Goal: Task Accomplishment & Management: Use online tool/utility

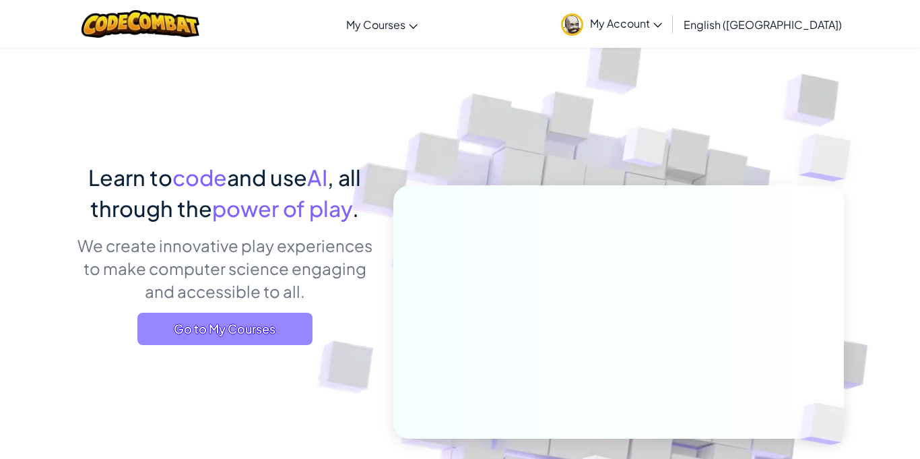
click at [302, 333] on span "Go to My Courses" at bounding box center [224, 329] width 175 height 32
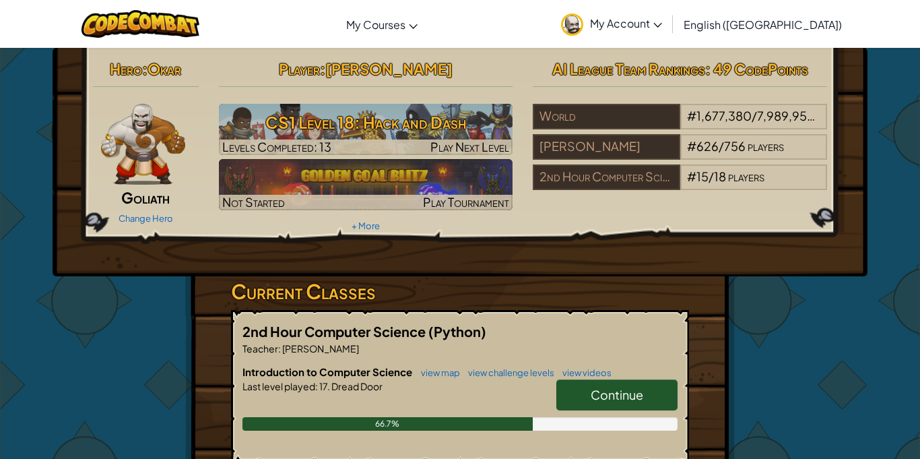
click at [618, 402] on span "Continue" at bounding box center [617, 394] width 53 height 15
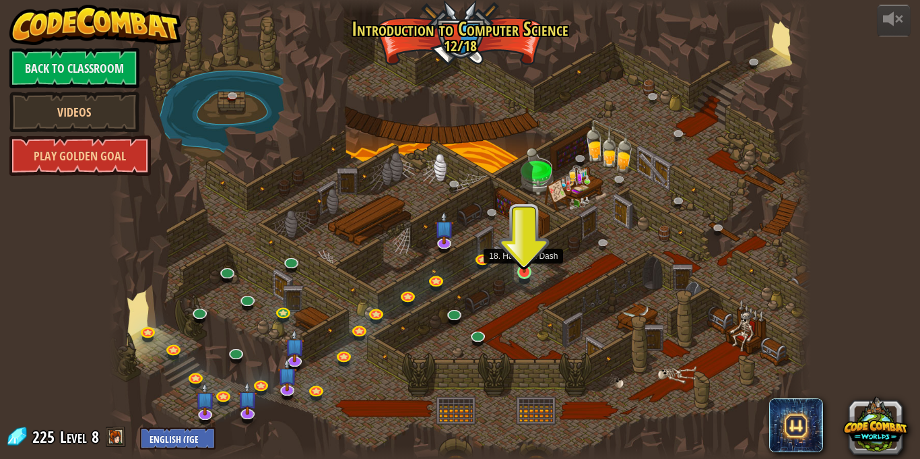
click at [530, 272] on img at bounding box center [524, 253] width 17 height 39
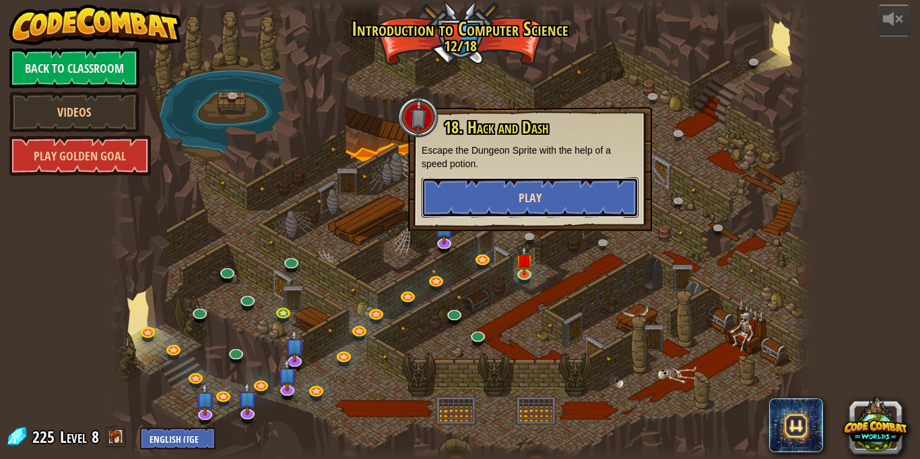
click at [513, 202] on button "Play" at bounding box center [530, 197] width 217 height 40
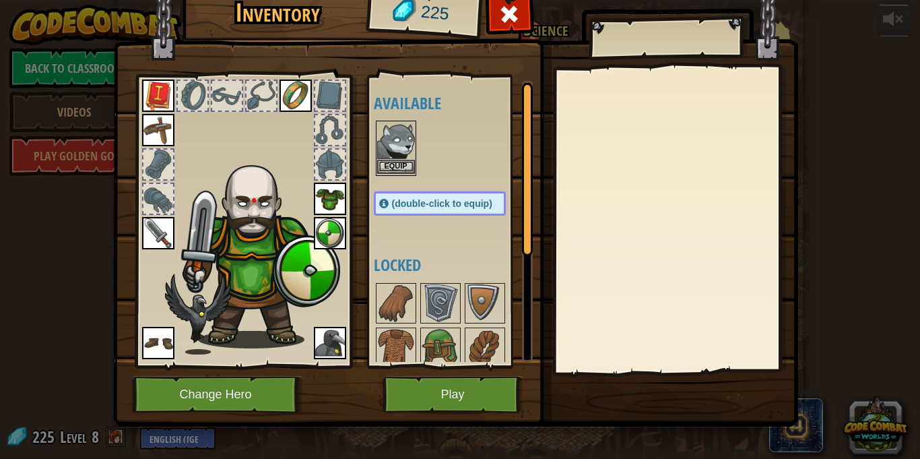
click at [401, 157] on img at bounding box center [396, 141] width 38 height 38
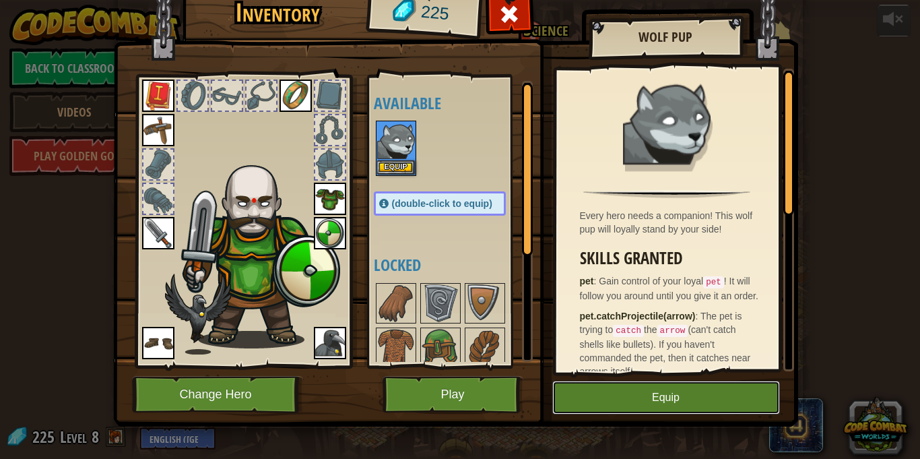
click at [583, 399] on button "Equip" at bounding box center [666, 398] width 228 height 34
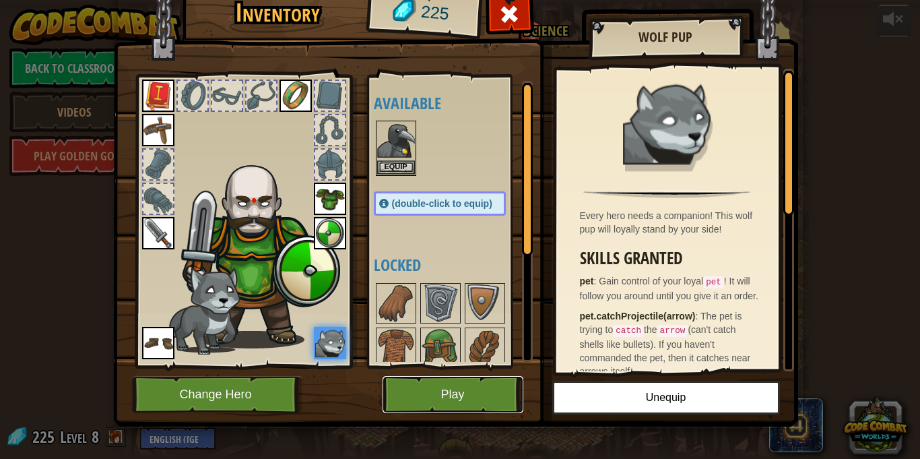
click at [459, 389] on button "Play" at bounding box center [453, 394] width 141 height 37
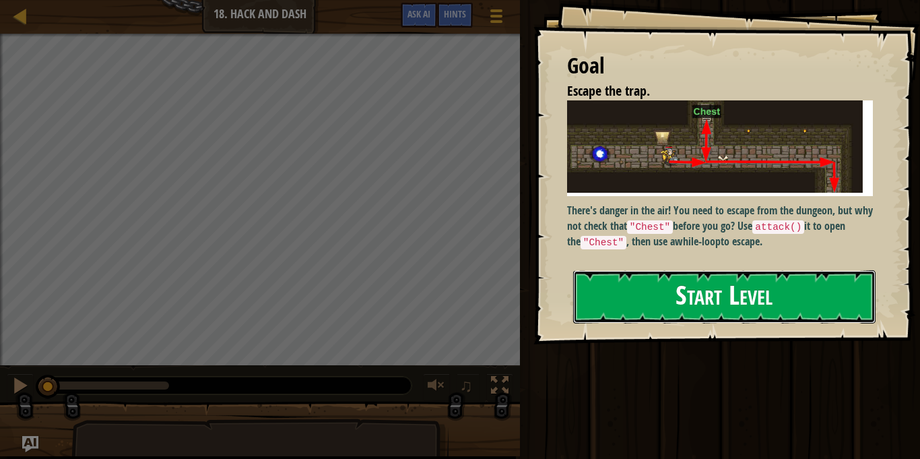
click at [753, 286] on button "Start Level" at bounding box center [724, 296] width 302 height 53
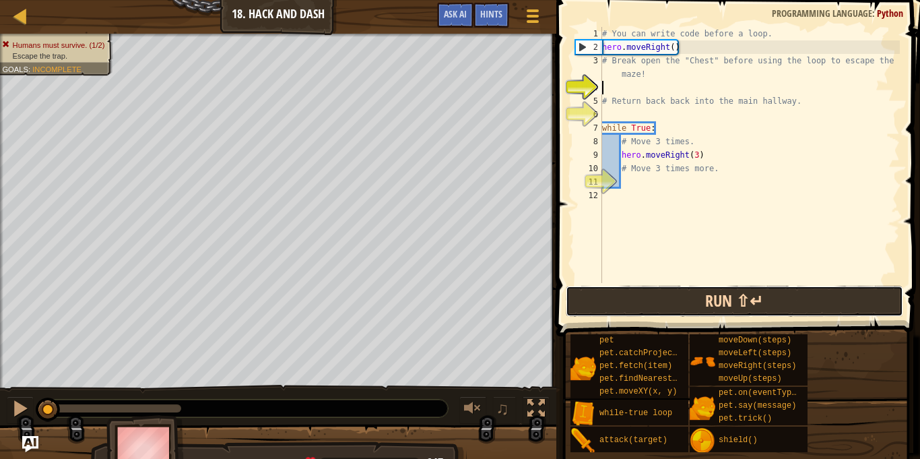
click at [662, 302] on button "Run ⇧↵" at bounding box center [735, 301] width 338 height 31
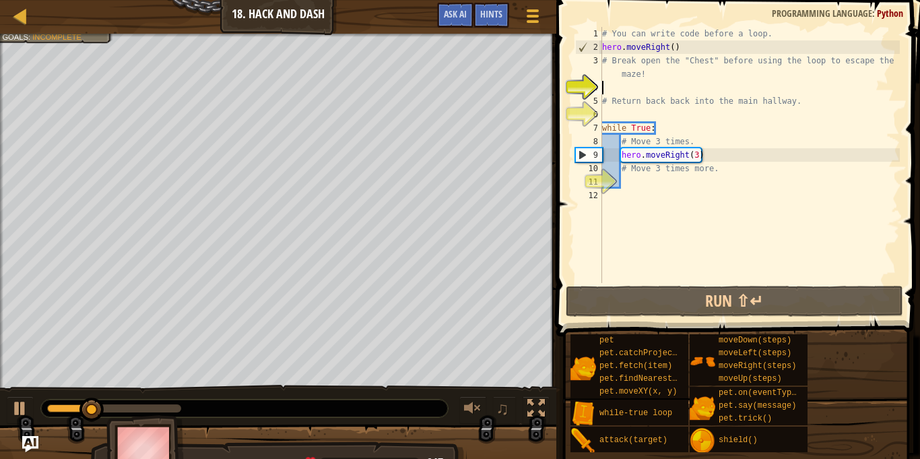
click at [714, 163] on div "# You can write code before a loop. hero . moveRight ( ) # Break open the "Ches…" at bounding box center [750, 168] width 300 height 283
click at [704, 154] on div "# You can write code before a loop. hero . moveRight ( ) # Break open the "Ches…" at bounding box center [750, 168] width 300 height 283
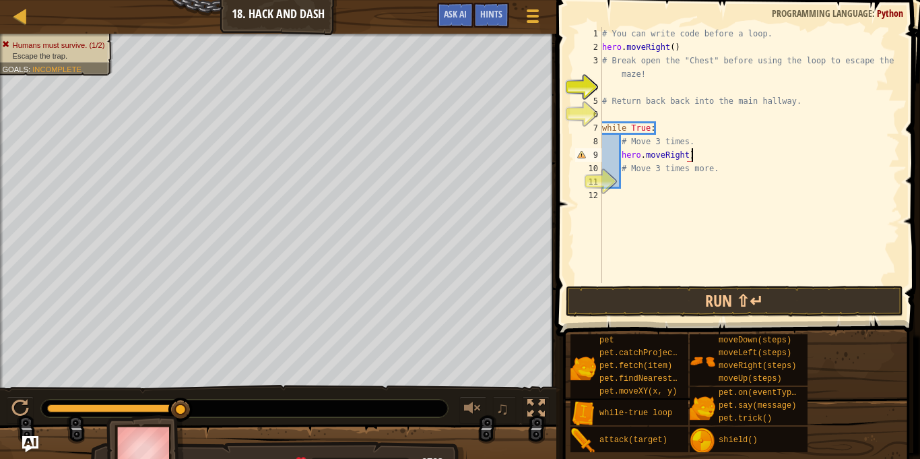
scroll to position [6, 12]
type textarea "hero.moveRight(3)"
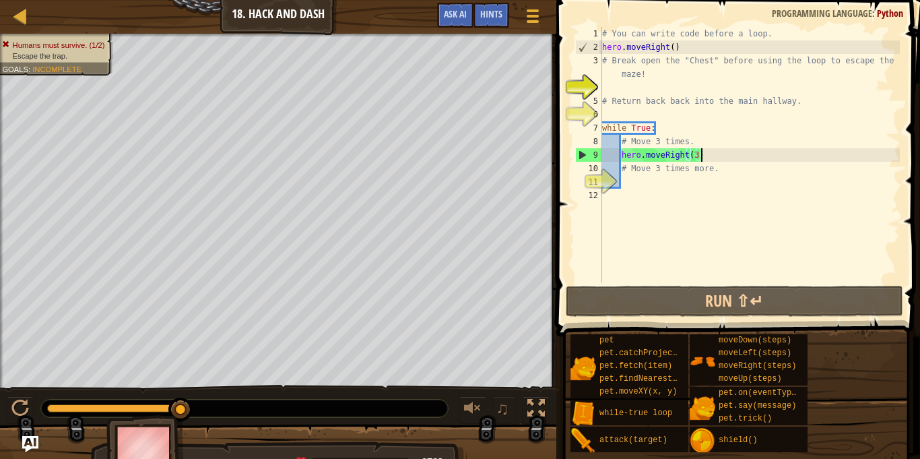
click at [610, 86] on div "# You can write code before a loop. hero . moveRight ( ) # Break open the "Ches…" at bounding box center [750, 168] width 300 height 283
click at [610, 71] on div "# You can write code before a loop. hero . moveRight ( ) # Break open the "Ches…" at bounding box center [750, 168] width 300 height 283
type textarea "# Break open the "Chest" before using the loop to escape the maze!"
click at [615, 88] on div "# You can write code before a loop. hero . moveRight ( ) # Break open the "Ches…" at bounding box center [750, 168] width 300 height 283
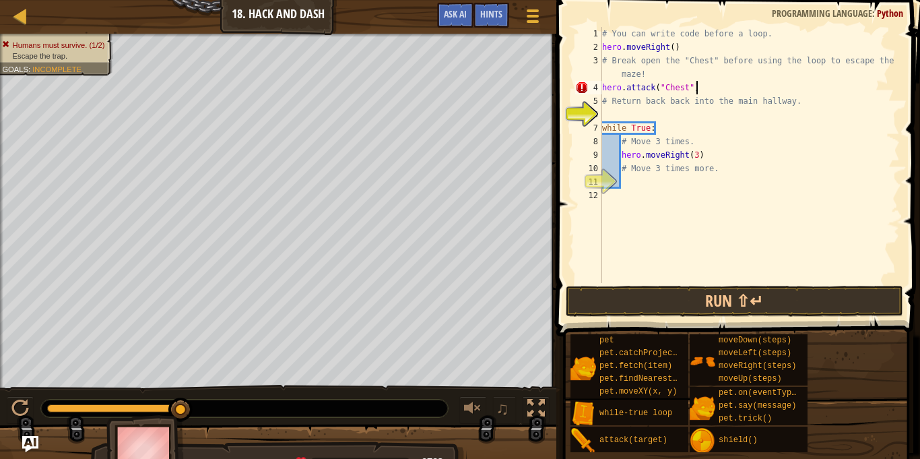
scroll to position [6, 13]
click at [763, 291] on button "Run ⇧↵" at bounding box center [735, 301] width 338 height 31
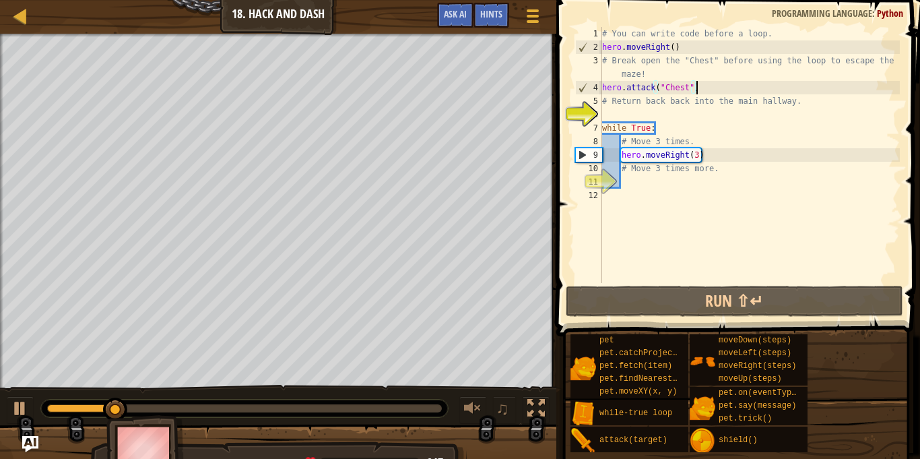
click at [709, 163] on div "# You can write code before a loop. hero . moveRight ( ) # Break open the "Ches…" at bounding box center [750, 168] width 300 height 283
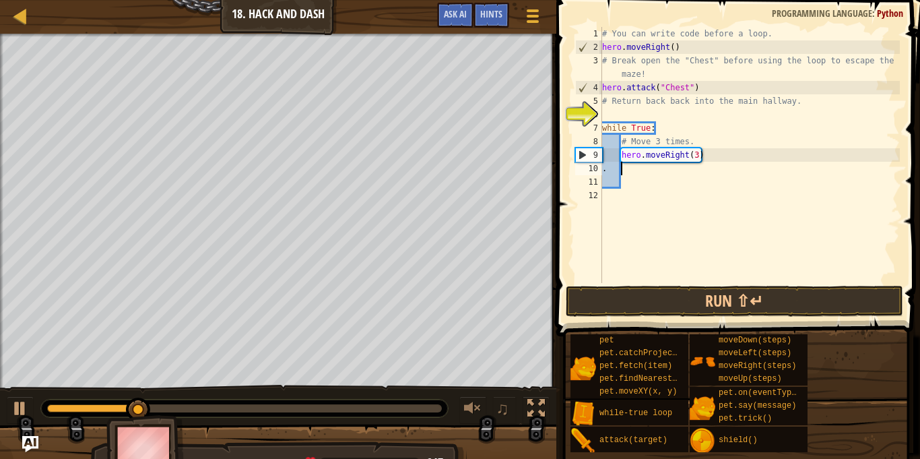
scroll to position [6, 3]
type textarea "."
click at [713, 162] on div "# You can write code before a loop. hero . moveRight ( ) # Break open the "Ches…" at bounding box center [750, 168] width 300 height 283
click at [729, 159] on div "# You can write code before a loop. hero . moveRight ( ) # Break open the "Ches…" at bounding box center [750, 168] width 300 height 283
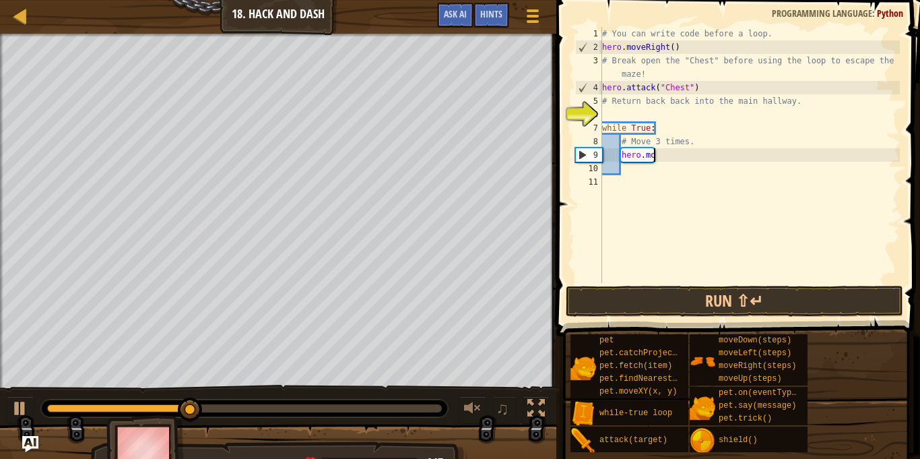
type textarea "h"
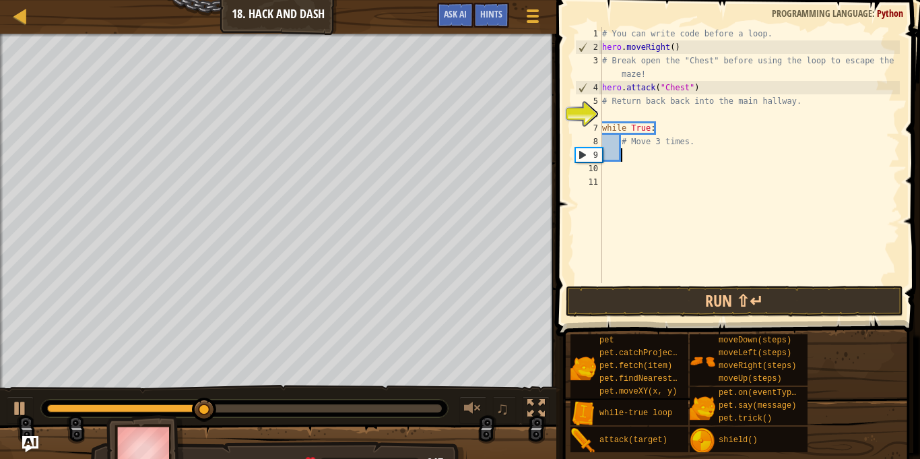
click at [651, 104] on div "# You can write code before a loop. hero . moveRight ( ) # Break open the "Ches…" at bounding box center [750, 168] width 300 height 283
click at [668, 130] on div "# You can write code before a loop. hero . moveRight ( ) # Break open the "Ches…" at bounding box center [750, 168] width 300 height 283
type textarea "w"
click at [610, 114] on div "# You can write code before a loop. hero . moveRight ( ) # Break open the "Ches…" at bounding box center [750, 168] width 300 height 283
click at [610, 127] on div "# You can write code before a loop. hero . moveRight ( ) # Break open the "Ches…" at bounding box center [750, 168] width 300 height 283
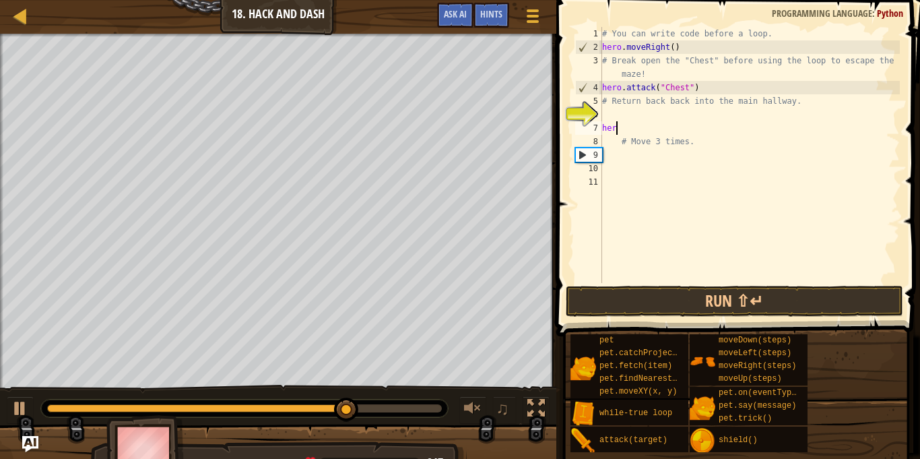
scroll to position [6, 1]
type textarea "h"
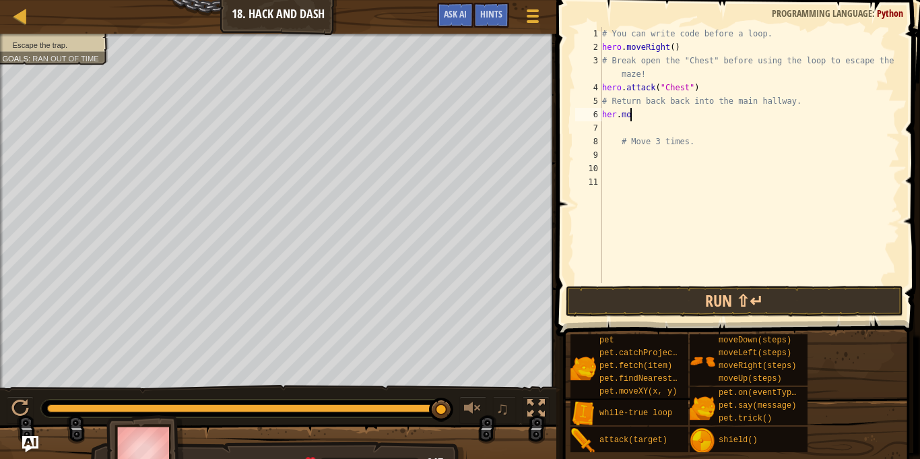
scroll to position [6, 3]
type textarea "her.moveDown"
click at [616, 118] on div "# You can write code before a loop. hero . moveRight ( ) # Break open the "Ches…" at bounding box center [750, 168] width 300 height 283
click at [648, 131] on div "# You can write code before a loop. hero . moveRight ( ) # Break open the "Ches…" at bounding box center [750, 168] width 300 height 283
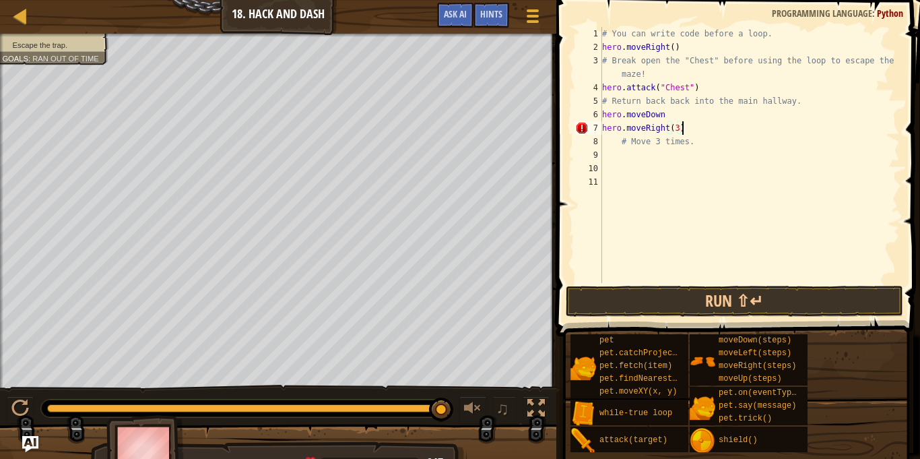
scroll to position [6, 11]
click at [726, 303] on button "Run ⇧↵" at bounding box center [735, 301] width 338 height 31
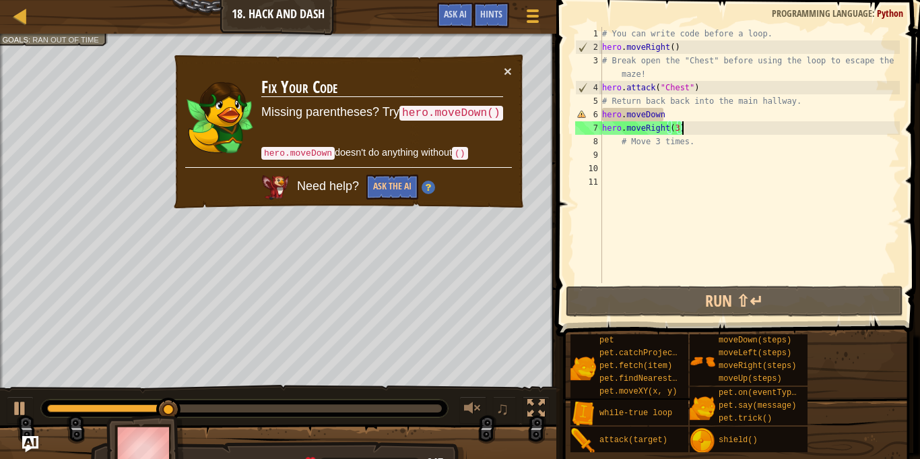
click at [672, 115] on div "# You can write code before a loop. hero . moveRight ( ) # Break open the "Ches…" at bounding box center [750, 168] width 300 height 283
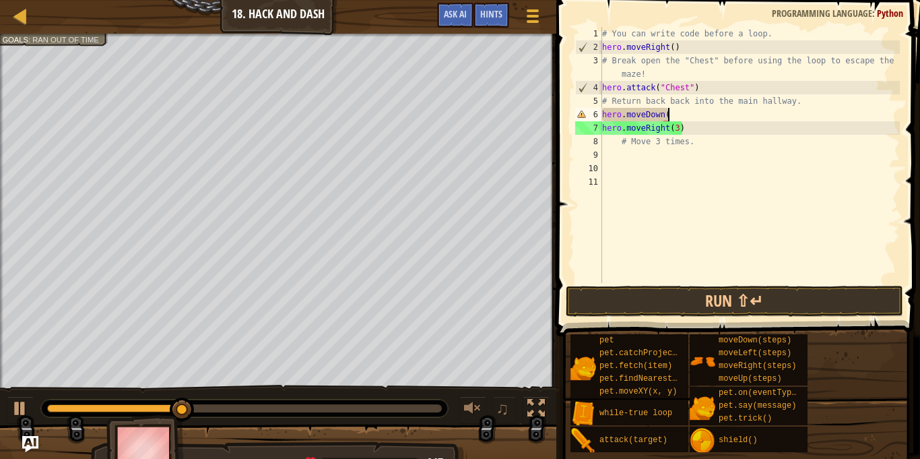
scroll to position [6, 9]
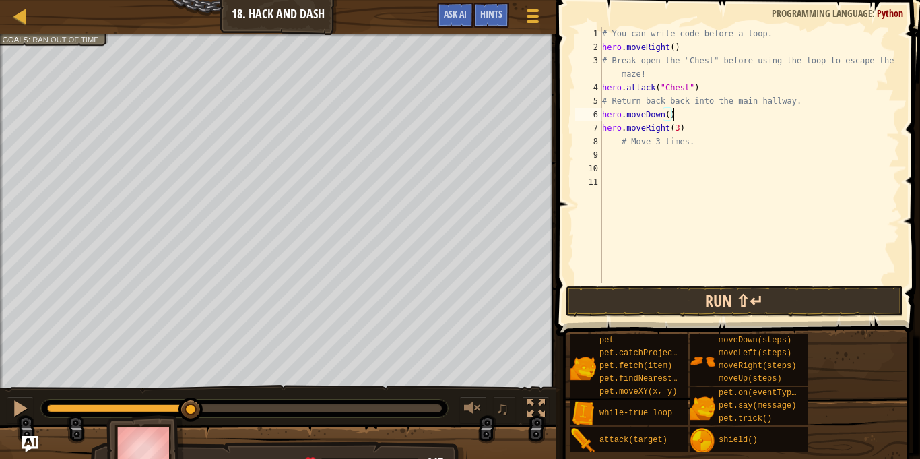
type textarea "hero.moveDown()"
click at [795, 308] on button "Run ⇧↵" at bounding box center [735, 301] width 338 height 31
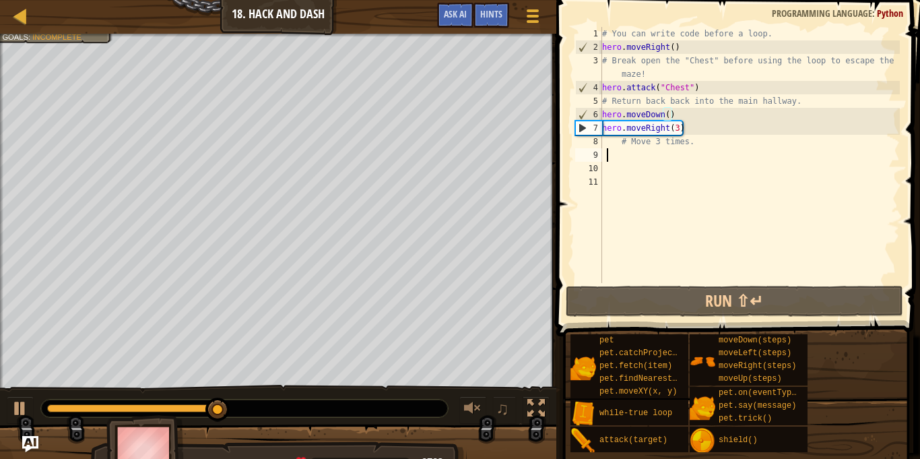
click at [606, 154] on div "# You can write code before a loop. hero . moveRight ( ) # Break open the "Ches…" at bounding box center [750, 168] width 300 height 283
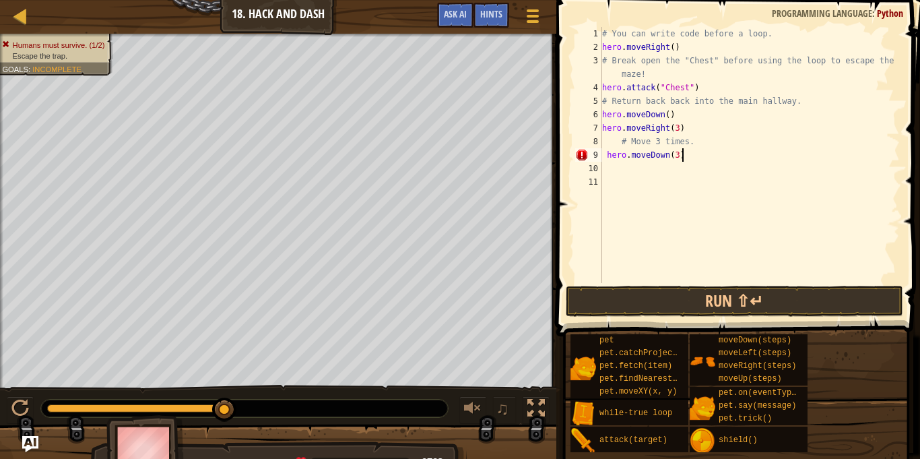
scroll to position [6, 11]
click at [744, 296] on button "Run ⇧↵" at bounding box center [735, 301] width 338 height 31
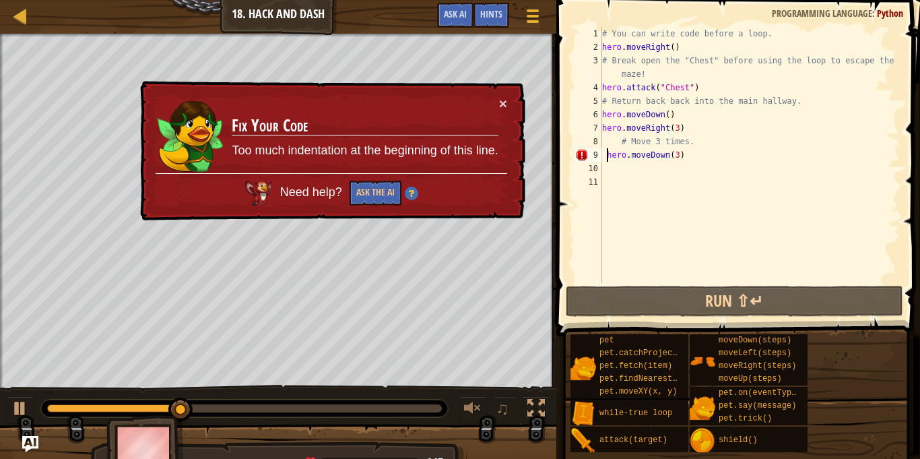
click at [605, 157] on div "# You can write code before a loop. hero . moveRight ( ) # Break open the "Ches…" at bounding box center [750, 168] width 300 height 283
type textarea "hero.moveDown(3)"
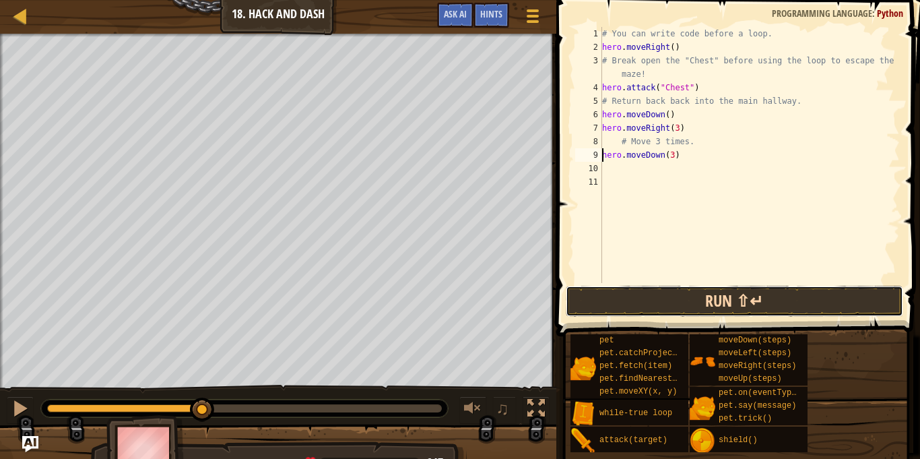
click at [729, 290] on button "Run ⇧↵" at bounding box center [735, 301] width 338 height 31
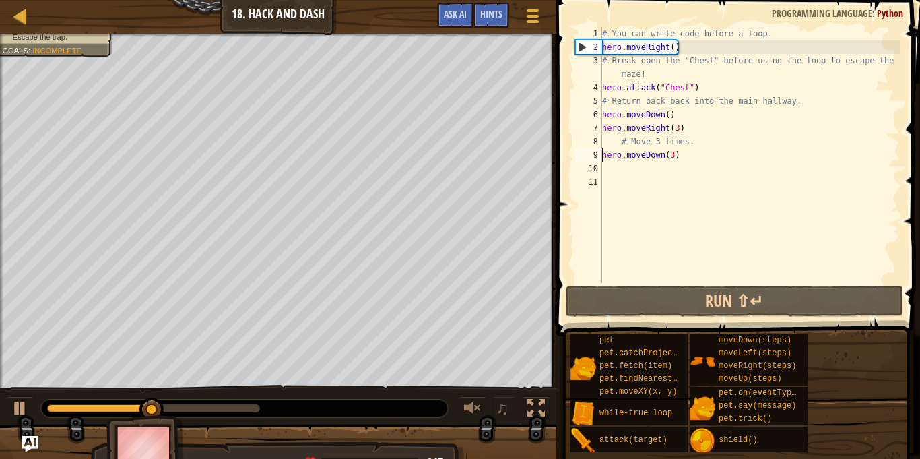
click at [622, 172] on div "# You can write code before a loop. hero . moveRight ( ) # Break open the "Ches…" at bounding box center [750, 168] width 300 height 283
click at [666, 125] on div "# You can write code before a loop. hero . moveRight ( ) # Break open the "Ches…" at bounding box center [750, 168] width 300 height 283
type textarea "hero.moveRight(3)"
drag, startPoint x: 666, startPoint y: 125, endPoint x: 605, endPoint y: 128, distance: 60.7
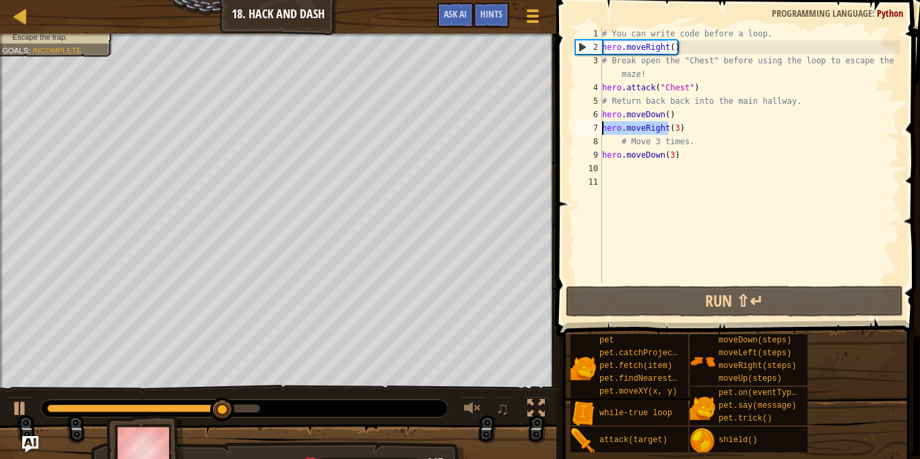
click at [605, 128] on div "# You can write code before a loop. hero . moveRight ( ) # Break open the "Ches…" at bounding box center [750, 168] width 300 height 283
click at [606, 170] on div "# You can write code before a loop. hero . moveRight ( ) # Break open the "Ches…" at bounding box center [750, 168] width 300 height 283
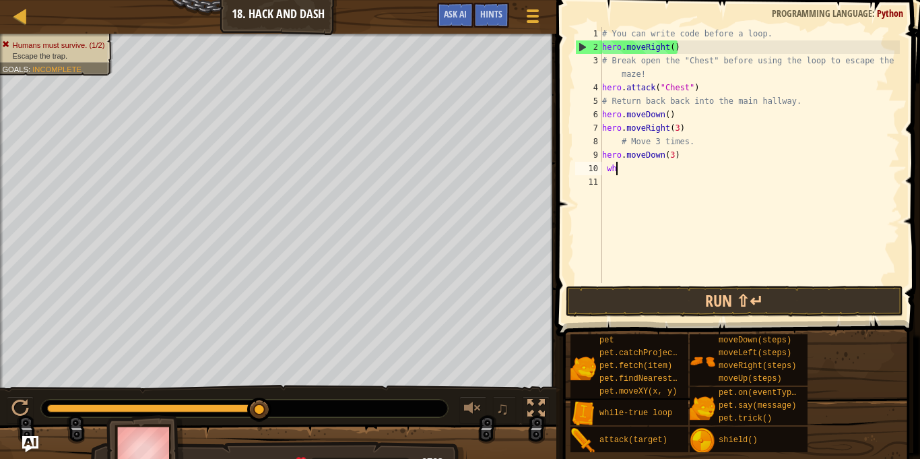
type textarea "w"
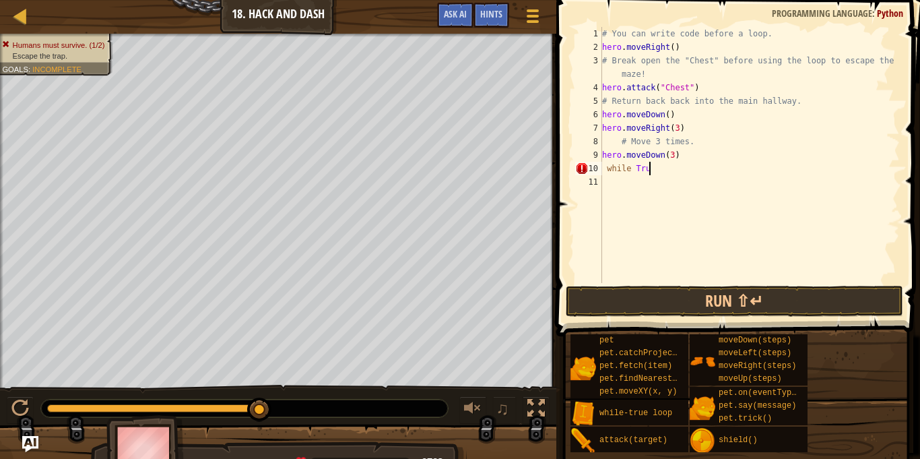
scroll to position [6, 7]
type textarea "while True:"
click at [614, 189] on div "# You can write code before a loop. hero . moveRight ( ) # Break open the "Ches…" at bounding box center [750, 168] width 300 height 283
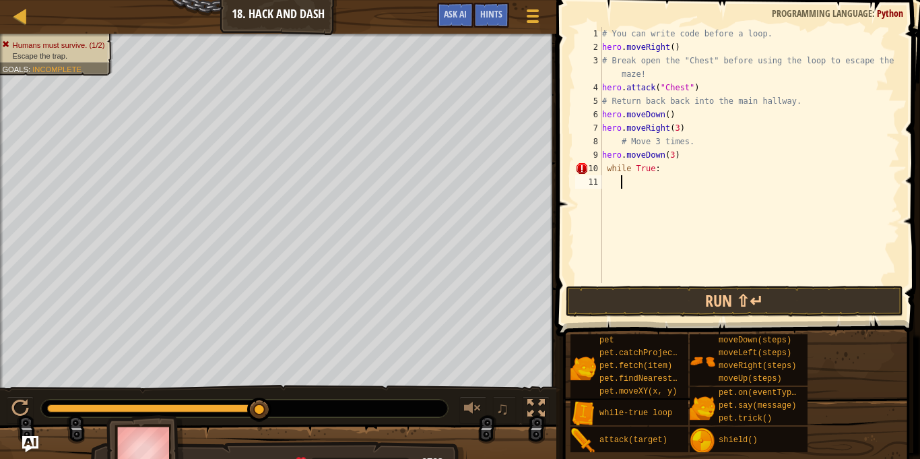
click at [666, 168] on div "# You can write code before a loop. hero . moveRight ( ) # Break open the "Ches…" at bounding box center [750, 168] width 300 height 283
type textarea "while True:"
click at [635, 183] on div "# You can write code before a loop. hero . moveRight ( ) # Break open the "Ches…" at bounding box center [750, 168] width 300 height 283
click at [661, 174] on div "# You can write code before a loop. hero . moveRight ( ) # Break open the "Ches…" at bounding box center [750, 168] width 300 height 283
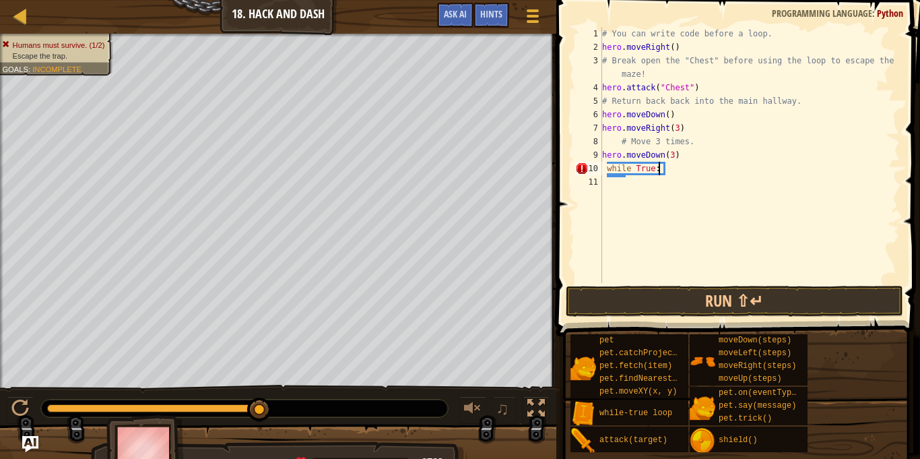
click at [614, 167] on div "# You can write code before a loop. hero . moveRight ( ) # Break open the "Ches…" at bounding box center [750, 168] width 300 height 283
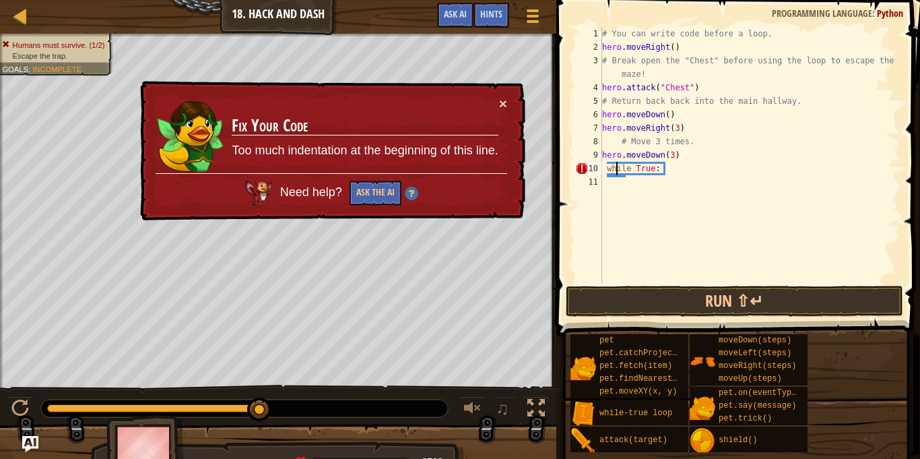
click at [605, 166] on div "# You can write code before a loop. hero . moveRight ( ) # Break open the "Ches…" at bounding box center [750, 168] width 300 height 283
type textarea "while True:"
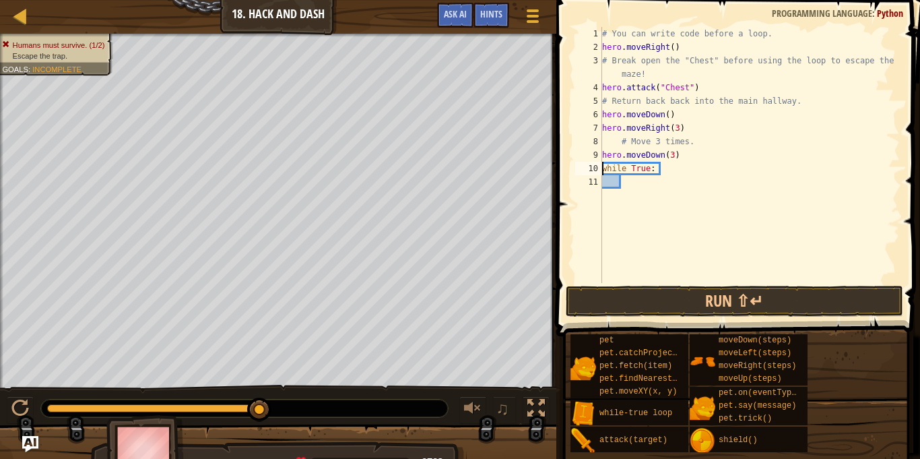
click at [625, 180] on div "# You can write code before a loop. hero . moveRight ( ) # Break open the "Ches…" at bounding box center [750, 168] width 300 height 283
type textarea "heromoveRight(3)"
click at [640, 182] on div "# You can write code before a loop. hero . moveRight ( ) # Break open the "Ches…" at bounding box center [750, 168] width 300 height 283
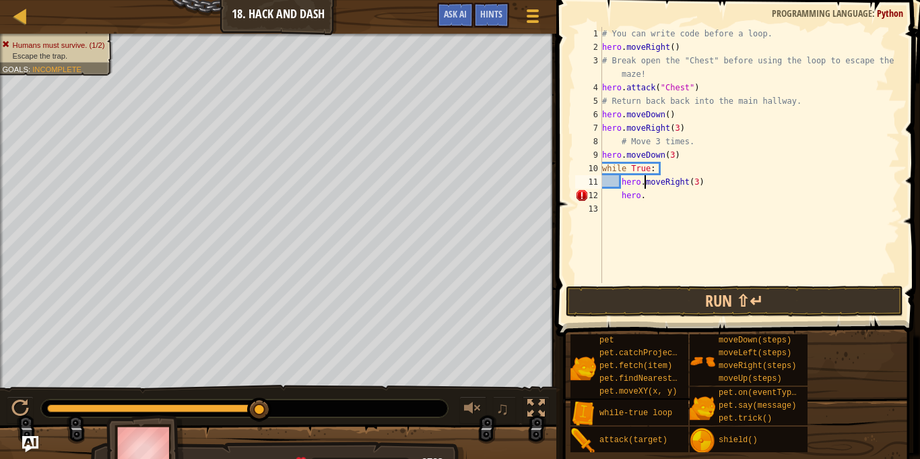
scroll to position [6, 6]
click at [647, 201] on div "# You can write code before a loop. hero . moveRight ( ) # Break open the "Ches…" at bounding box center [750, 168] width 300 height 283
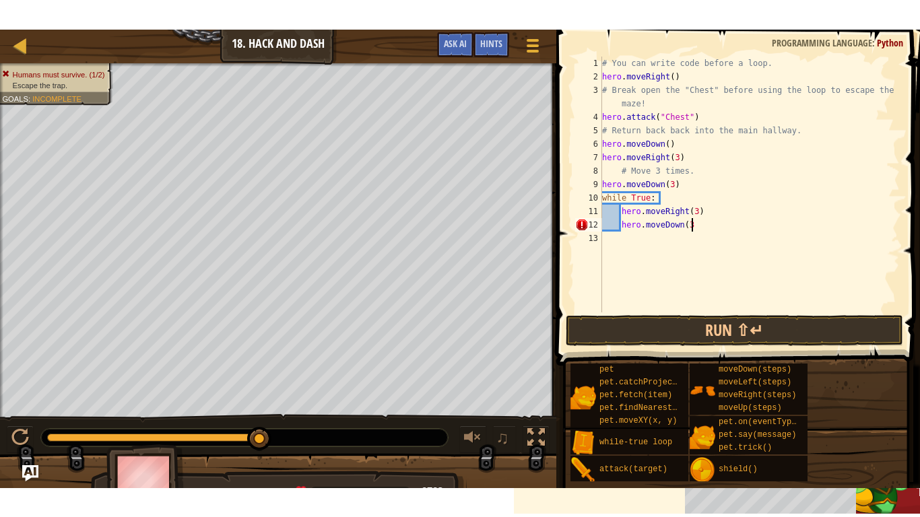
scroll to position [6, 13]
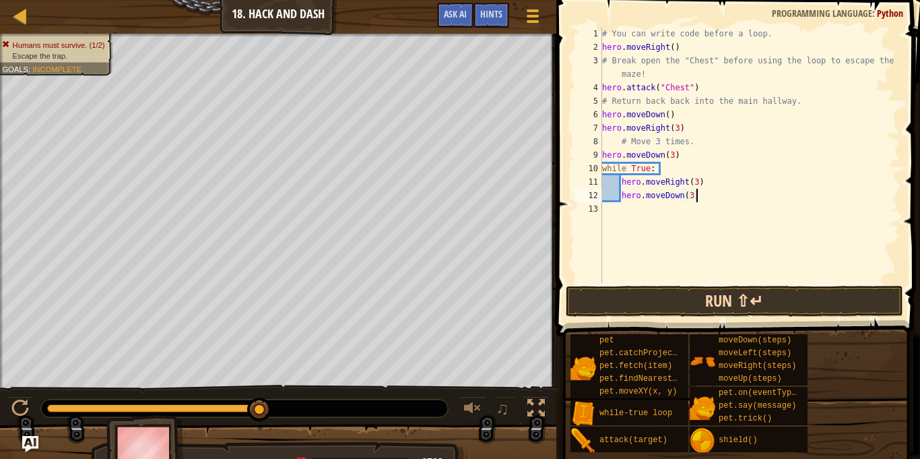
type textarea "hero.moveDown(3)"
click at [683, 297] on button "Run ⇧↵" at bounding box center [735, 301] width 338 height 31
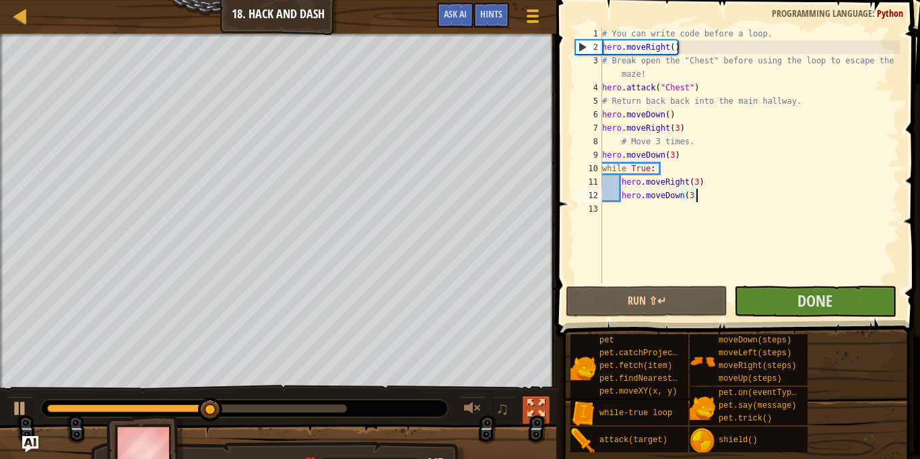
click at [538, 412] on div at bounding box center [537, 409] width 18 height 18
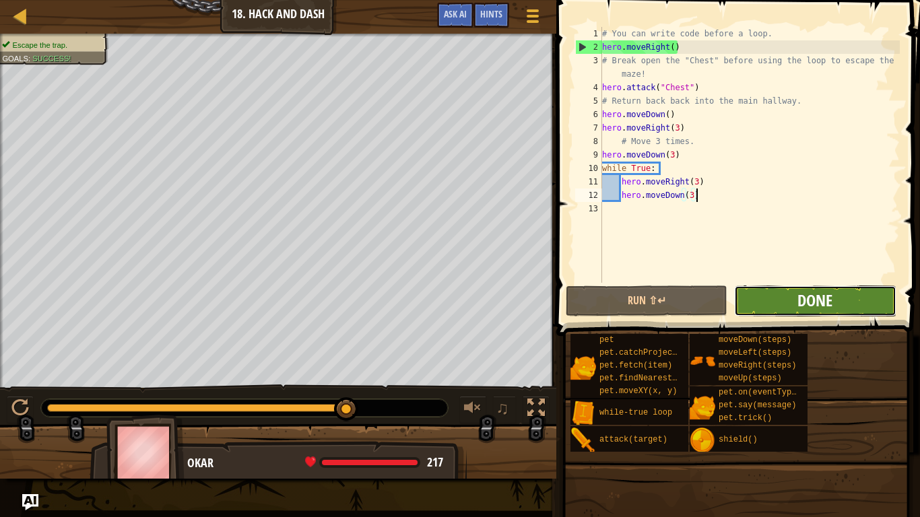
click at [806, 301] on span "Done" at bounding box center [815, 301] width 35 height 22
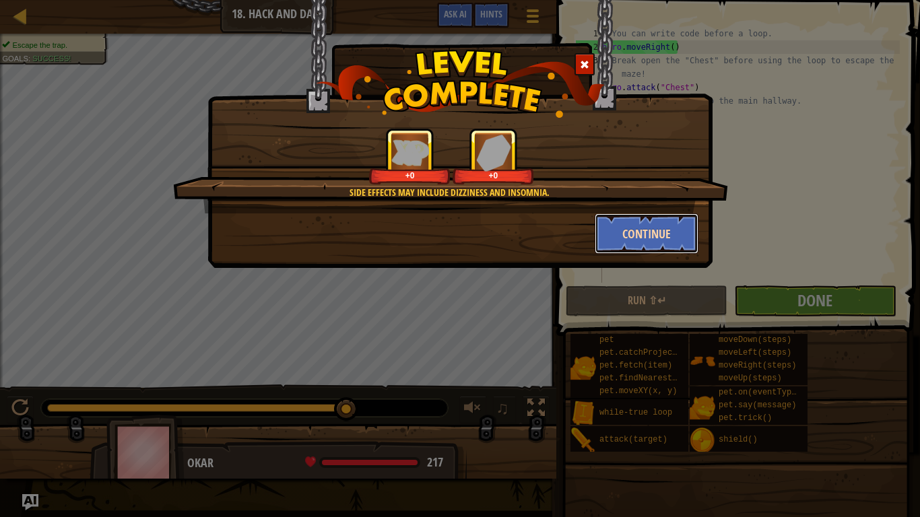
click at [612, 245] on button "Continue" at bounding box center [647, 234] width 104 height 40
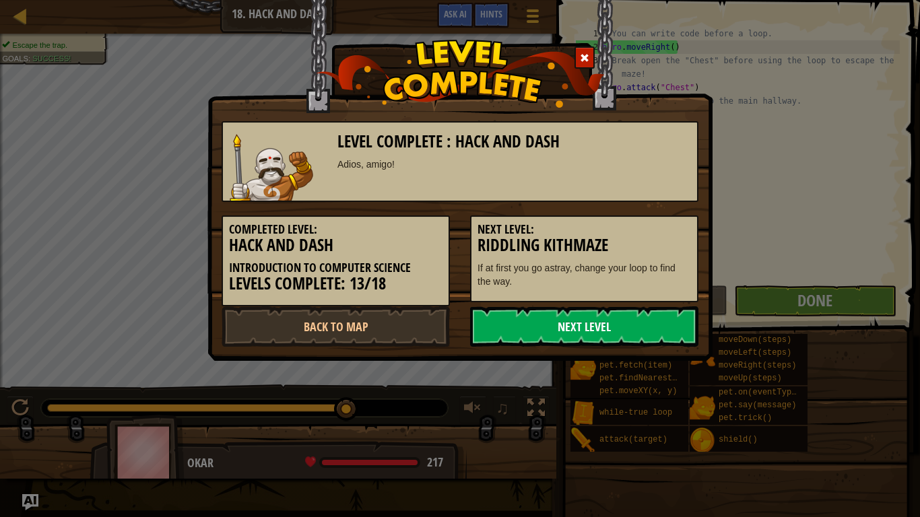
click at [530, 319] on link "Next Level" at bounding box center [584, 327] width 228 height 40
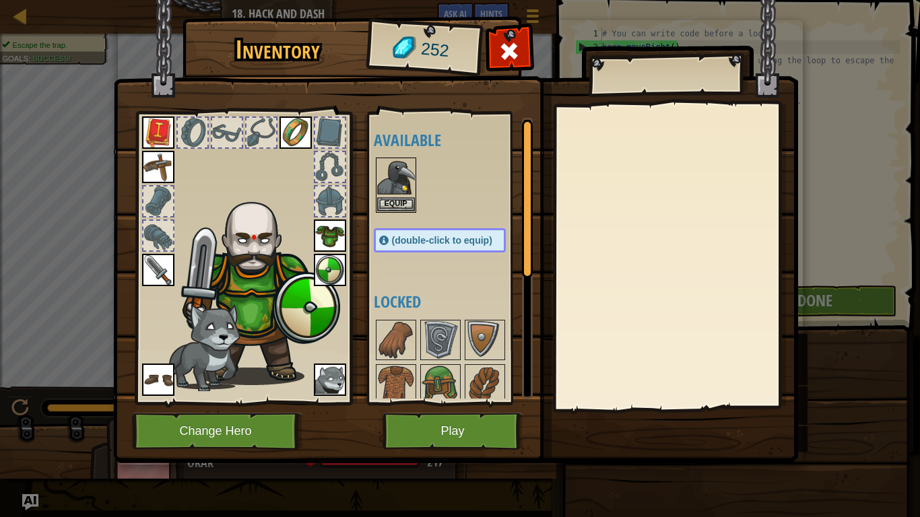
click at [324, 373] on img at bounding box center [330, 380] width 32 height 32
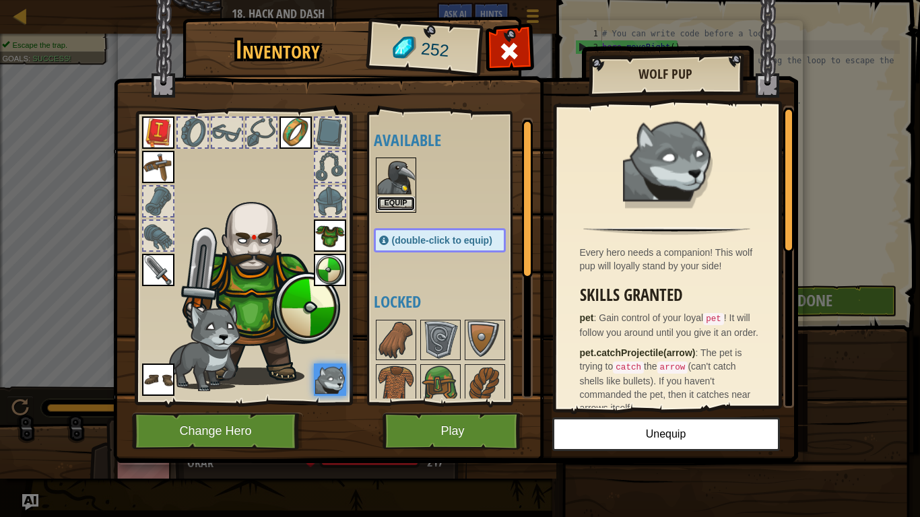
click at [393, 204] on button "Equip" at bounding box center [396, 204] width 38 height 14
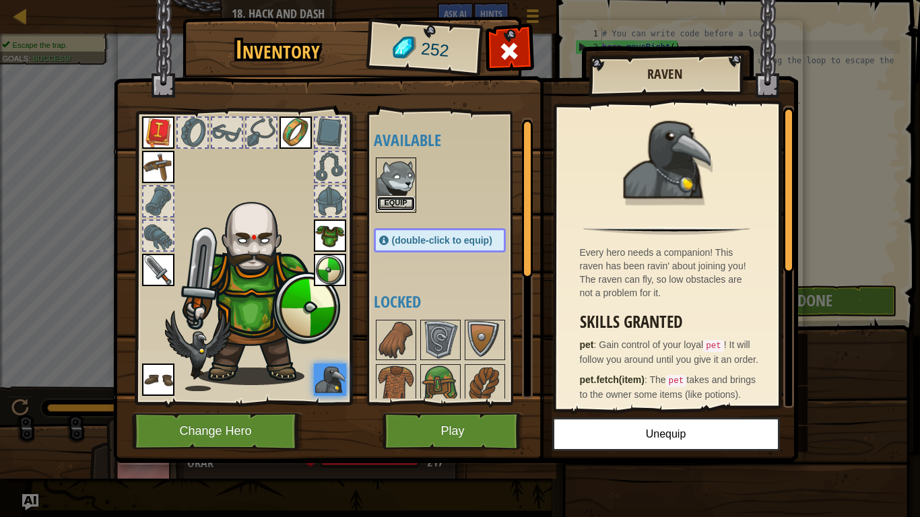
click at [395, 200] on button "Equip" at bounding box center [396, 204] width 38 height 14
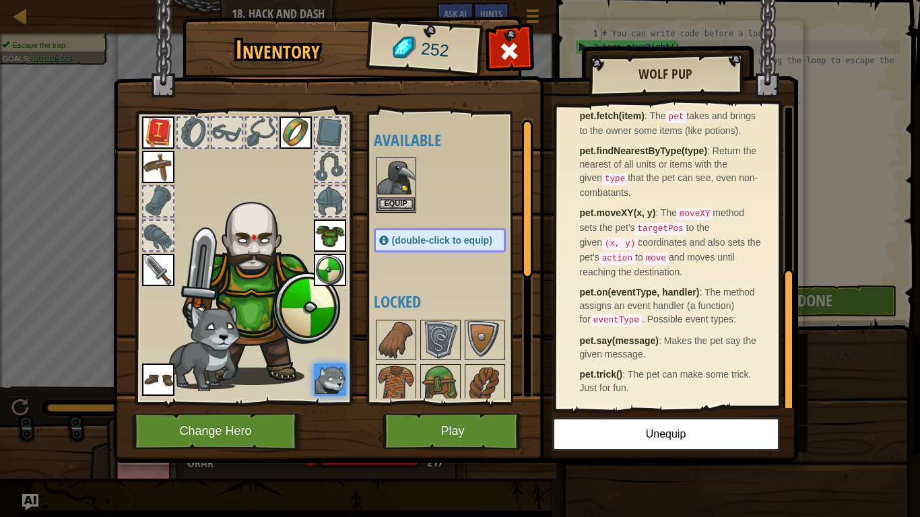
scroll to position [347, 0]
click at [685, 430] on button "Unequip" at bounding box center [666, 435] width 228 height 34
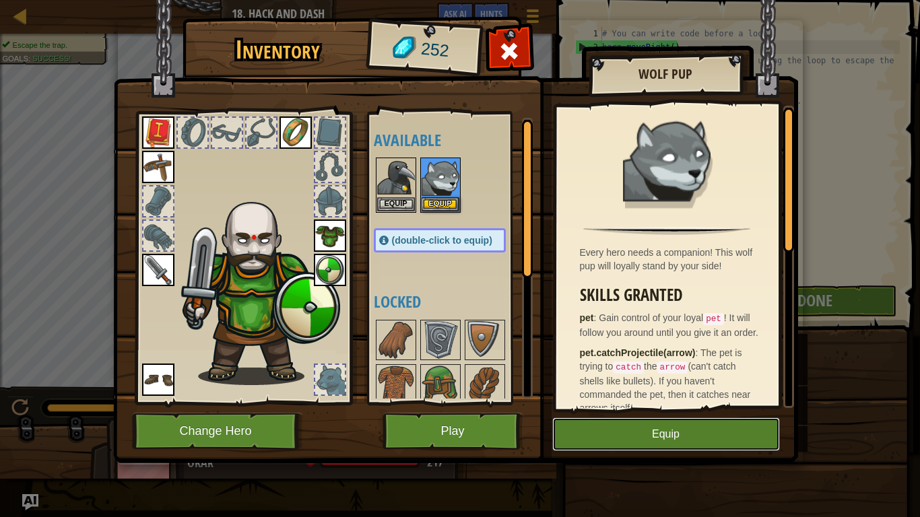
click at [685, 430] on button "Equip" at bounding box center [666, 435] width 228 height 34
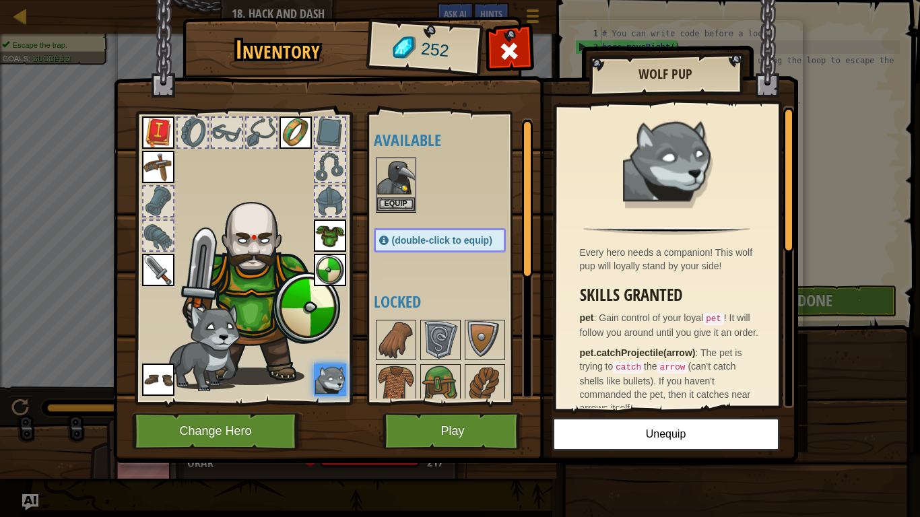
click at [440, 453] on img at bounding box center [455, 218] width 685 height 489
click at [452, 445] on button "Play" at bounding box center [453, 431] width 141 height 37
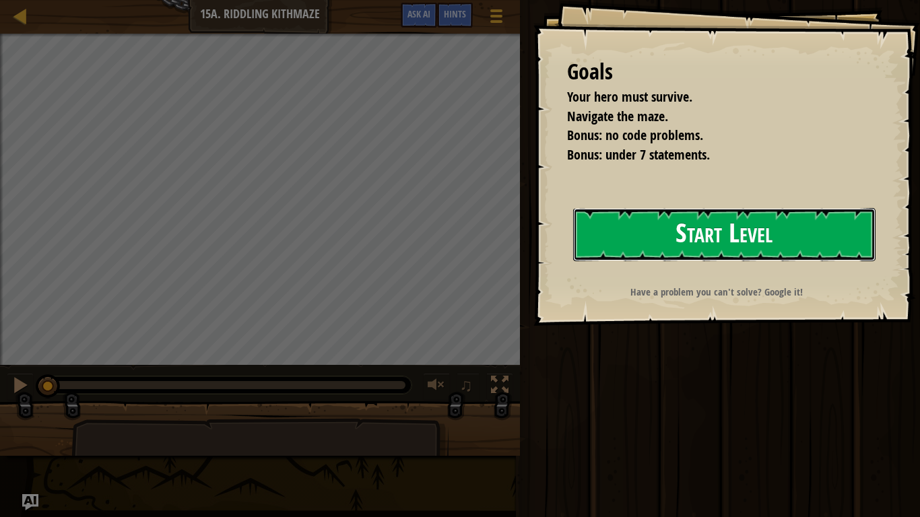
click at [731, 226] on button "Start Level" at bounding box center [724, 234] width 302 height 53
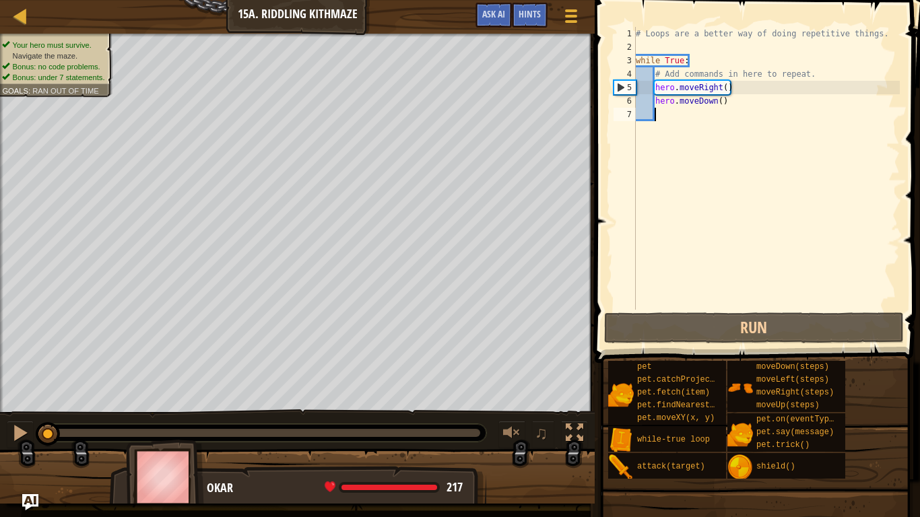
click at [736, 112] on div "# Loops are a better way of doing repetitive things. while True : # Add command…" at bounding box center [766, 182] width 267 height 310
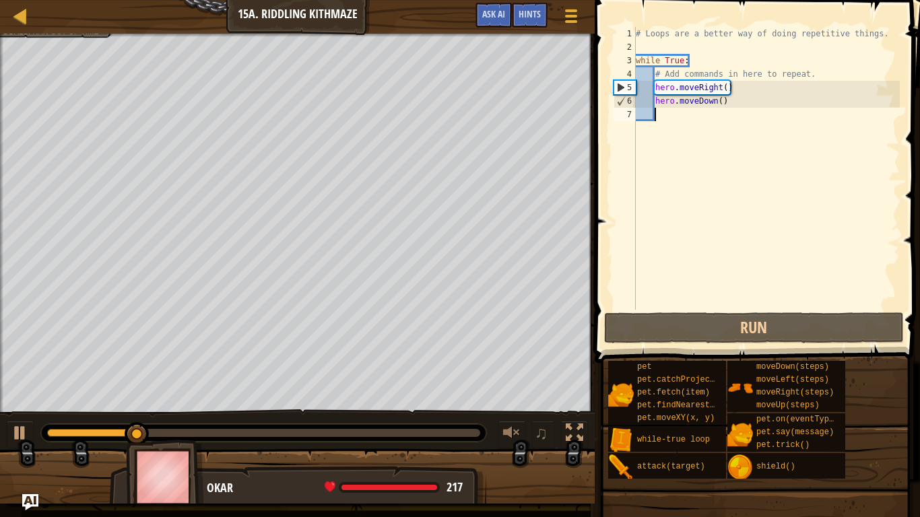
click at [718, 100] on div "# Loops are a better way of doing repetitive things. while True : # Add command…" at bounding box center [766, 182] width 267 height 310
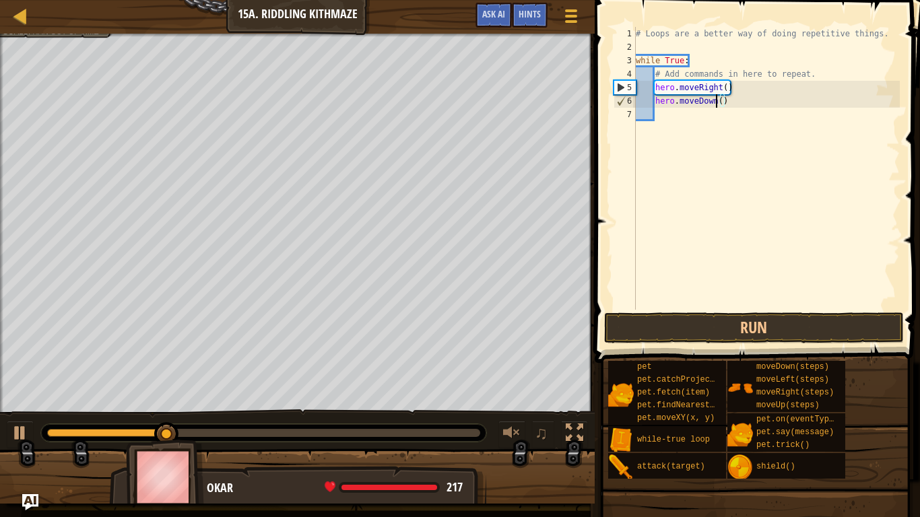
scroll to position [6, 12]
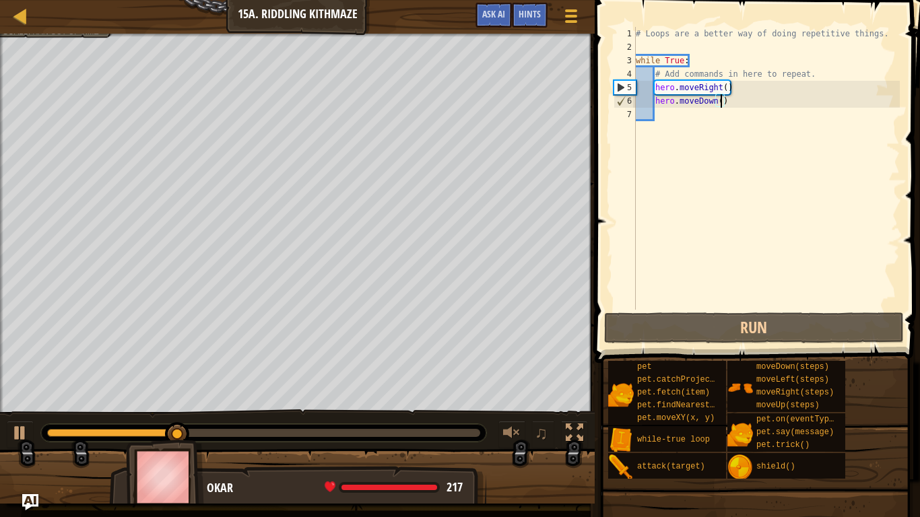
type textarea "hero.moveDown(2)"
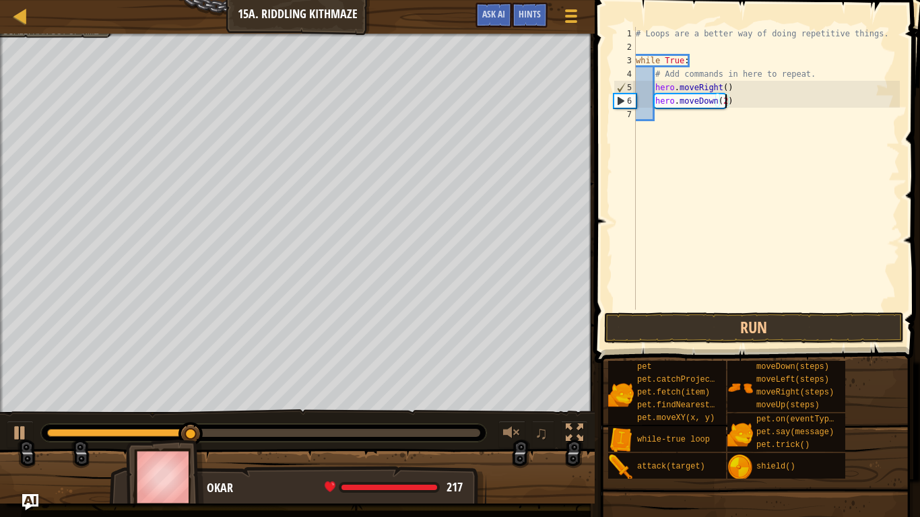
click at [676, 119] on div "# Loops are a better way of doing repetitive things. while True : # Add command…" at bounding box center [766, 182] width 267 height 310
click at [611, 239] on div "hero.move up 1 2 3 4 5 6 7 8 # Loops are a better way of doing repetitive thing…" at bounding box center [755, 168] width 289 height 283
type textarea "hero.move"
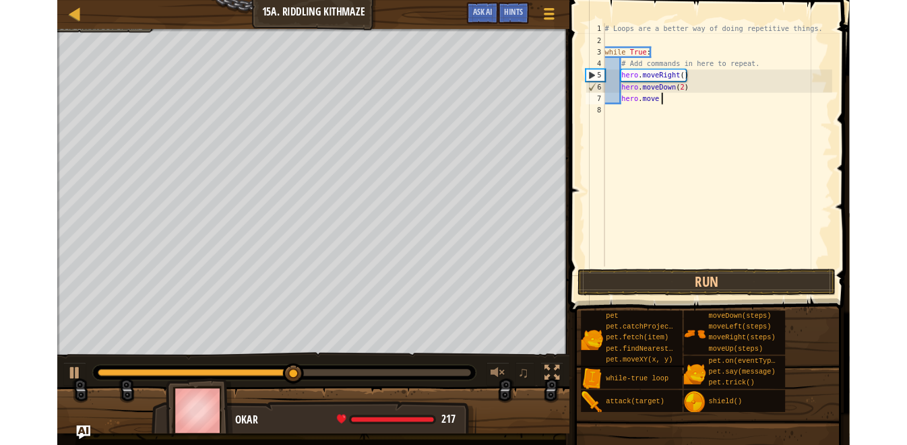
scroll to position [6, 8]
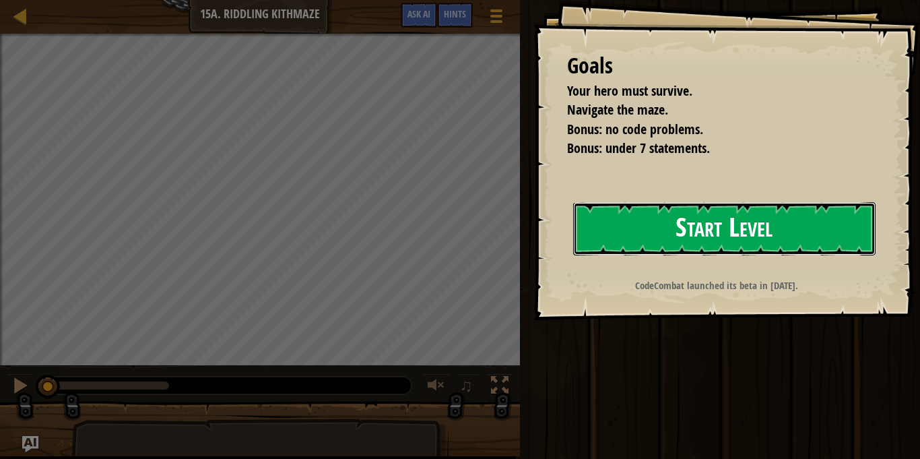
click at [738, 238] on button "Start Level" at bounding box center [724, 228] width 302 height 53
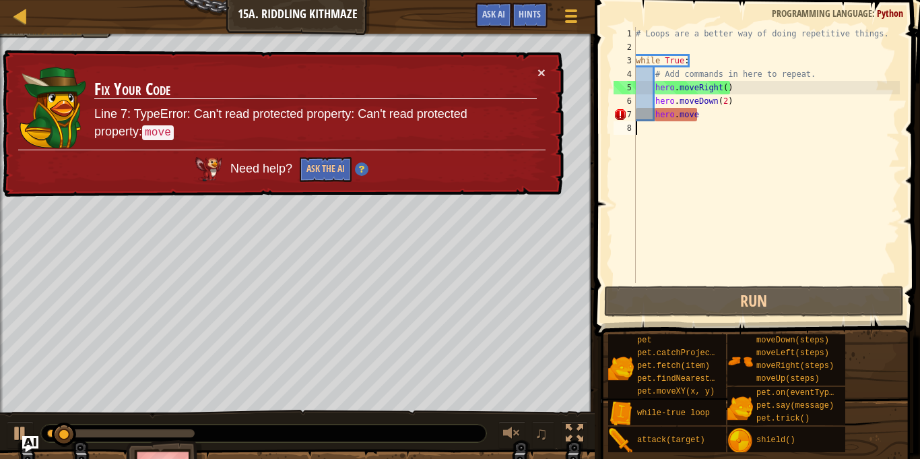
click at [697, 116] on div "# Loops are a better way of doing repetitive things. while True : # Add command…" at bounding box center [766, 168] width 267 height 283
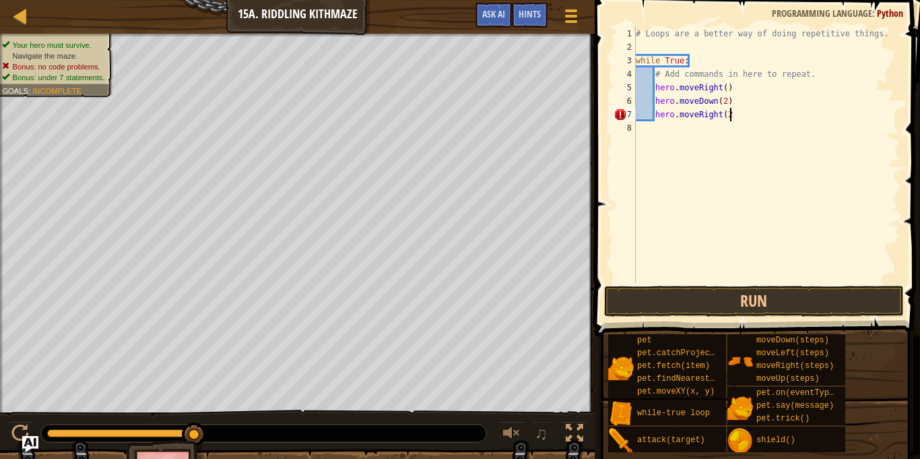
scroll to position [6, 13]
type textarea "hero.moveRight(2)"
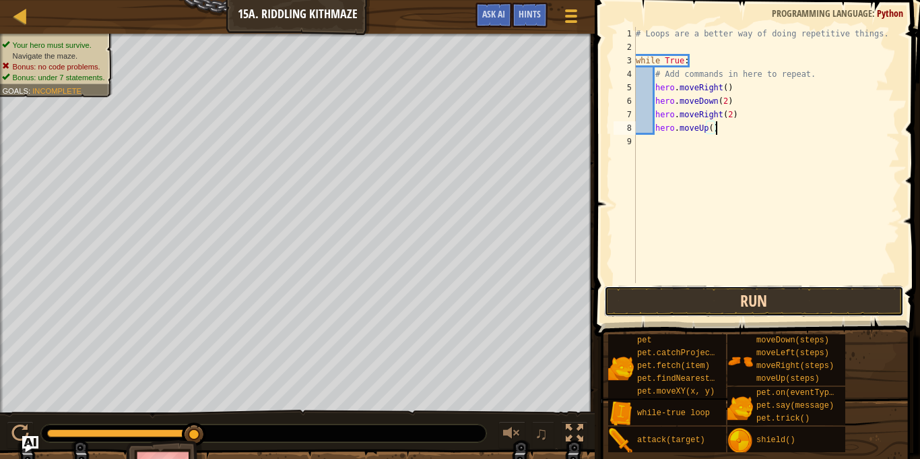
click at [695, 303] on button "Run" at bounding box center [754, 301] width 300 height 31
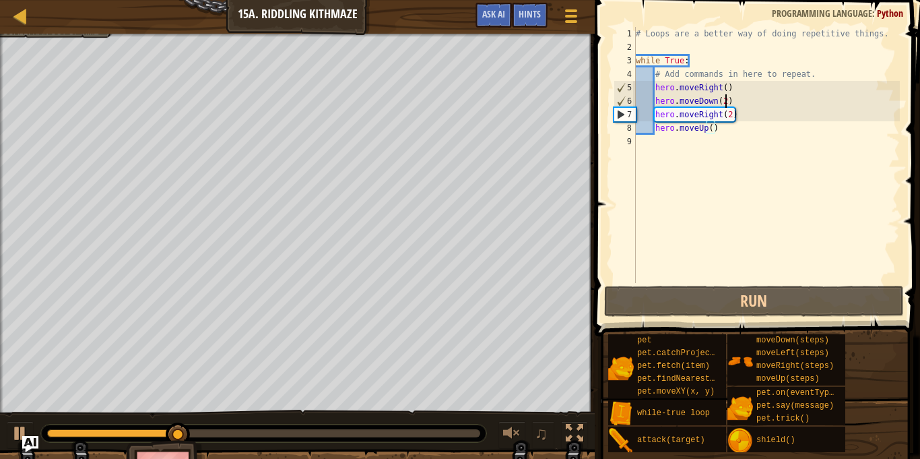
click at [724, 102] on div "# Loops are a better way of doing repetitive things. while True : # Add command…" at bounding box center [766, 168] width 267 height 283
type textarea "hero.moveDown()"
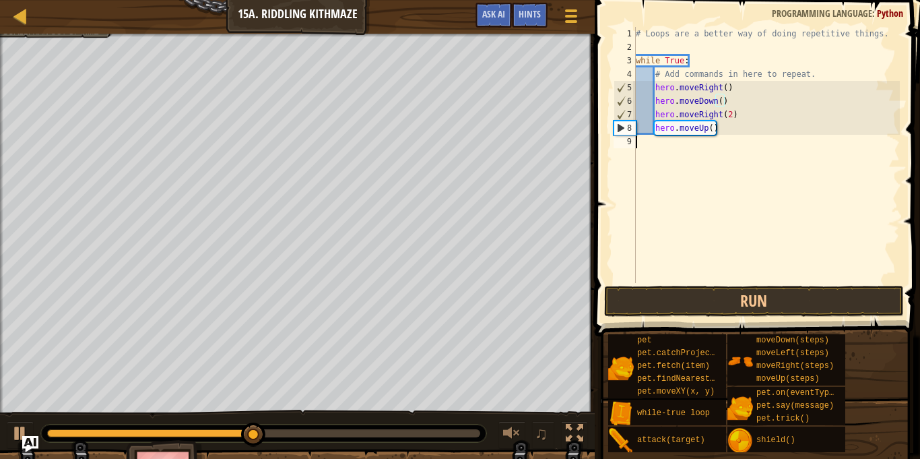
click at [730, 278] on div "# Loops are a better way of doing repetitive things. while True : # Add command…" at bounding box center [766, 168] width 267 height 283
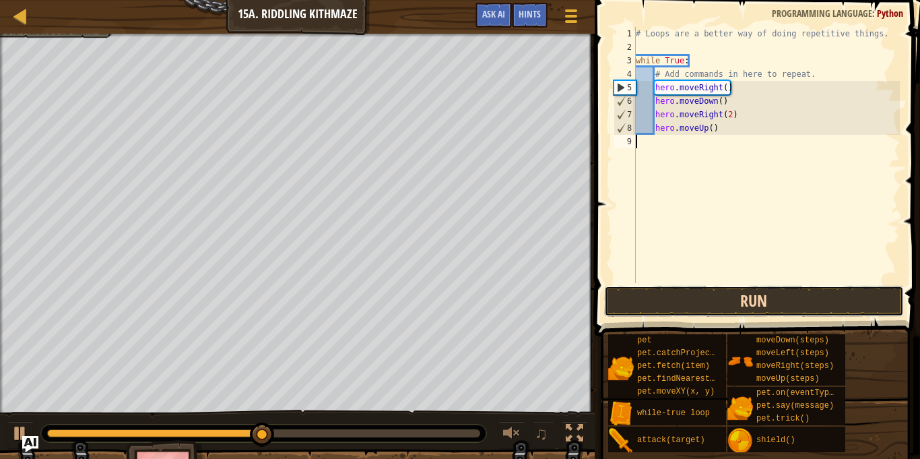
click at [748, 302] on button "Run" at bounding box center [754, 301] width 300 height 31
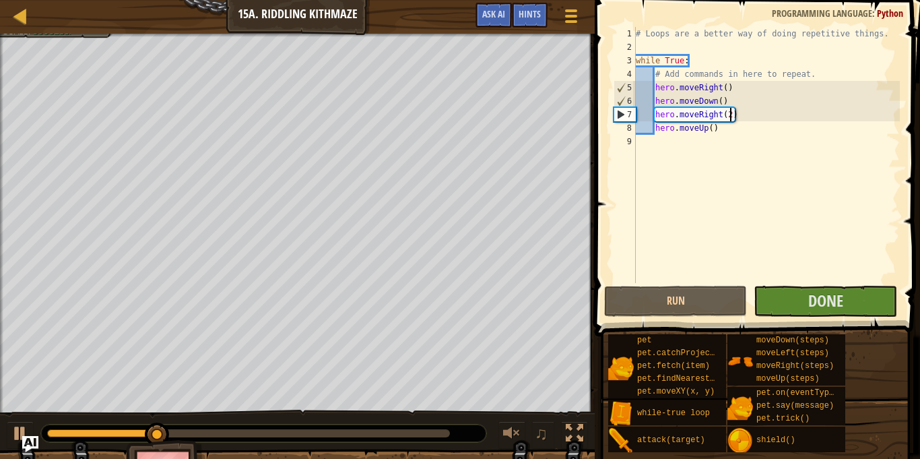
click at [730, 119] on div "# Loops are a better way of doing repetitive things. while True : # Add command…" at bounding box center [766, 168] width 267 height 283
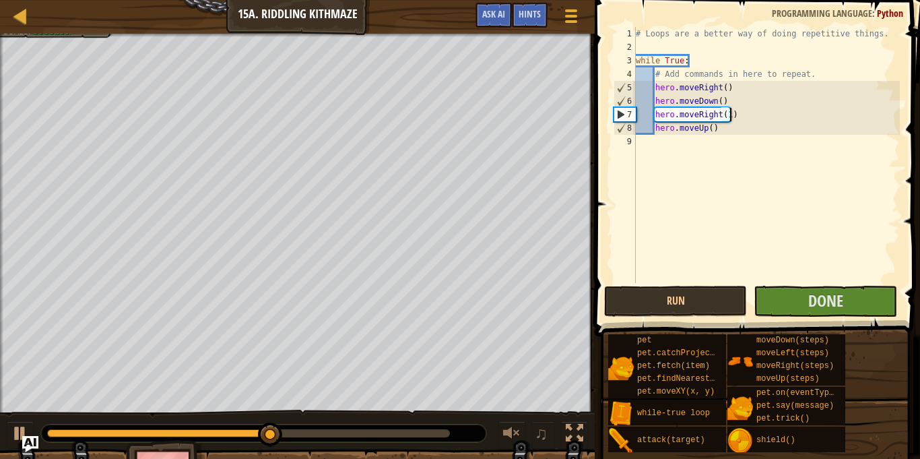
scroll to position [6, 13]
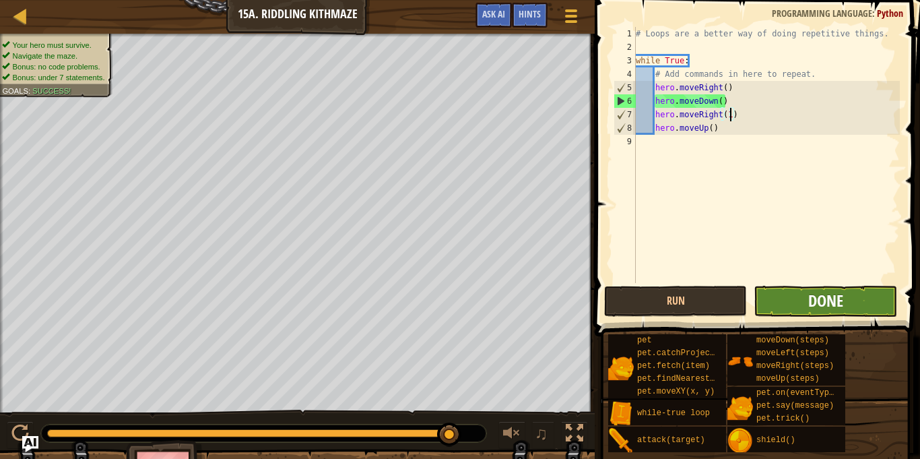
type textarea "hero.moveRight(1)"
click at [831, 295] on span "Done" at bounding box center [825, 301] width 35 height 22
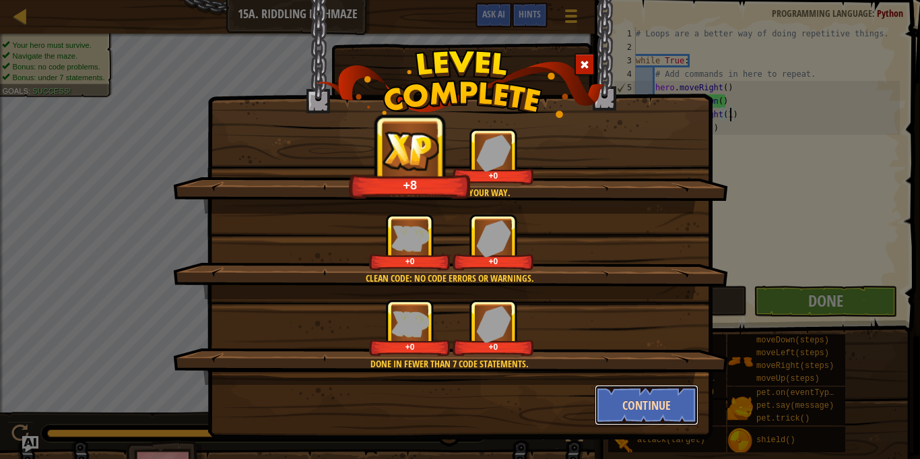
click at [672, 400] on button "Continue" at bounding box center [647, 405] width 104 height 40
click at [672, 400] on div "You'll always find your way. +8 +0 Clean code: no code errors or warnings. +0 +…" at bounding box center [460, 229] width 920 height 459
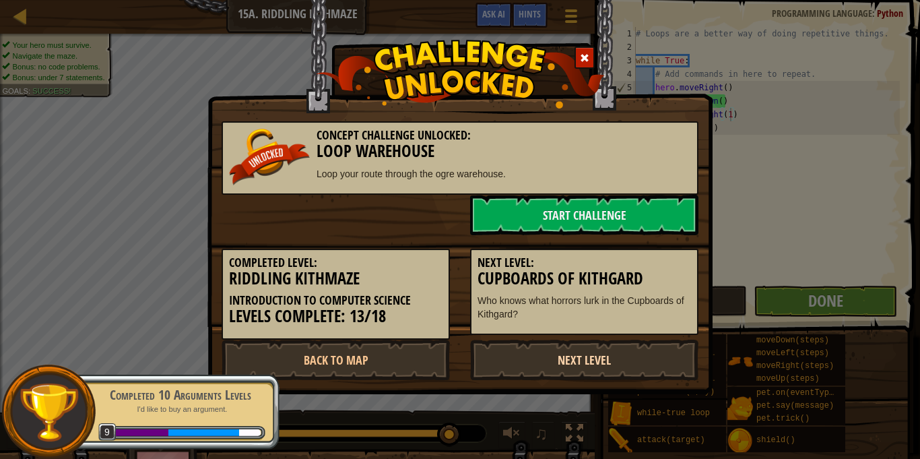
click at [578, 344] on link "Next Level" at bounding box center [584, 360] width 228 height 40
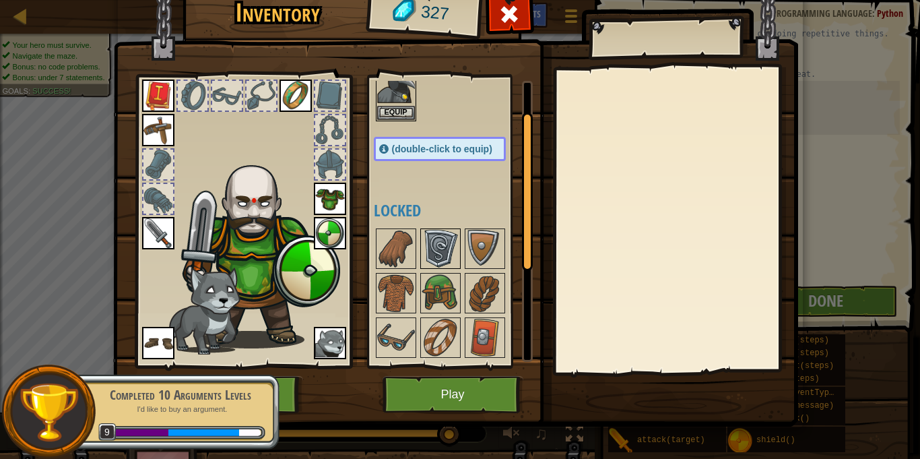
scroll to position [56, 0]
click at [441, 289] on img at bounding box center [441, 292] width 38 height 38
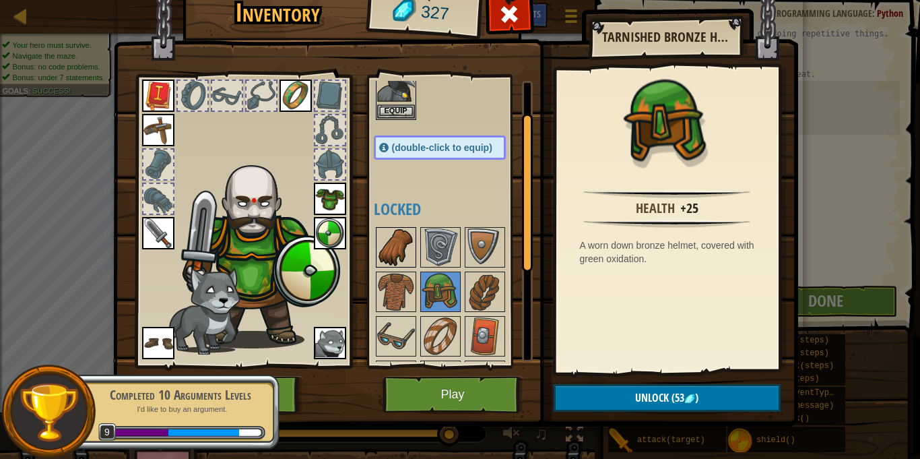
click at [389, 256] on img at bounding box center [396, 247] width 38 height 38
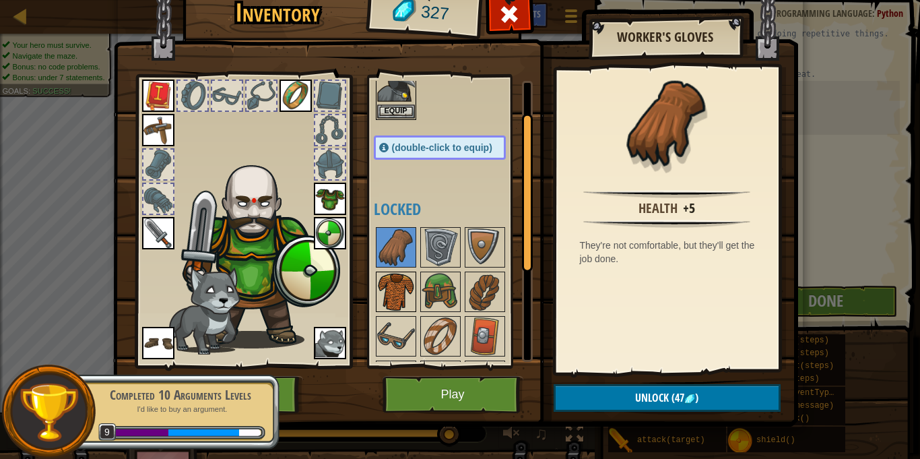
click at [408, 283] on img at bounding box center [396, 292] width 38 height 38
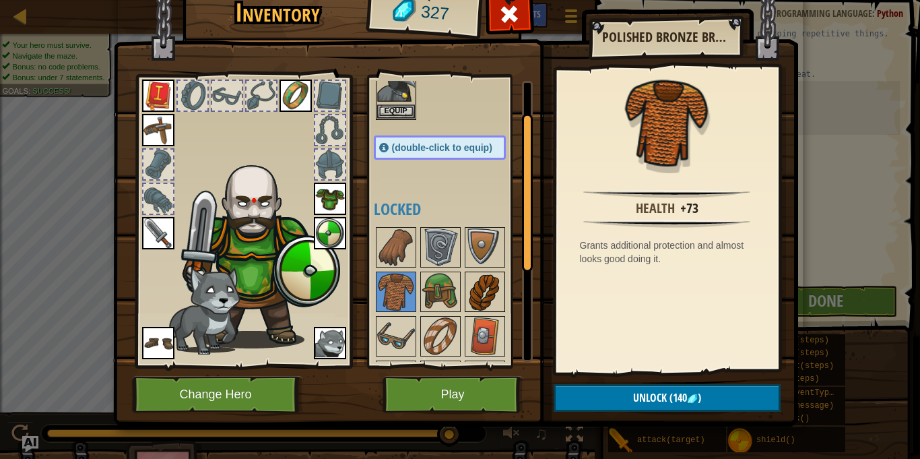
click at [492, 289] on img at bounding box center [485, 292] width 38 height 38
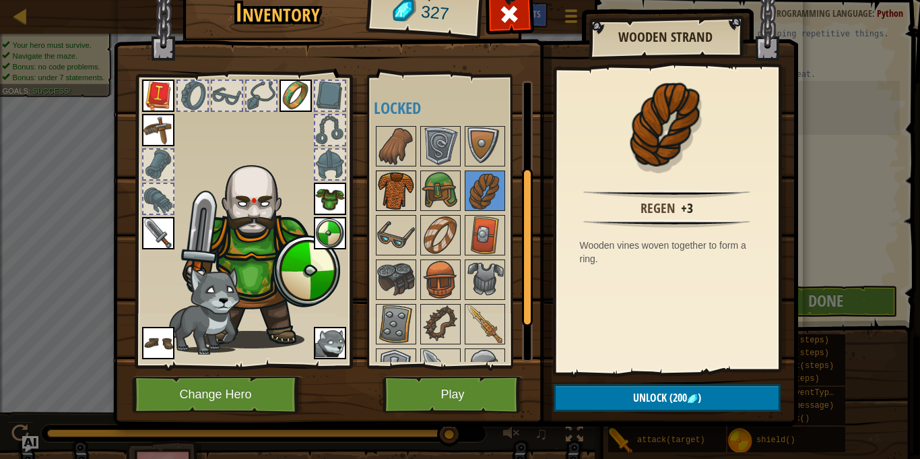
scroll to position [158, 0]
click at [431, 234] on img at bounding box center [441, 235] width 38 height 38
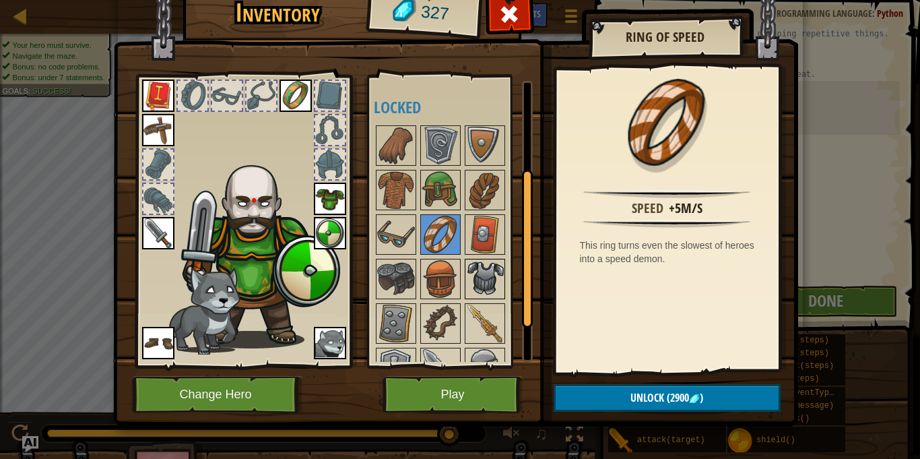
click at [481, 268] on img at bounding box center [485, 279] width 38 height 38
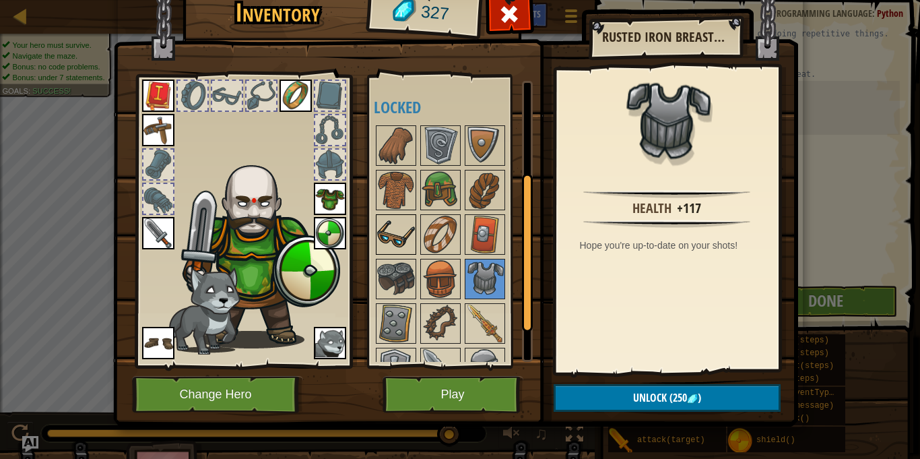
scroll to position [230, 0]
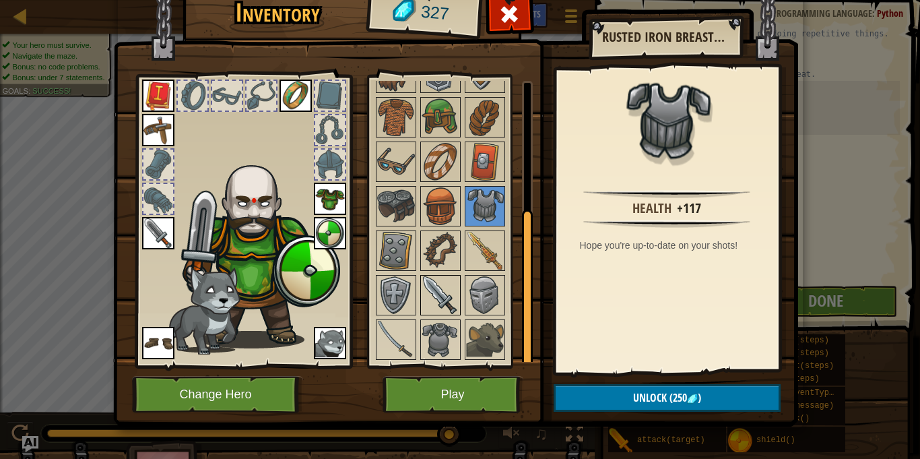
click at [441, 287] on img at bounding box center [441, 295] width 38 height 38
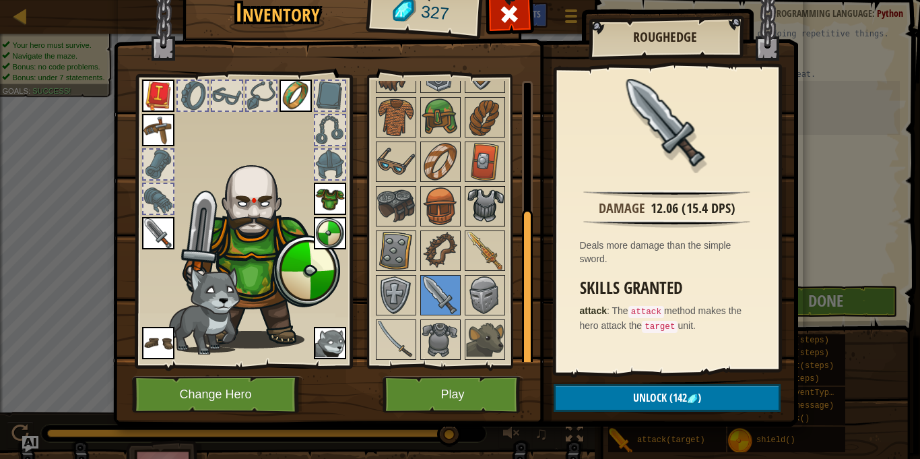
click at [486, 196] on img at bounding box center [485, 206] width 38 height 38
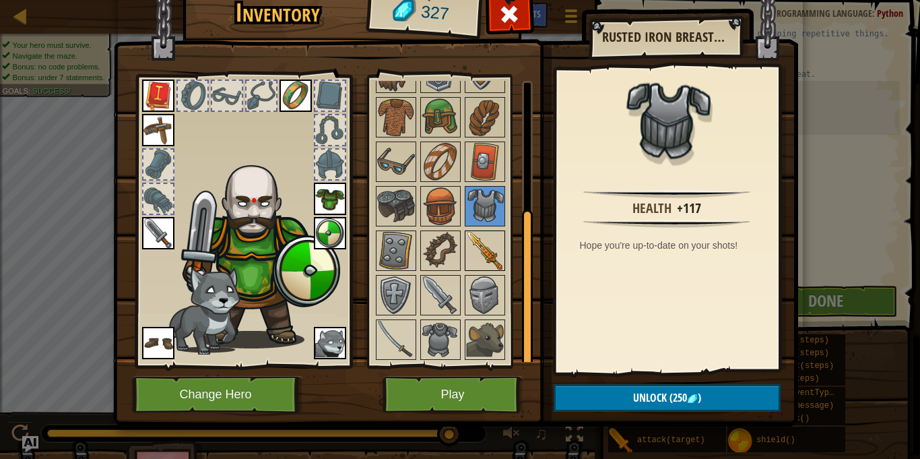
click at [473, 252] on img at bounding box center [485, 251] width 38 height 38
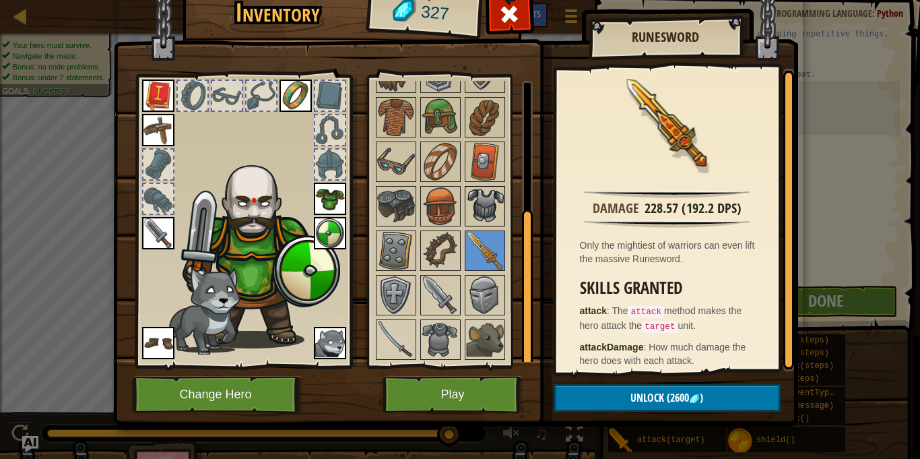
click at [484, 216] on img at bounding box center [485, 206] width 38 height 38
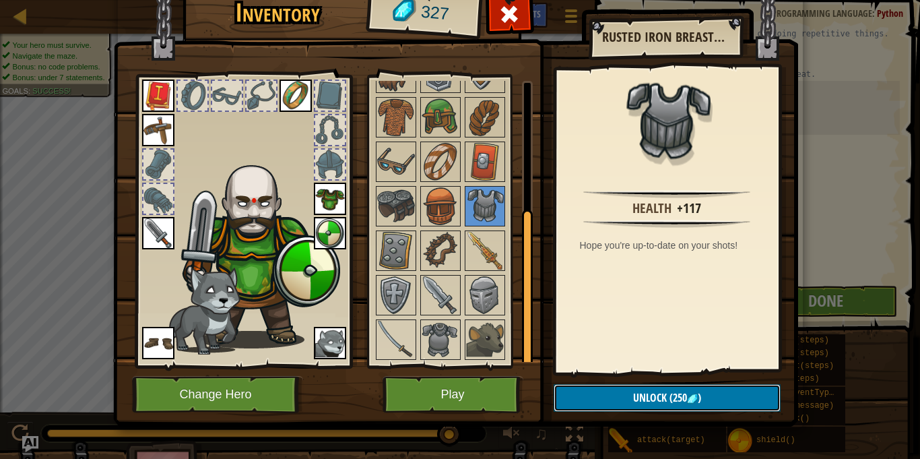
click at [664, 392] on span "Unlock" at bounding box center [650, 397] width 34 height 15
click at [676, 387] on button "Confirm" at bounding box center [667, 398] width 227 height 28
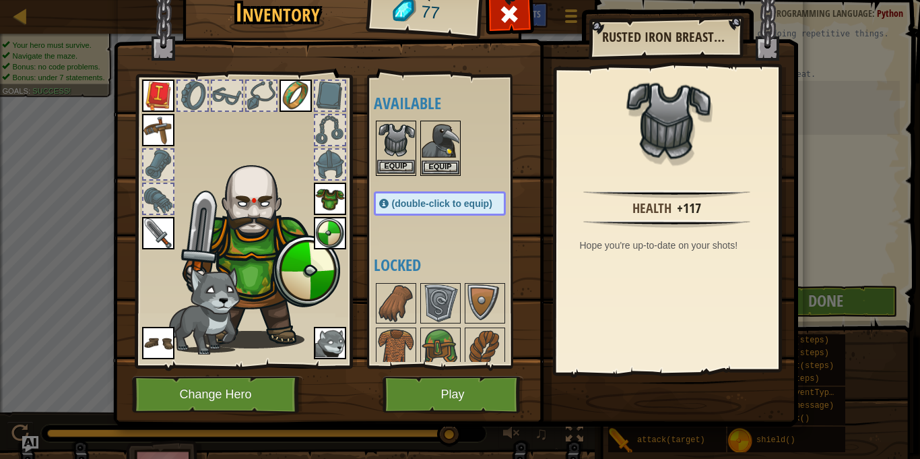
click at [394, 159] on img at bounding box center [396, 141] width 38 height 38
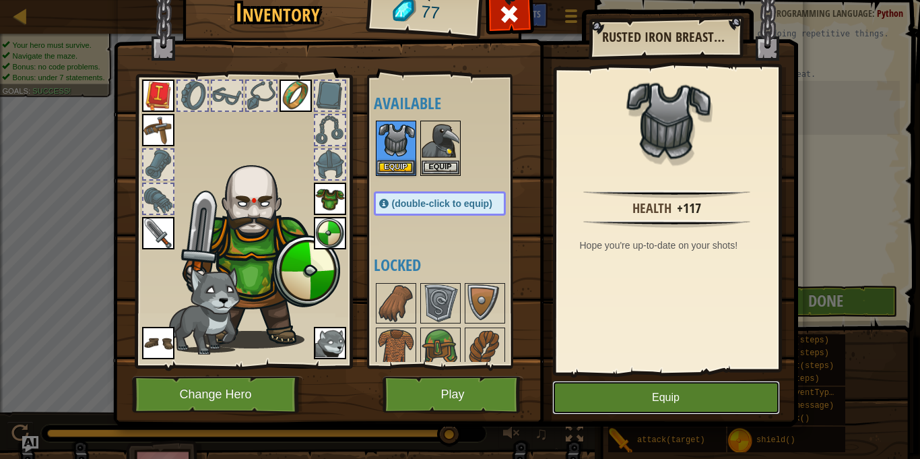
click at [670, 405] on button "Equip" at bounding box center [666, 398] width 228 height 34
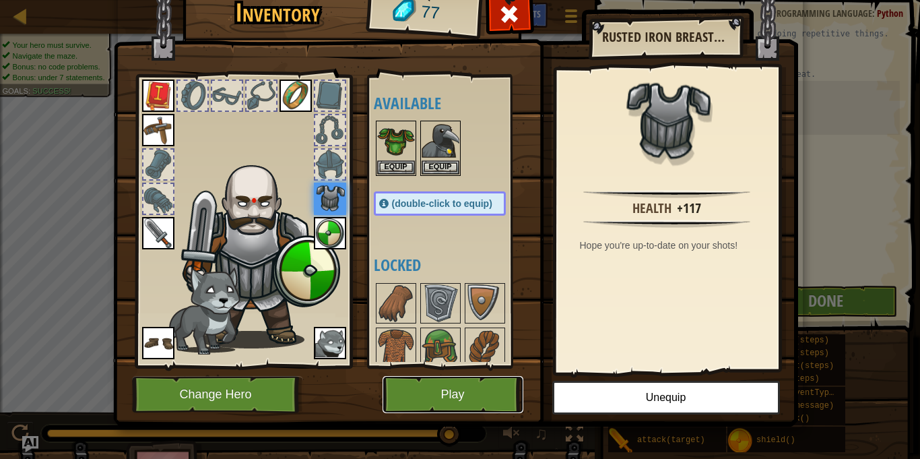
click at [448, 389] on button "Play" at bounding box center [453, 394] width 141 height 37
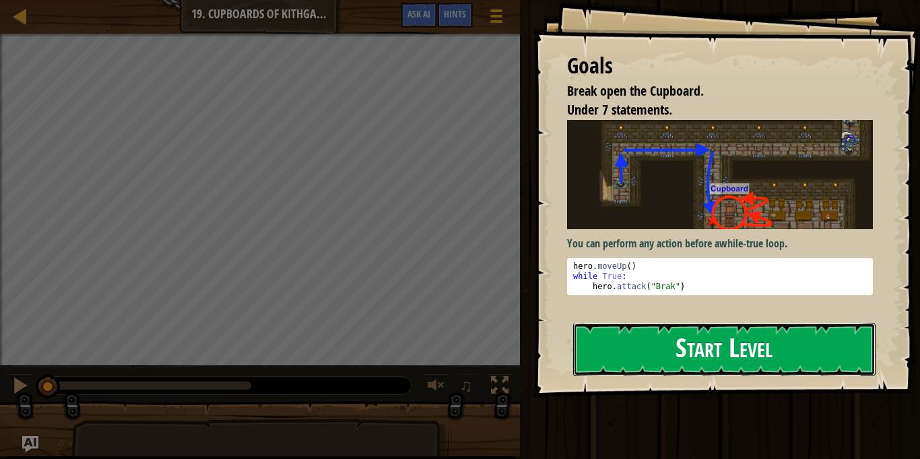
click at [695, 354] on button "Start Level" at bounding box center [724, 349] width 302 height 53
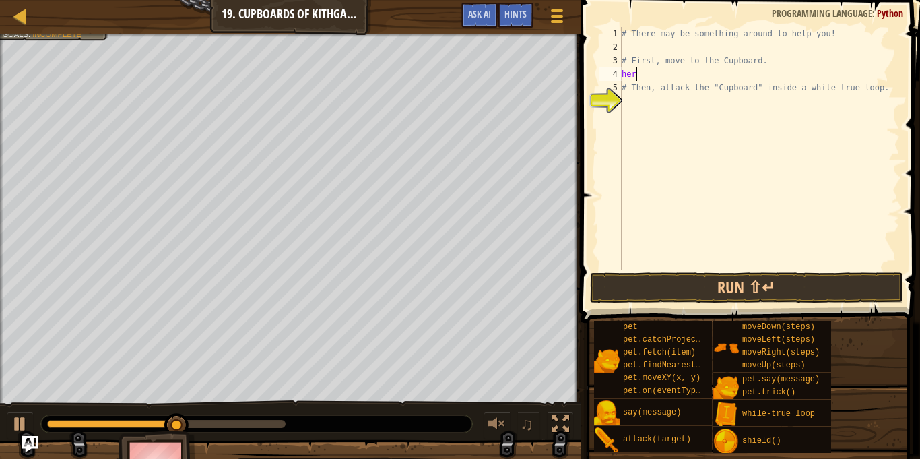
scroll to position [6, 2]
type textarea "hero.moveUp"
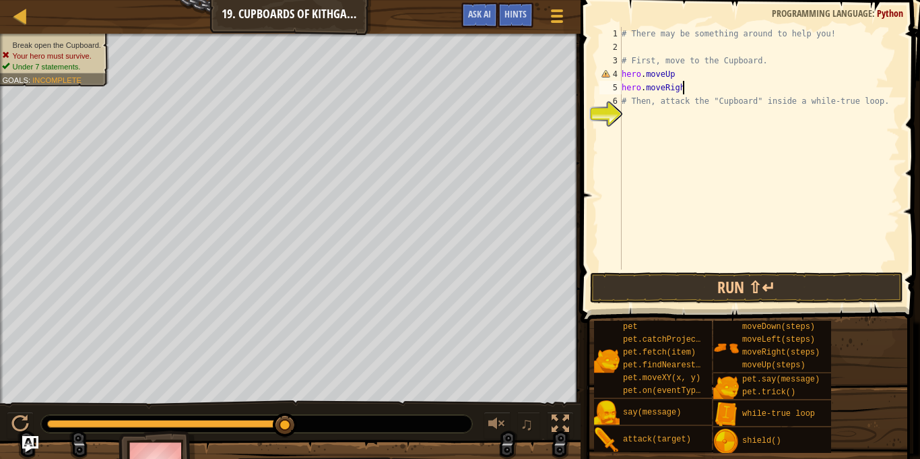
scroll to position [6, 9]
click at [680, 74] on div "# There may be something around to help you! # First, move to the Cupboard. her…" at bounding box center [759, 161] width 281 height 269
click at [690, 88] on div "# There may be something around to help you! # First, move to the Cupboard. her…" at bounding box center [759, 161] width 281 height 269
type textarea "hero.moveRight()"
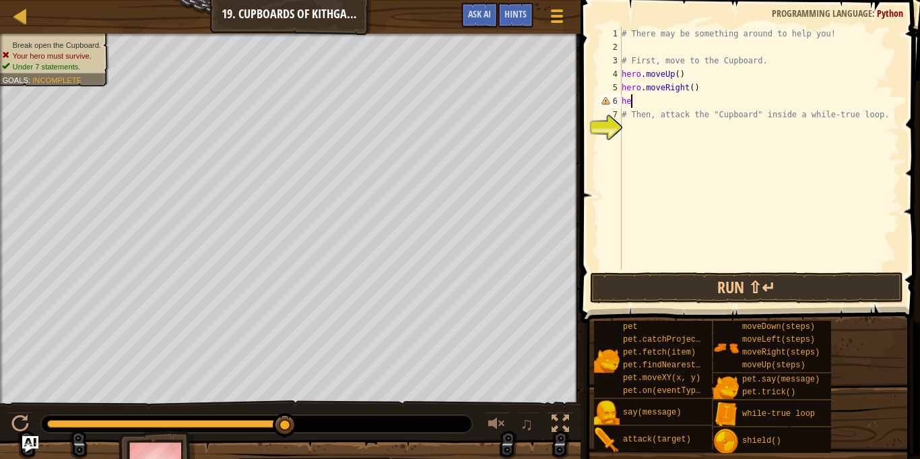
scroll to position [6, 1]
type textarea "h"
click at [695, 90] on div "# There may be something around to help you! # First, move to the Cupboard. her…" at bounding box center [759, 161] width 281 height 269
type textarea "hero.moveRight(2)"
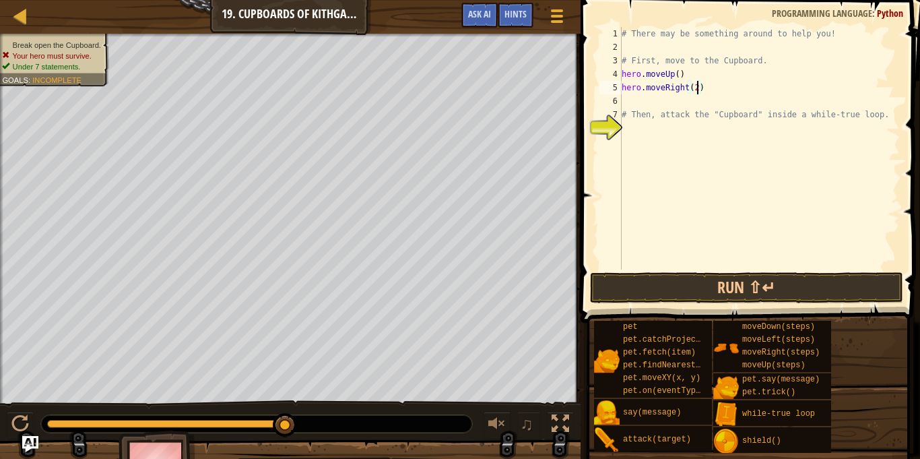
scroll to position [6, 11]
click at [634, 103] on div "# There may be something around to help you! # First, move to the Cupboard. her…" at bounding box center [759, 161] width 281 height 269
type textarea "hero.moveDown(2)"
click at [717, 298] on button "Run ⇧↵" at bounding box center [747, 287] width 314 height 31
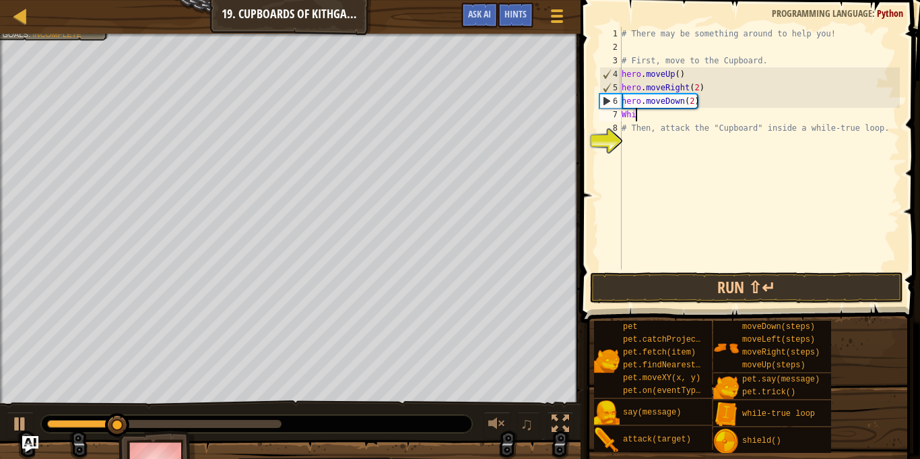
scroll to position [6, 1]
type textarea "W"
type textarea "while TRue:"
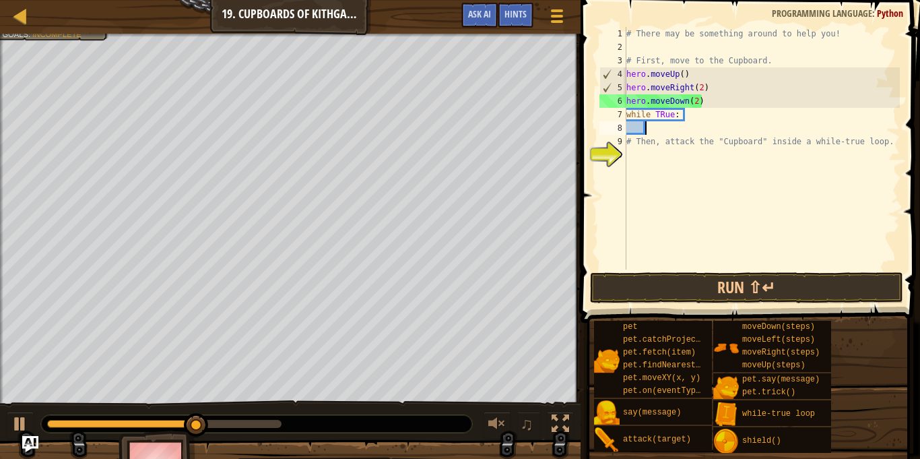
scroll to position [6, 2]
type textarea "a"
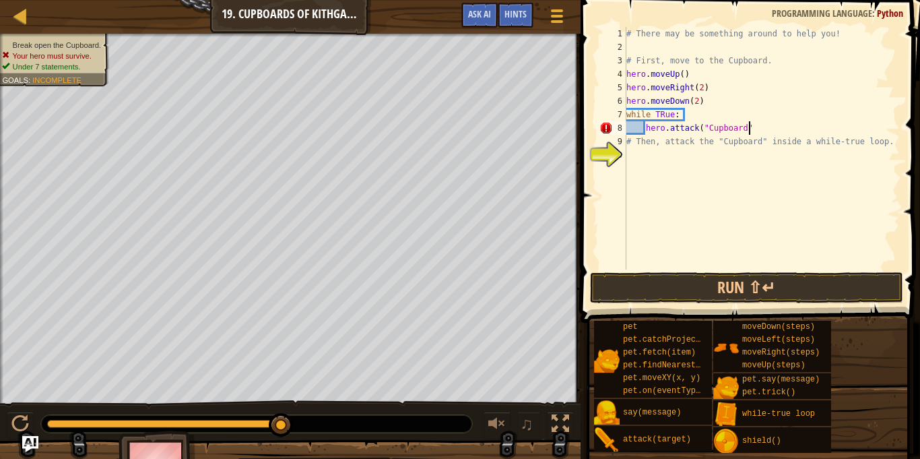
scroll to position [6, 18]
click at [743, 276] on button "Run ⇧↵" at bounding box center [747, 287] width 314 height 31
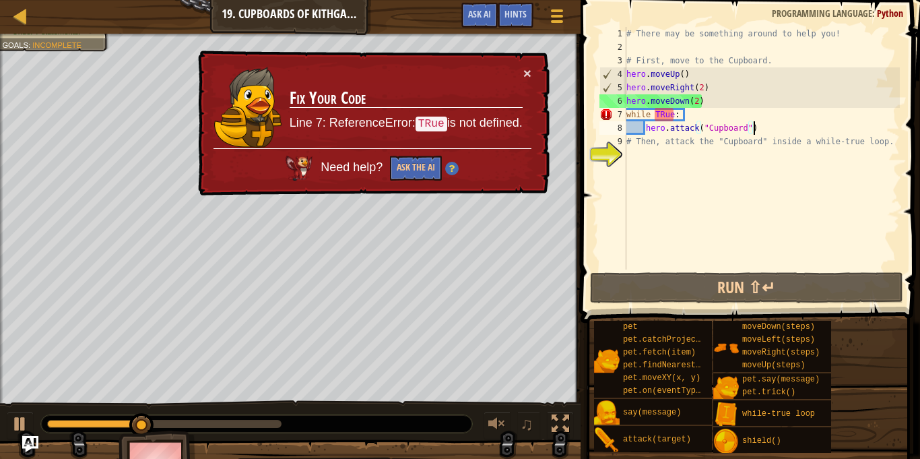
click at [664, 113] on div "# There may be something around to help you! # First, move to the Cupboard. her…" at bounding box center [762, 161] width 276 height 269
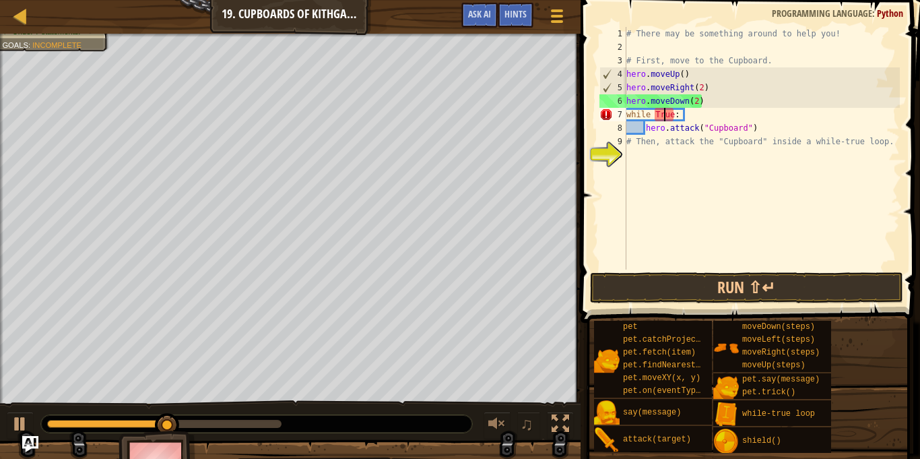
scroll to position [6, 2]
type textarea "while True:"
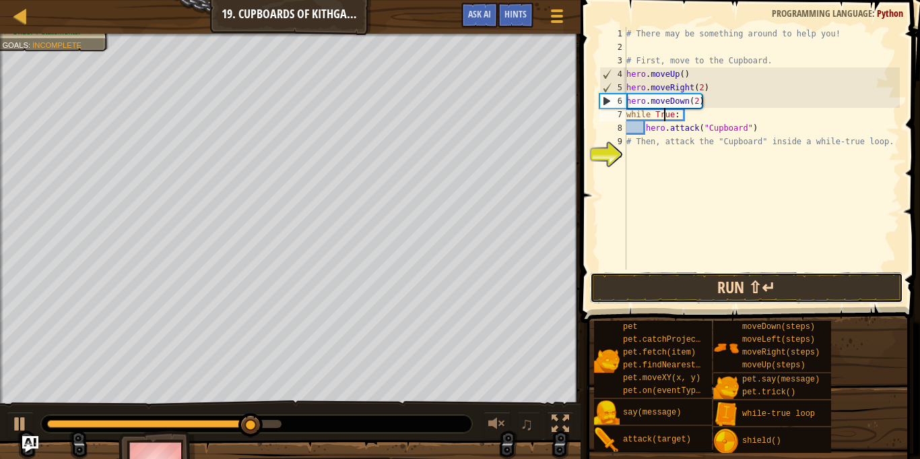
click at [721, 282] on button "Run ⇧↵" at bounding box center [747, 287] width 314 height 31
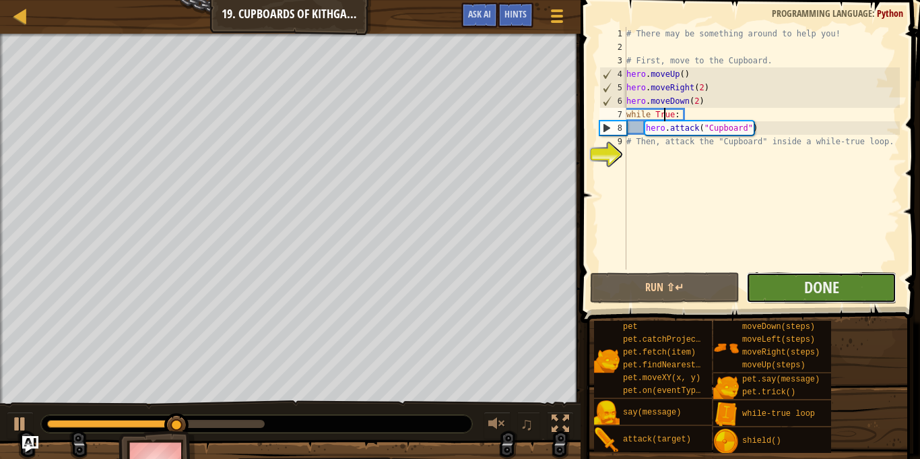
click at [842, 283] on button "Done" at bounding box center [821, 287] width 150 height 31
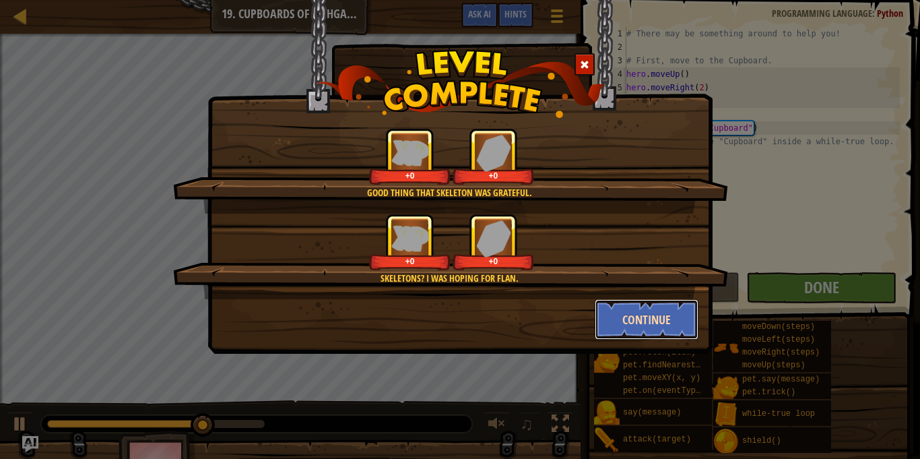
click at [666, 320] on button "Continue" at bounding box center [647, 319] width 104 height 40
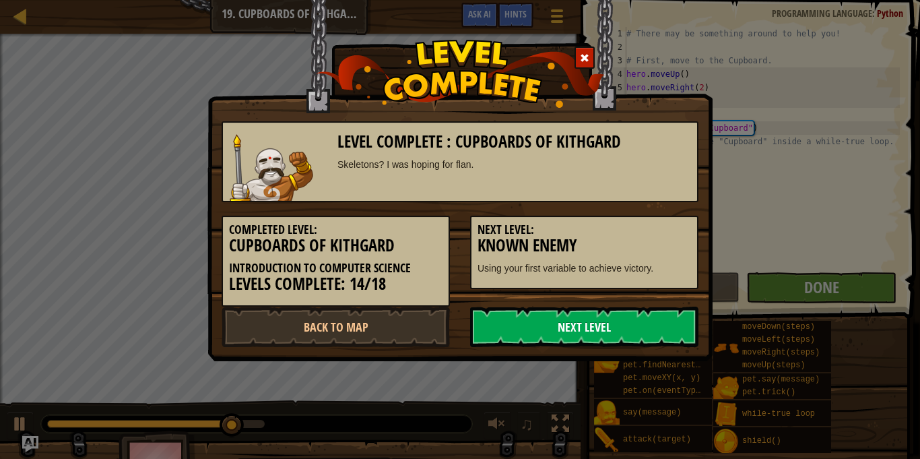
click at [621, 327] on link "Next Level" at bounding box center [584, 327] width 228 height 40
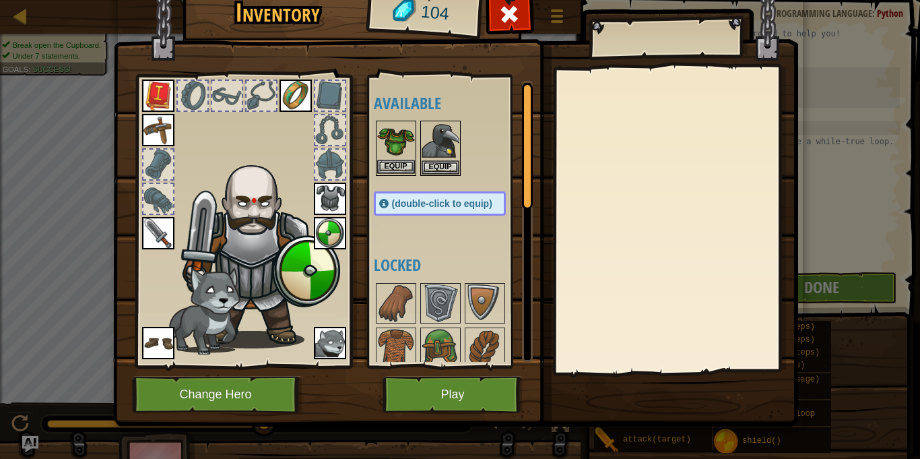
click at [392, 153] on img at bounding box center [396, 141] width 38 height 38
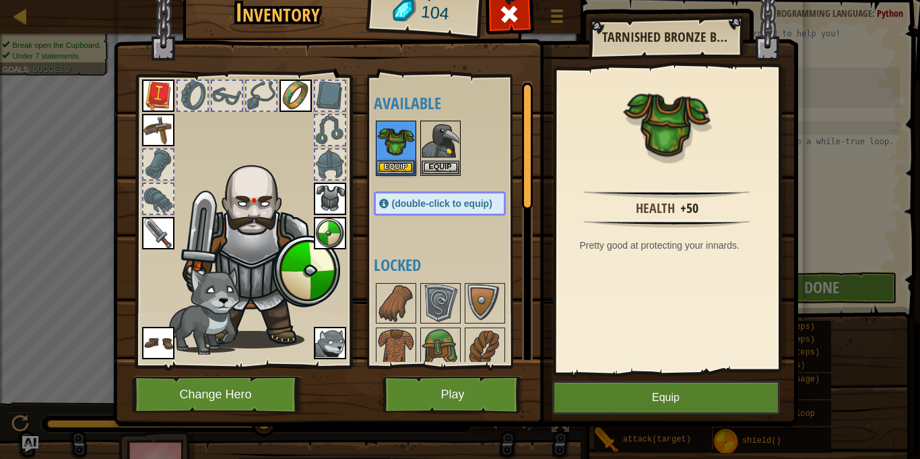
click at [331, 193] on img at bounding box center [330, 199] width 32 height 32
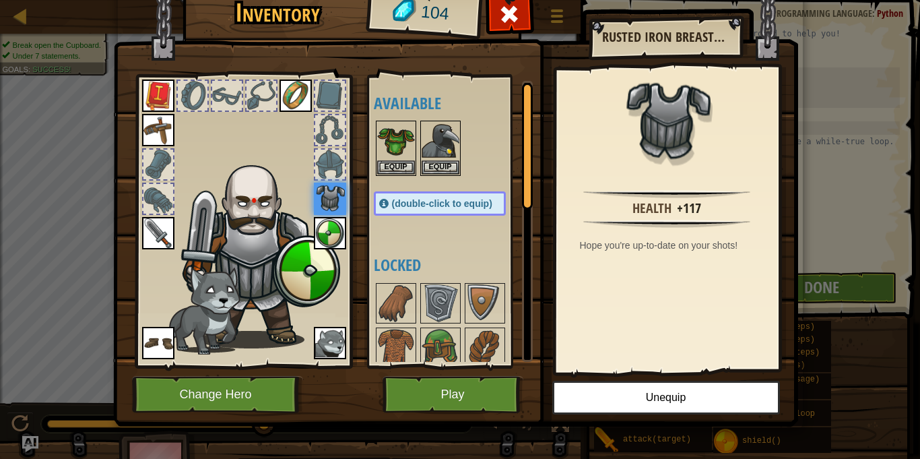
scroll to position [6, 0]
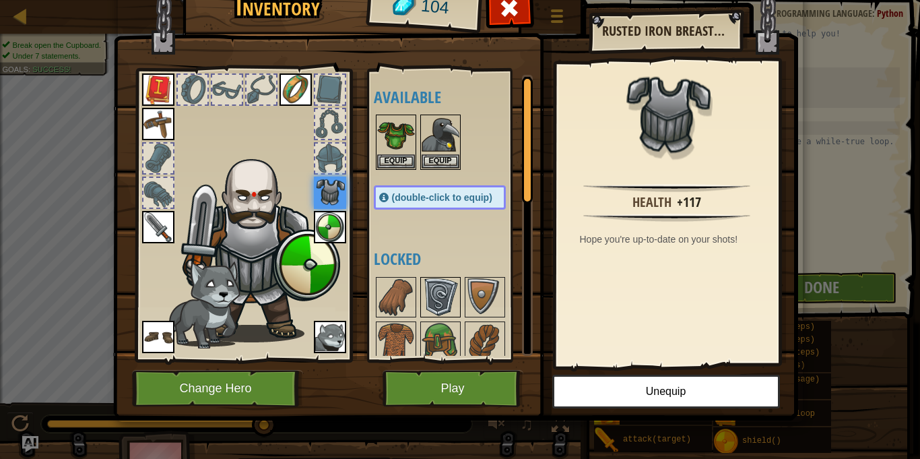
click at [449, 296] on img at bounding box center [441, 297] width 38 height 38
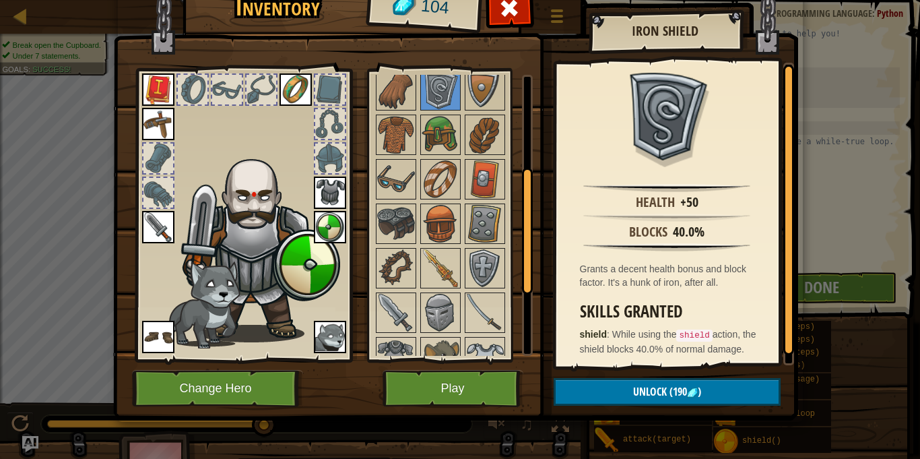
scroll to position [209, 0]
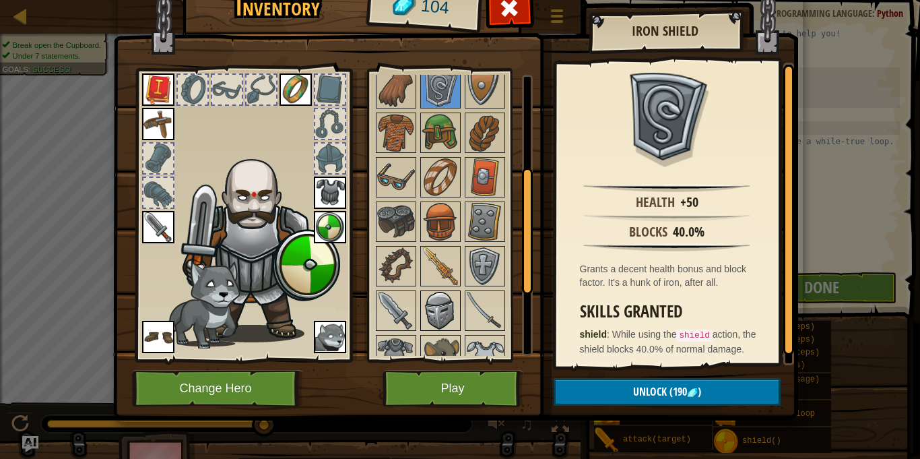
click at [442, 311] on img at bounding box center [441, 311] width 38 height 38
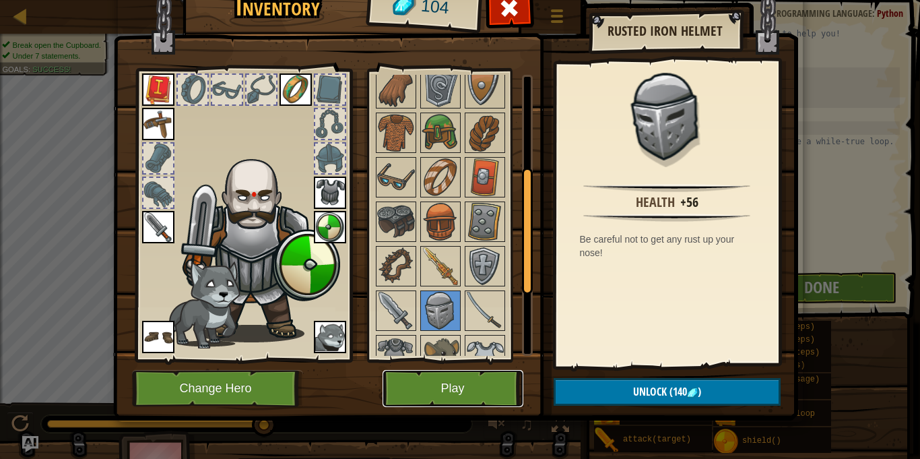
click at [480, 391] on button "Play" at bounding box center [453, 388] width 141 height 37
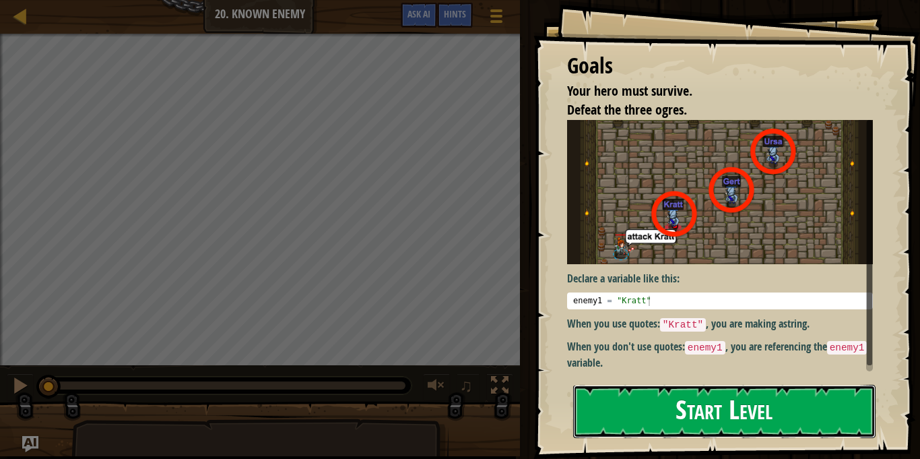
click at [689, 417] on button "Start Level" at bounding box center [724, 411] width 302 height 53
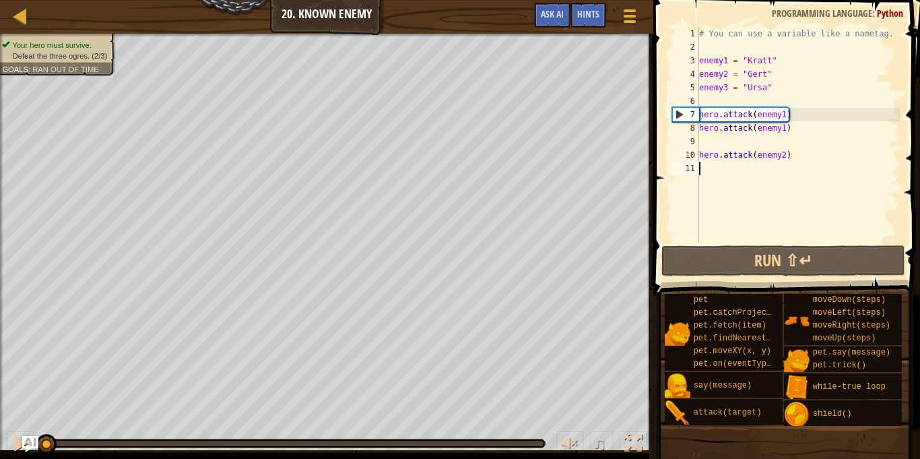
click at [781, 116] on div "# You can use a variable like a nametag. enemy1 = "[PERSON_NAME]" enemy2 = "[PE…" at bounding box center [798, 148] width 203 height 243
click at [784, 116] on div "# You can use a variable like a nametag. enemy1 = "[PERSON_NAME]" enemy2 = "[PE…" at bounding box center [798, 148] width 203 height 243
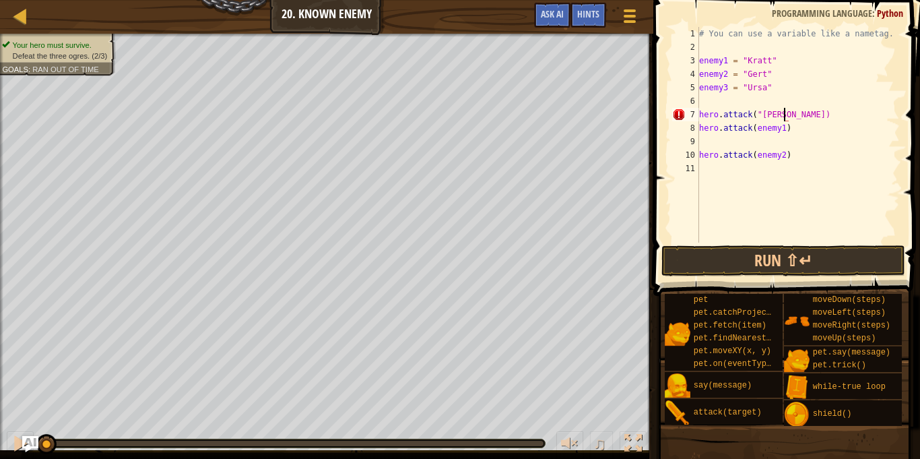
scroll to position [6, 13]
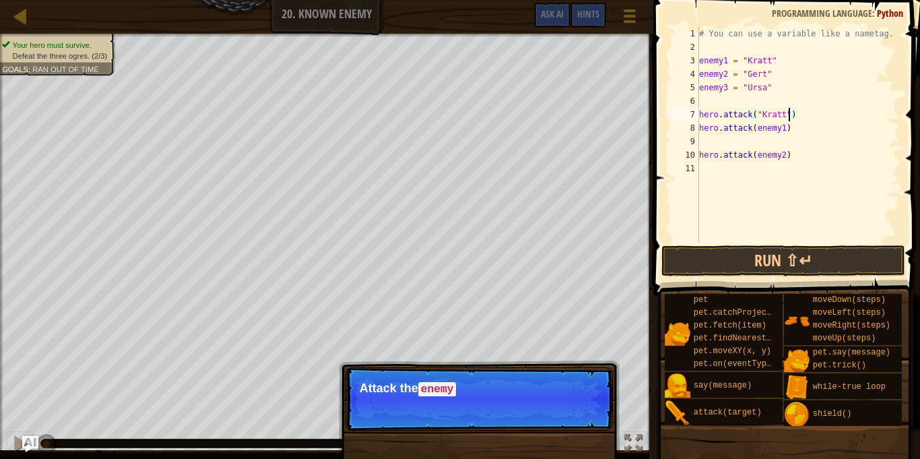
click at [785, 127] on div "# You can use a variable like a nametag. enemy1 = "[PERSON_NAME]" enemy2 = "[PE…" at bounding box center [798, 148] width 203 height 243
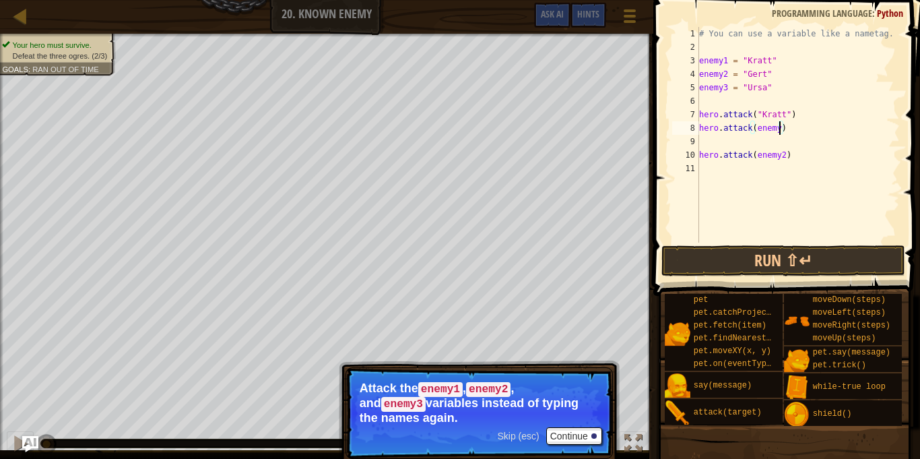
scroll to position [6, 12]
click at [788, 115] on div "# You can use a variable like a nametag. enemy1 = "[PERSON_NAME]" enemy2 = "[PE…" at bounding box center [798, 148] width 203 height 243
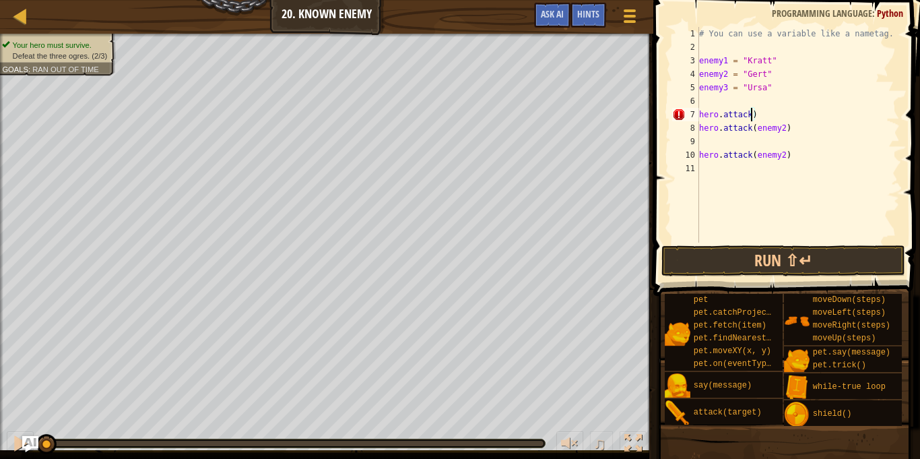
scroll to position [6, 7]
click at [792, 154] on div "# You can use a variable like a nametag. enemy1 = "[PERSON_NAME]" enemy2 = "[PE…" at bounding box center [798, 148] width 203 height 243
type textarea "hero.attack(enemy2)"
click at [792, 154] on div "# You can use a variable like a nametag. enemy1 = "[PERSON_NAME]" enemy2 = "[PE…" at bounding box center [798, 148] width 203 height 243
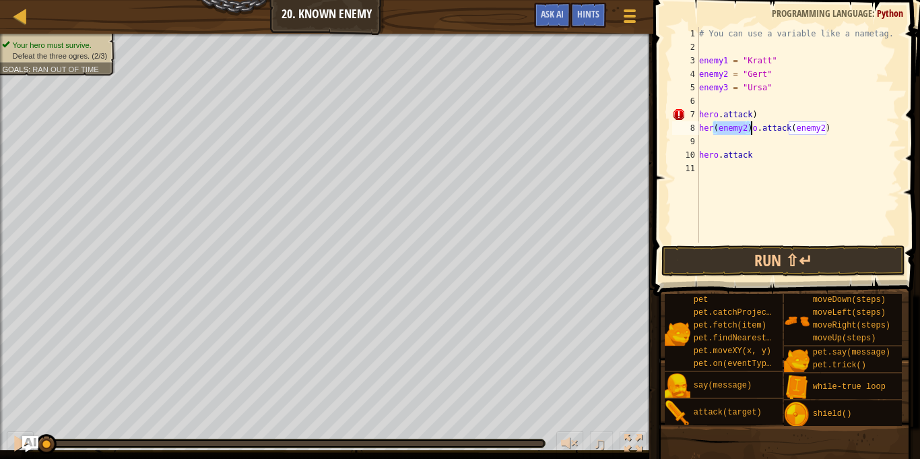
click at [732, 151] on div "# You can use a variable like a nametag. enemy1 = "[PERSON_NAME]" enemy2 = "[PE…" at bounding box center [798, 148] width 203 height 243
click at [772, 153] on div "# You can use a variable like a nametag. enemy1 = "[PERSON_NAME]" enemy2 = "[PE…" at bounding box center [798, 148] width 203 height 243
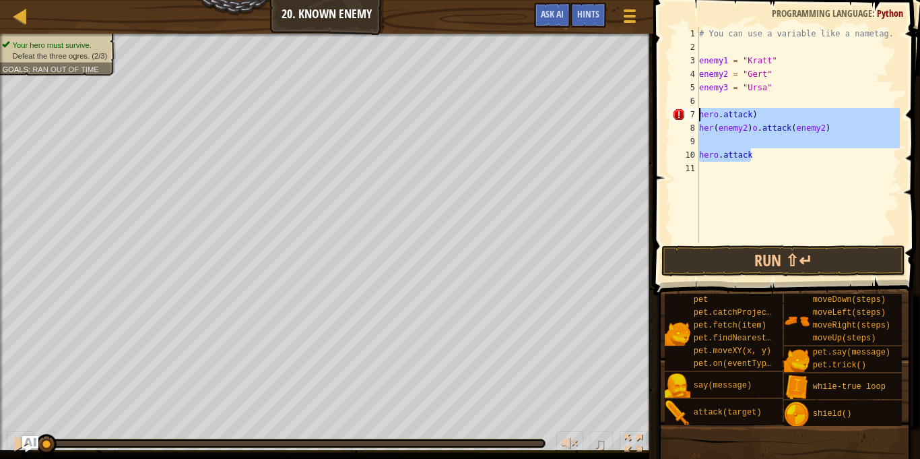
drag, startPoint x: 772, startPoint y: 153, endPoint x: 702, endPoint y: 115, distance: 79.6
click at [702, 115] on div "# You can use a variable like a nametag. enemy1 = "[PERSON_NAME]" enemy2 = "[PE…" at bounding box center [798, 148] width 203 height 243
type textarea "hero.attack) her(enemy2)o.attack(enemy2)"
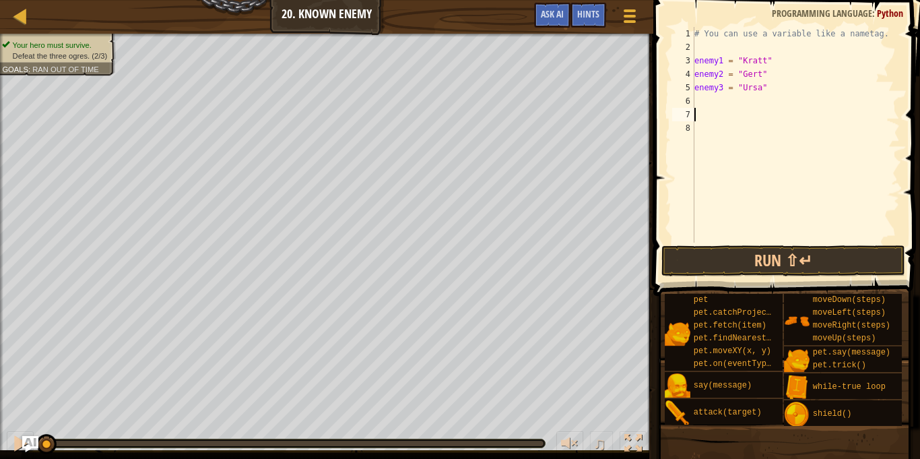
click at [703, 104] on div "# You can use a variable like a nametag. enemy1 = "[PERSON_NAME]" enemy2 = "[PE…" at bounding box center [796, 148] width 208 height 243
click at [587, 20] on div "Hints" at bounding box center [589, 15] width 36 height 25
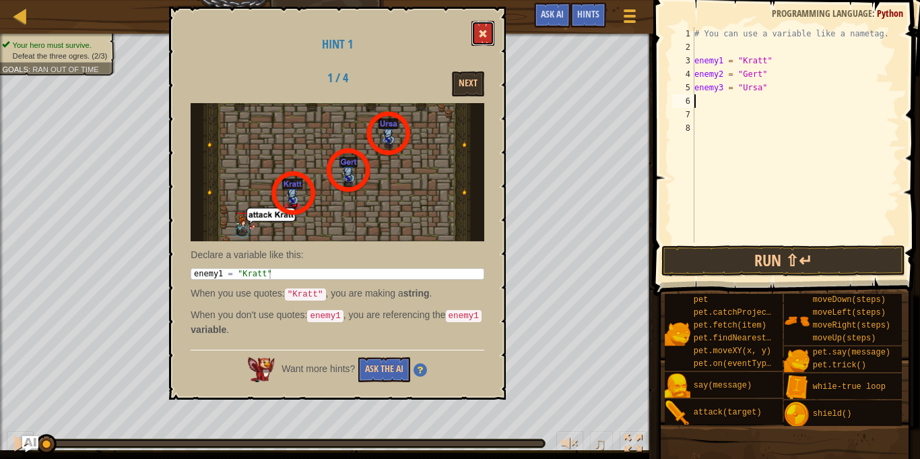
click at [482, 30] on span at bounding box center [482, 33] width 9 height 9
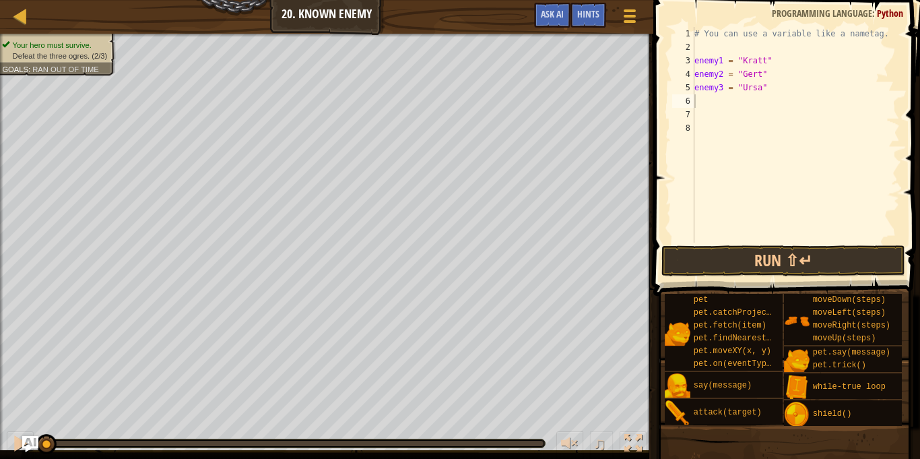
click at [707, 97] on div "# You can use a variable like a nametag. enemy1 = "[PERSON_NAME]" enemy2 = "[PE…" at bounding box center [796, 148] width 208 height 243
type textarea "e"
click at [804, 263] on button "Run ⇧↵" at bounding box center [783, 260] width 243 height 31
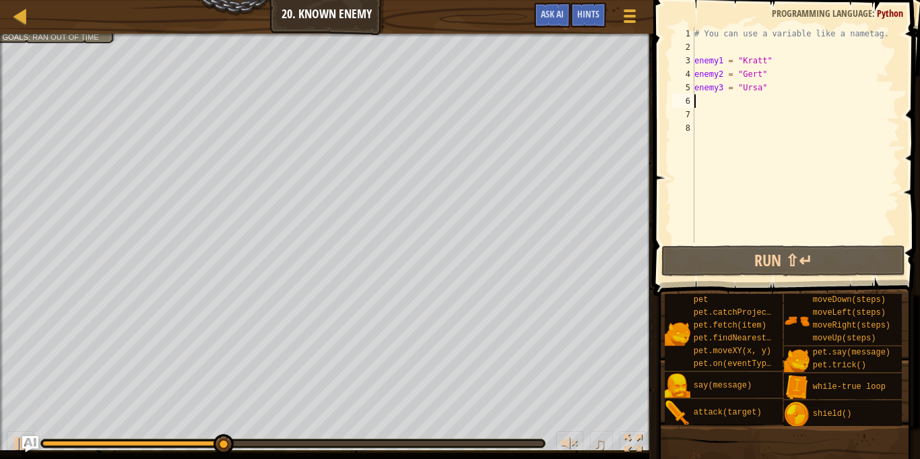
click at [728, 77] on div "# You can use a variable like a nametag. enemy1 = "[PERSON_NAME]" enemy2 = "[PE…" at bounding box center [796, 148] width 208 height 243
type textarea "enemy2 = "[PERSON_NAME]""
click at [732, 77] on div "# You can use a variable like a nametag. enemy1 = "[PERSON_NAME]" enemy2 = "[PE…" at bounding box center [796, 148] width 208 height 243
click at [707, 103] on div "# You can use a variable like a nametag. enemy1 = "[PERSON_NAME]" enemy2 = "[PE…" at bounding box center [796, 148] width 208 height 243
click at [697, 50] on div "# You can use a variable like a nametag. enemy1 = "[PERSON_NAME]" enemy2 = "[PE…" at bounding box center [796, 148] width 208 height 243
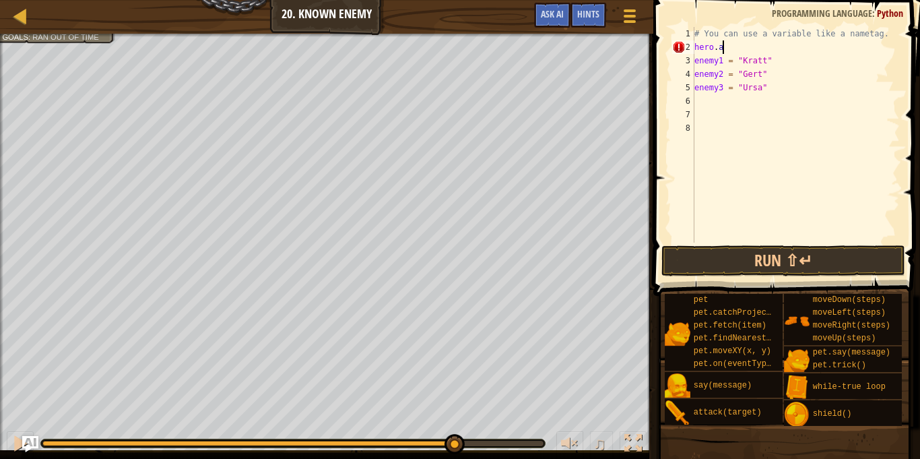
scroll to position [6, 3]
type textarea "h"
type textarea "# You can use a variable like a nameta"
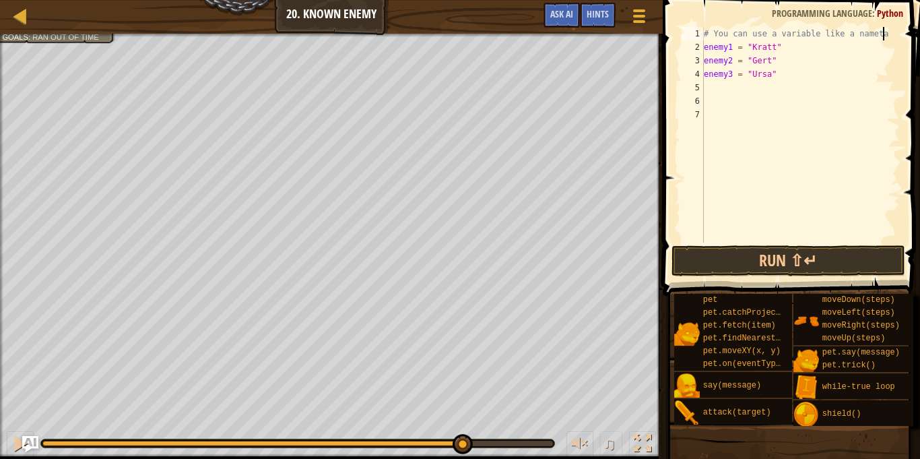
click at [711, 89] on div "# You can use a variable like a nameta enemy1 = "[PERSON_NAME]" enemy2 = "Gert"…" at bounding box center [800, 148] width 199 height 243
click at [706, 86] on div "# You can use a variable like a nameta enemy1 = "[PERSON_NAME]" enemy2 = "Gert"…" at bounding box center [800, 148] width 199 height 243
type textarea "hero.attack(enemy1)"
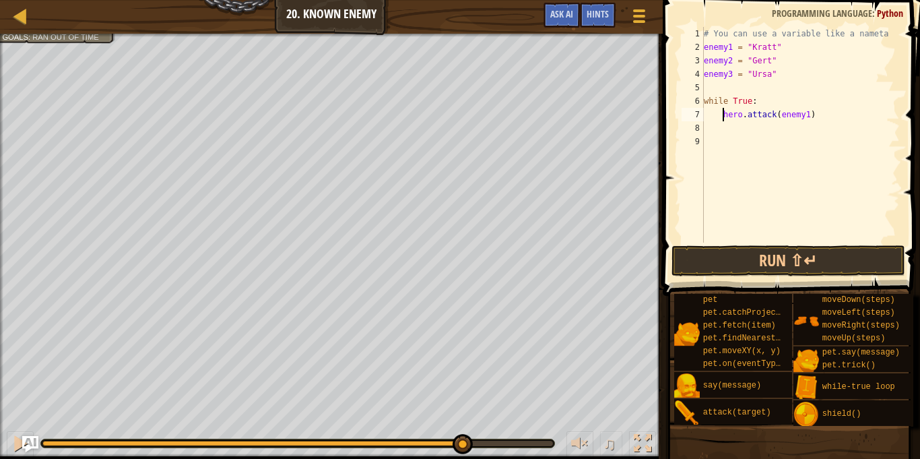
click at [711, 91] on div "# You can use a variable like a nameta enemy1 = "[PERSON_NAME]" enemy2 = "Gert"…" at bounding box center [800, 148] width 199 height 243
type textarea "enemy3 = "Ursa""
click at [709, 116] on div "# You can use a variable like a nameta enemy1 = "[PERSON_NAME]" enemy2 = "Gert"…" at bounding box center [800, 148] width 199 height 243
type textarea "h"
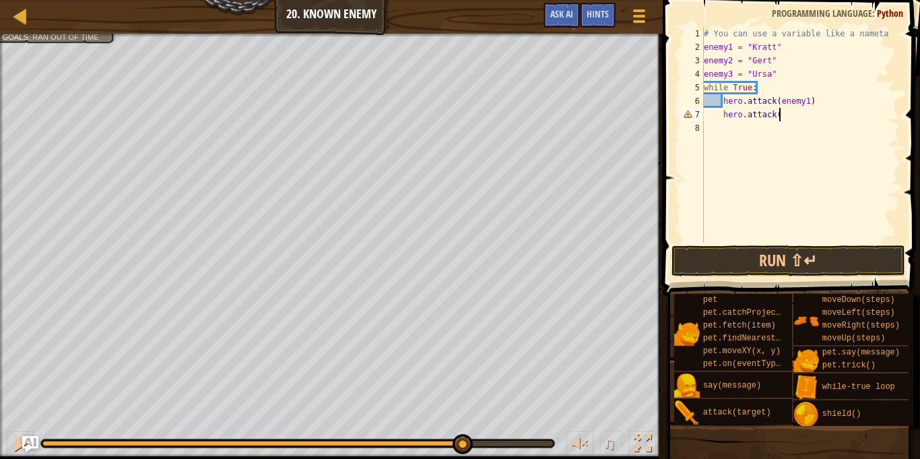
scroll to position [6, 10]
type textarea "hero.attack(enemy2)"
type textarea "hero.attack(enemy3)"
click at [783, 249] on button "Run ⇧↵" at bounding box center [789, 260] width 234 height 31
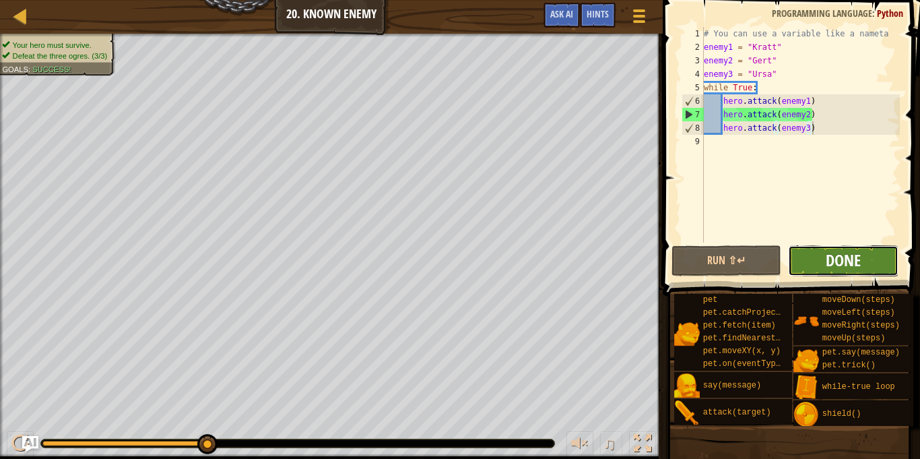
click at [835, 256] on span "Done" at bounding box center [843, 260] width 35 height 22
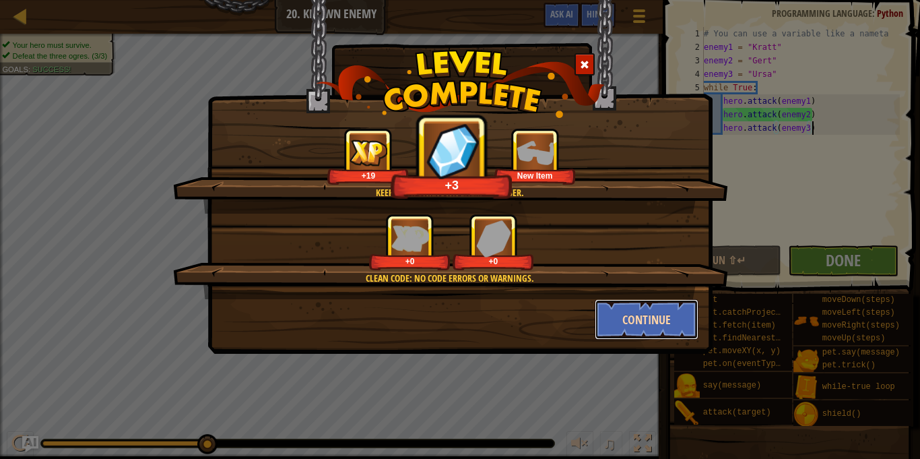
click at [670, 327] on button "Continue" at bounding box center [647, 319] width 104 height 40
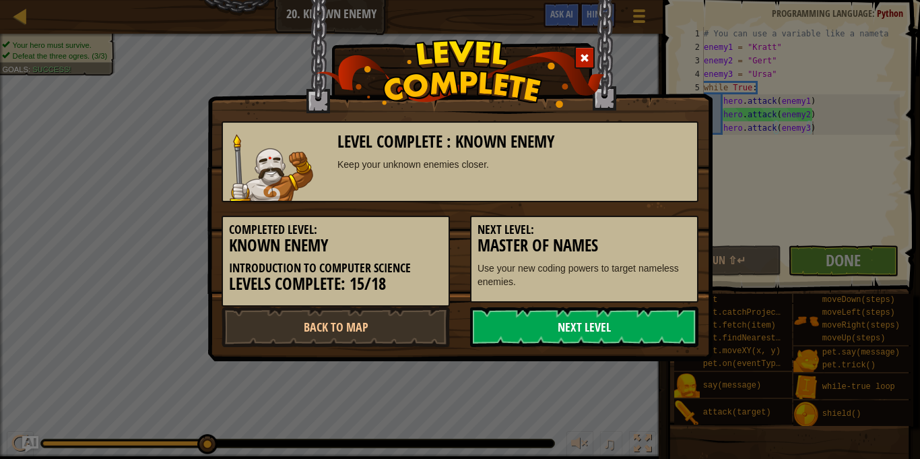
click at [633, 318] on link "Next Level" at bounding box center [584, 327] width 228 height 40
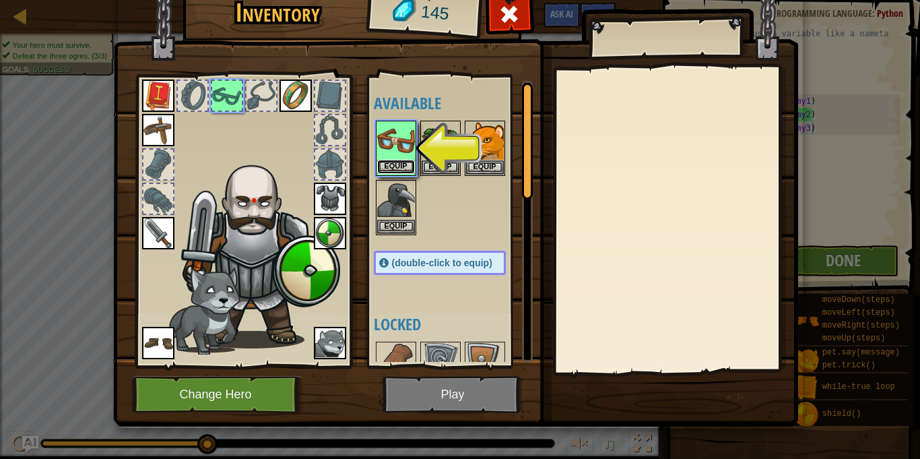
click at [400, 169] on button "Equip" at bounding box center [396, 167] width 38 height 14
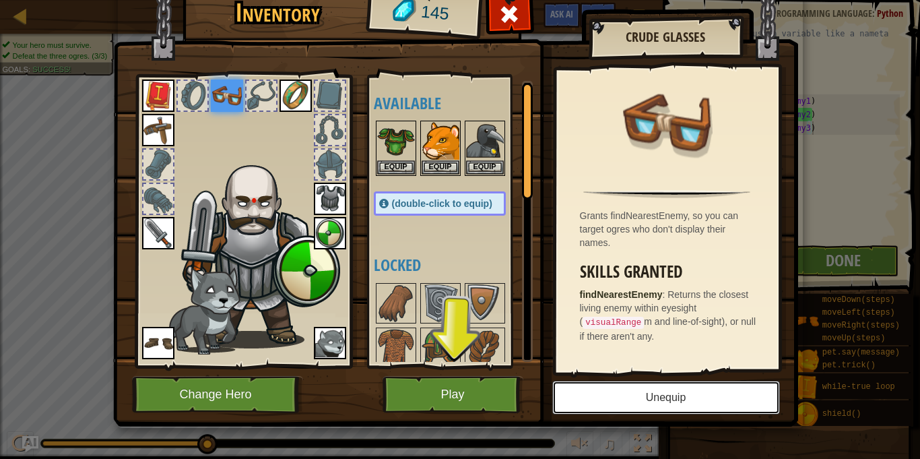
click at [703, 394] on button "Unequip" at bounding box center [666, 398] width 228 height 34
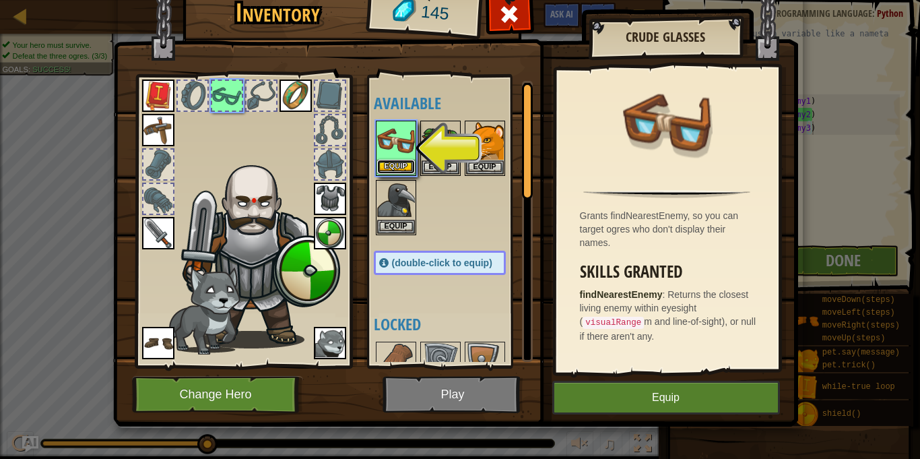
click at [404, 164] on button "Equip" at bounding box center [396, 167] width 38 height 14
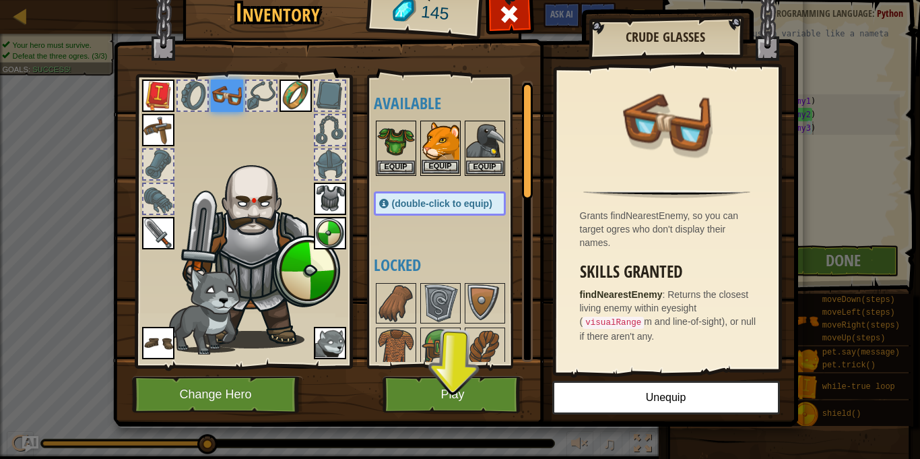
click at [420, 162] on div "Equip" at bounding box center [440, 148] width 40 height 55
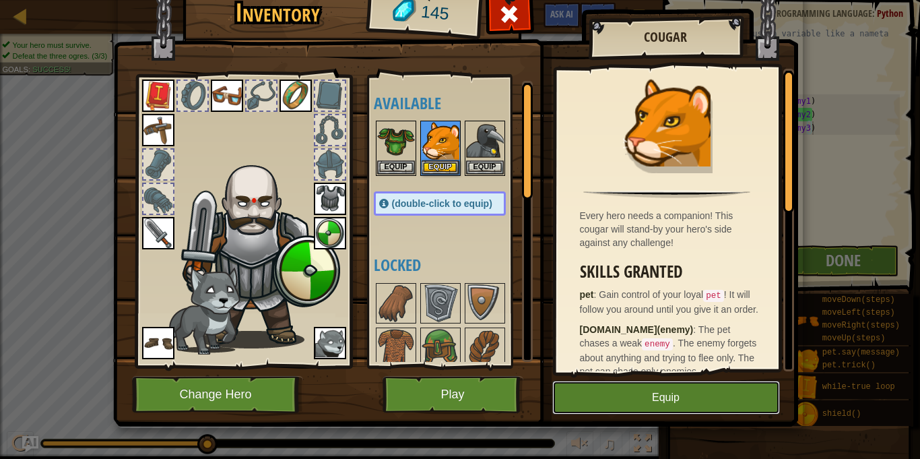
click at [686, 404] on button "Equip" at bounding box center [666, 398] width 228 height 34
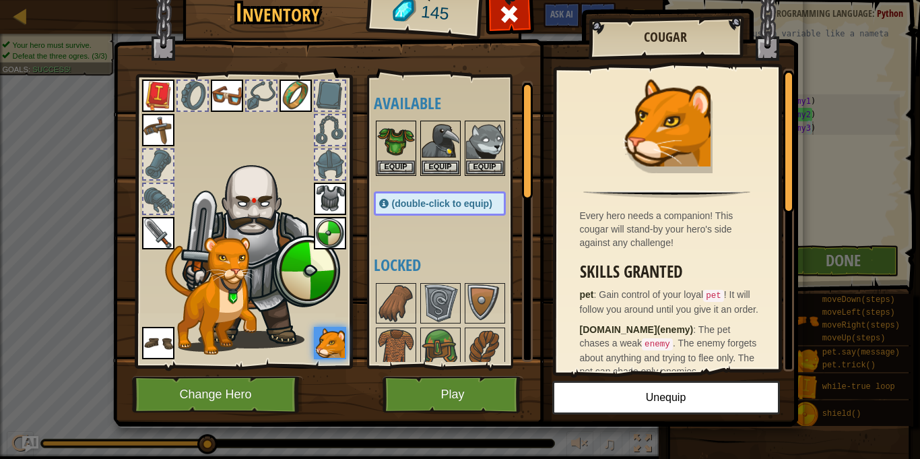
scroll to position [6, 0]
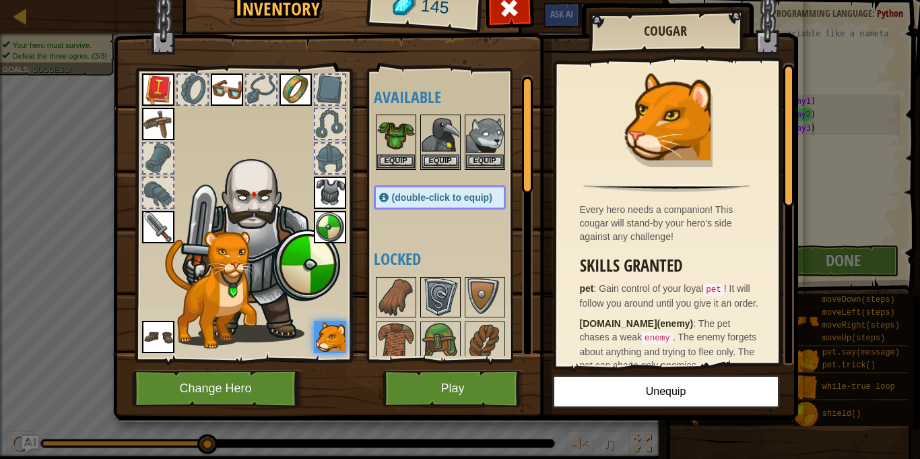
click at [446, 292] on img at bounding box center [441, 297] width 38 height 38
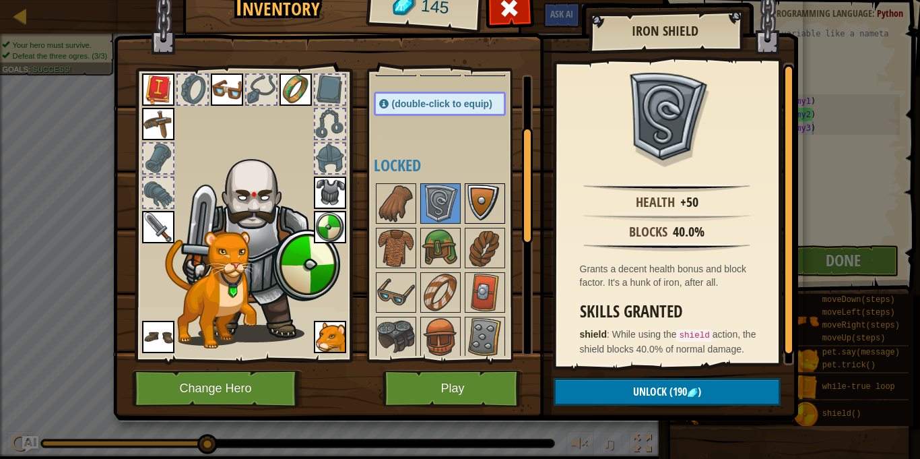
scroll to position [137, 0]
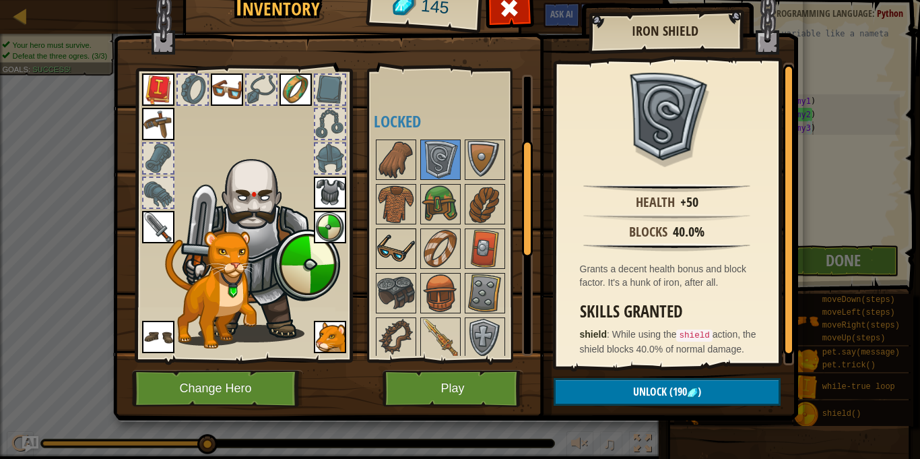
click at [405, 259] on img at bounding box center [396, 249] width 38 height 38
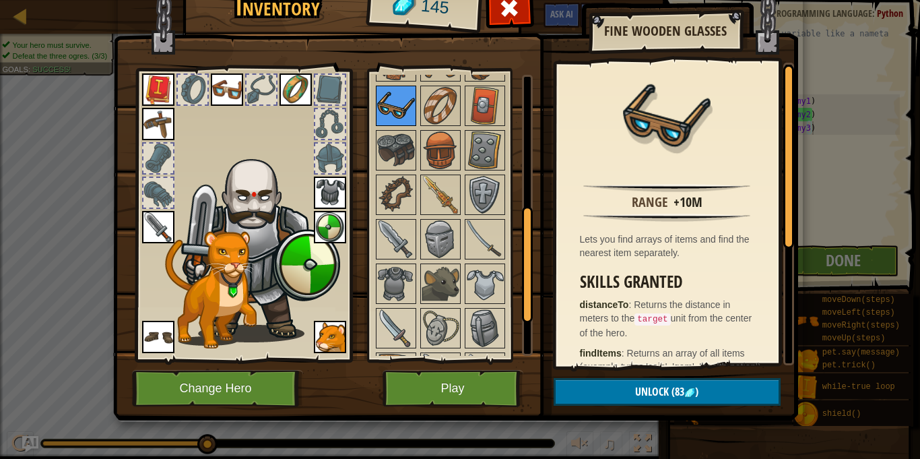
scroll to position [280, 0]
click at [472, 286] on img at bounding box center [485, 284] width 38 height 38
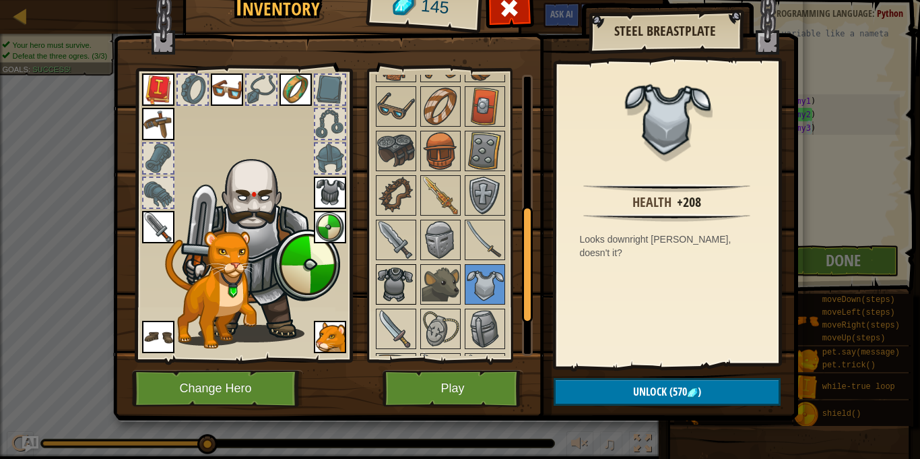
click at [389, 286] on img at bounding box center [396, 284] width 38 height 38
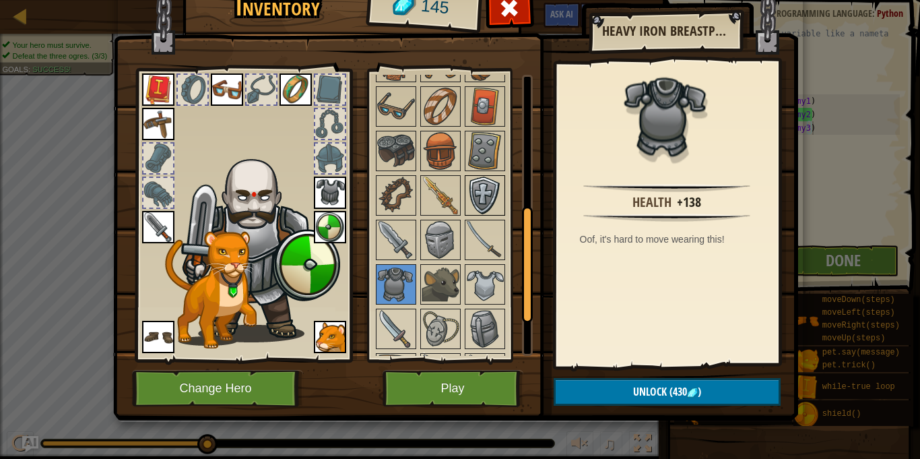
click at [484, 185] on img at bounding box center [485, 196] width 38 height 38
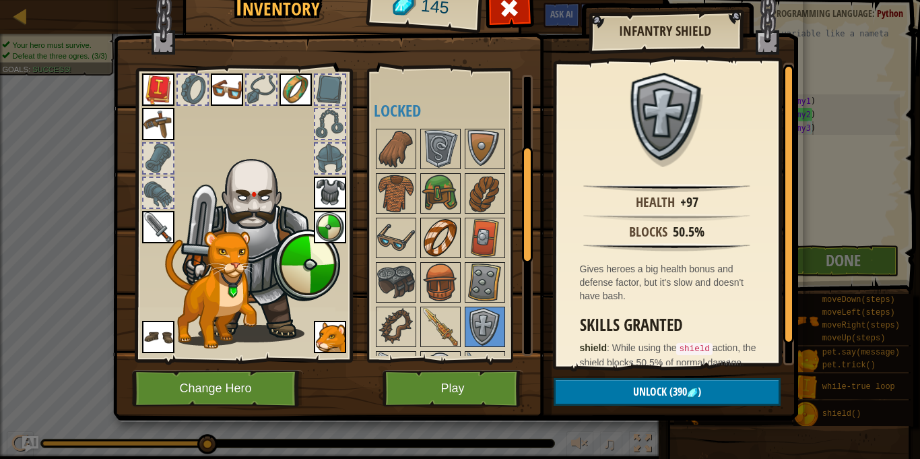
scroll to position [150, 0]
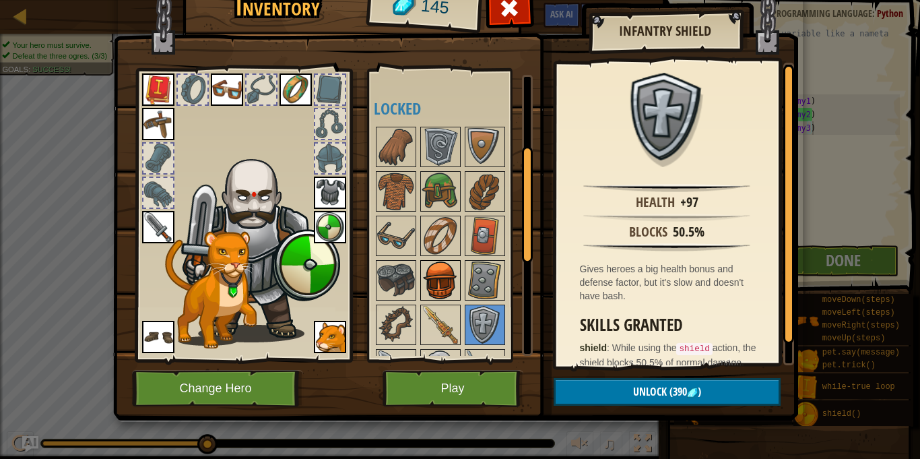
click at [455, 286] on img at bounding box center [441, 280] width 38 height 38
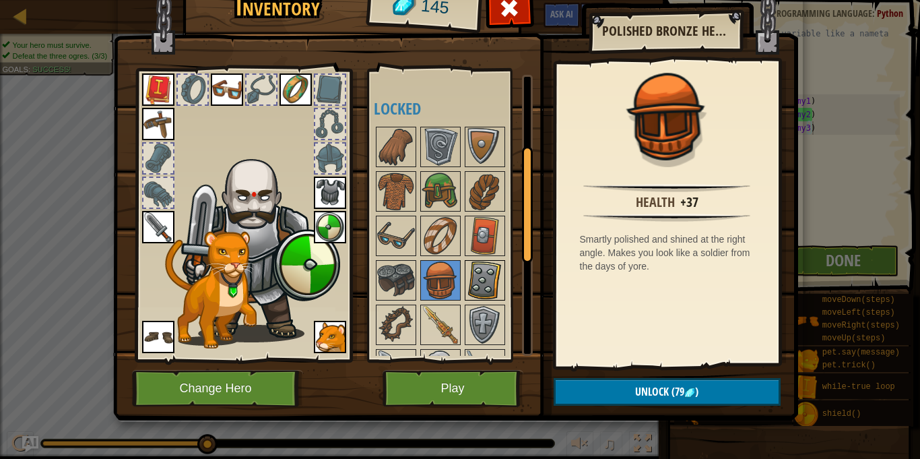
click at [476, 283] on img at bounding box center [485, 280] width 38 height 38
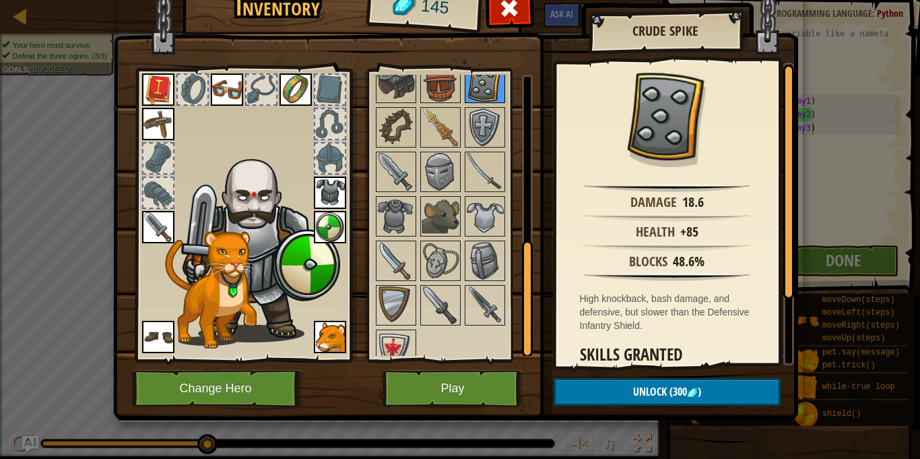
scroll to position [357, 0]
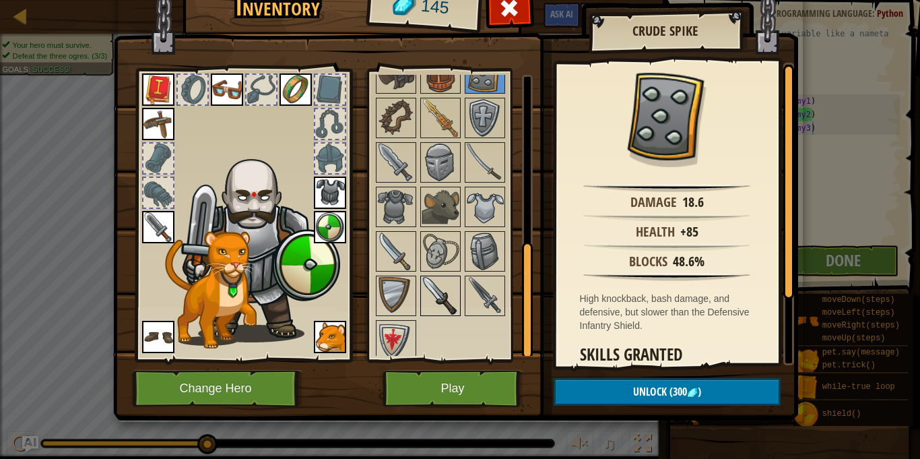
click at [458, 292] on img at bounding box center [441, 296] width 38 height 38
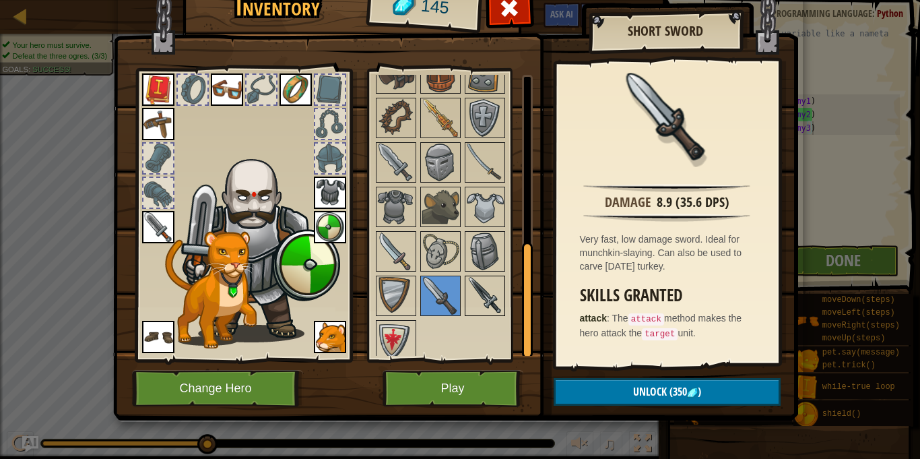
click at [480, 290] on img at bounding box center [485, 296] width 38 height 38
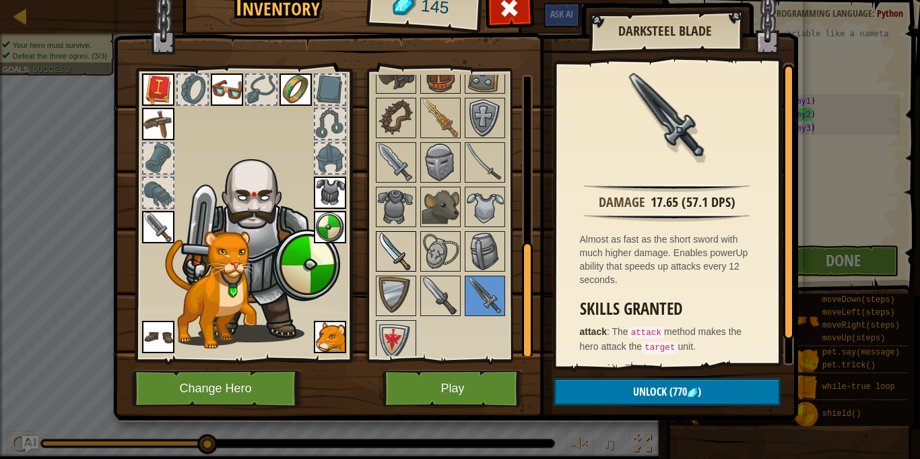
click at [395, 259] on img at bounding box center [396, 251] width 38 height 38
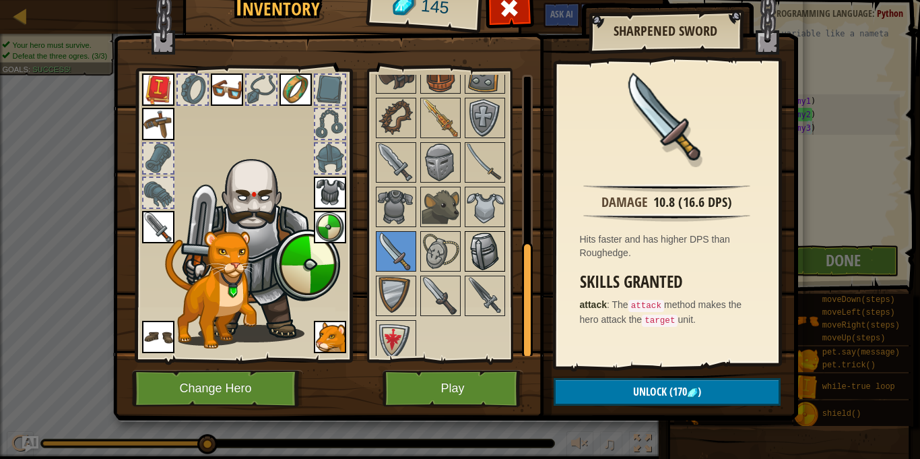
click at [496, 252] on img at bounding box center [485, 251] width 38 height 38
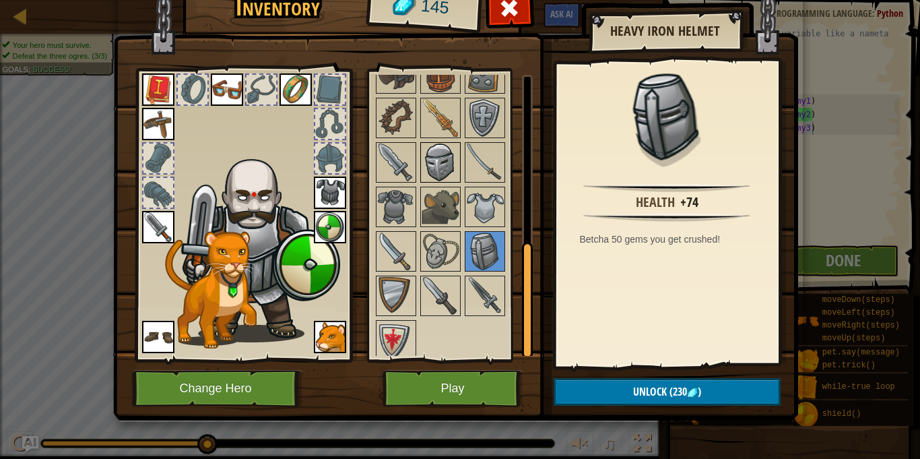
click at [428, 174] on img at bounding box center [441, 162] width 38 height 38
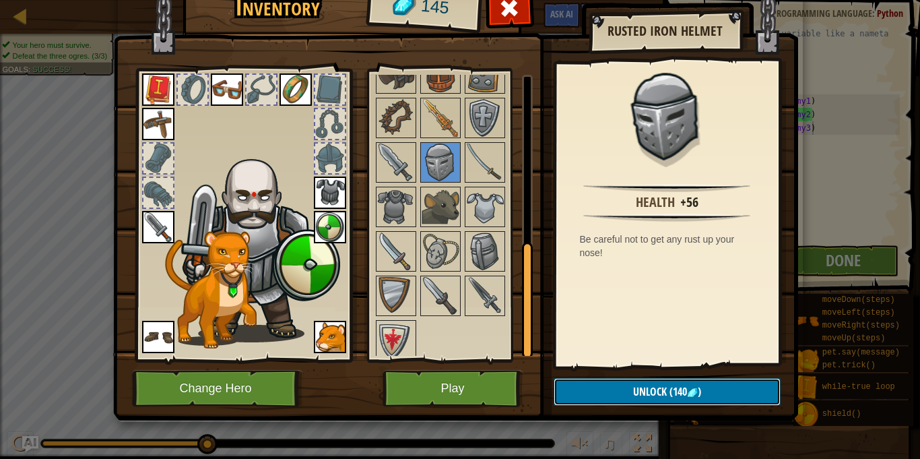
click at [703, 393] on button "Unlock (140 )" at bounding box center [667, 392] width 227 height 28
click at [639, 387] on button "Confirm" at bounding box center [667, 392] width 227 height 28
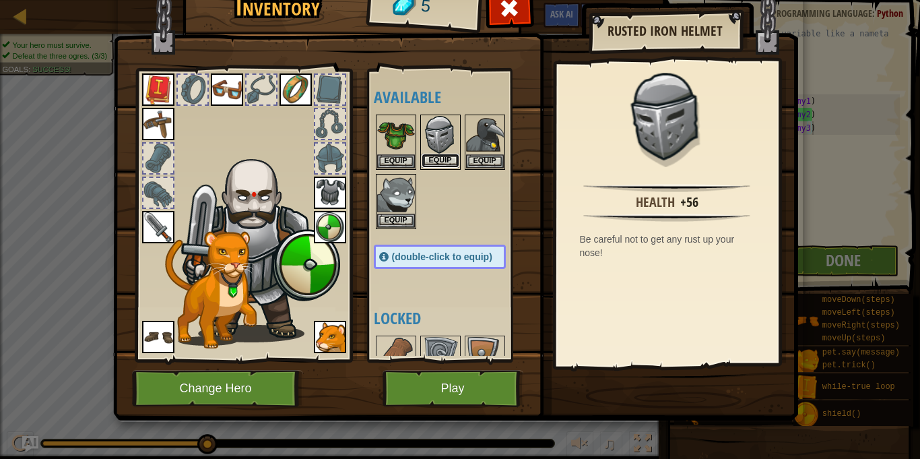
click at [440, 163] on button "Equip" at bounding box center [441, 161] width 38 height 14
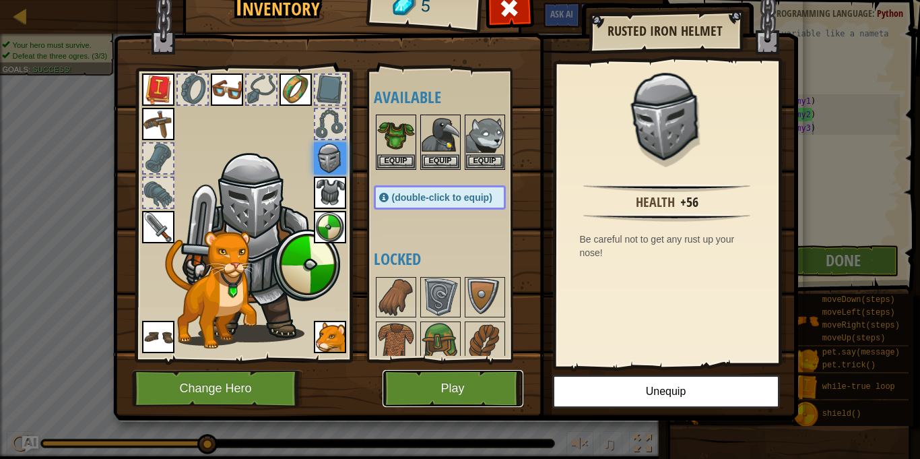
click at [462, 375] on button "Play" at bounding box center [453, 388] width 141 height 37
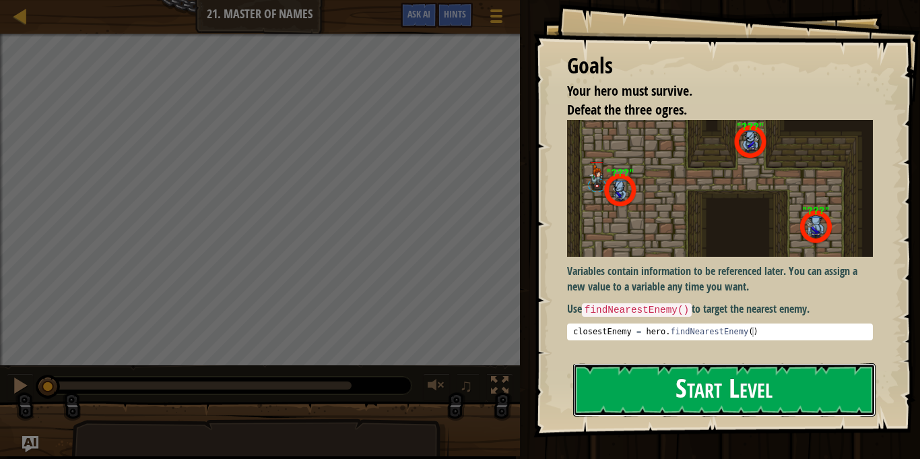
click at [748, 406] on button "Start Level" at bounding box center [724, 389] width 302 height 53
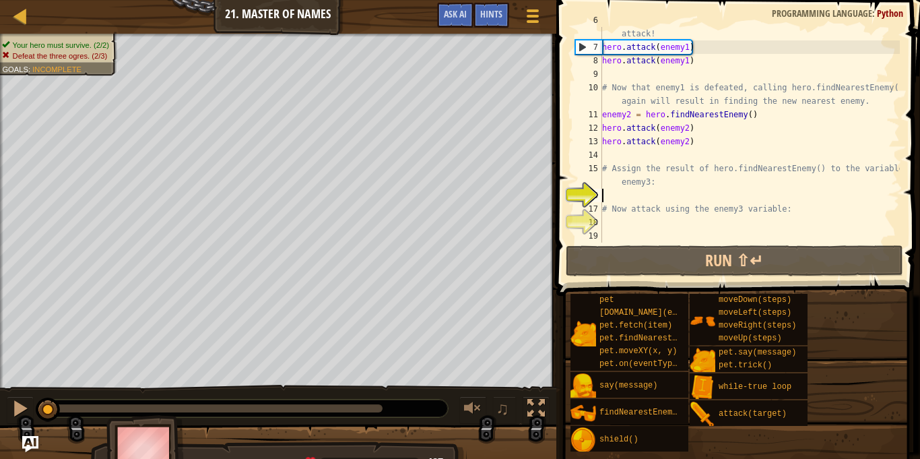
scroll to position [94, 0]
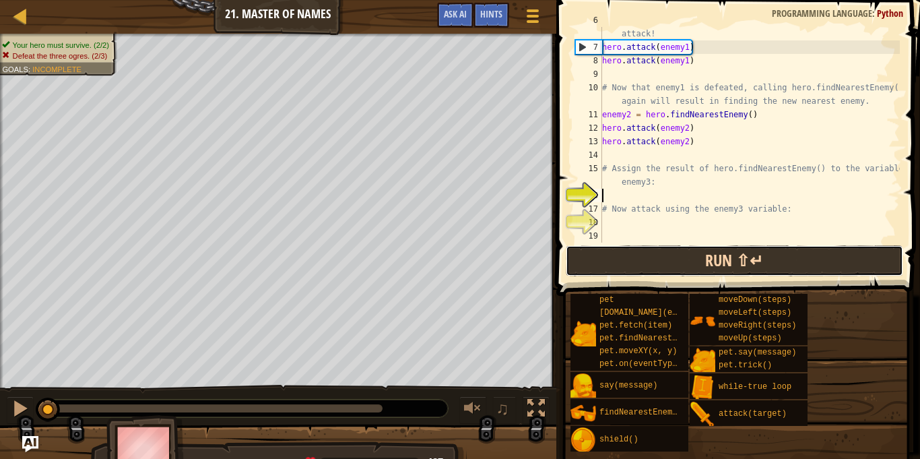
click at [658, 253] on button "Run ⇧↵" at bounding box center [735, 260] width 338 height 31
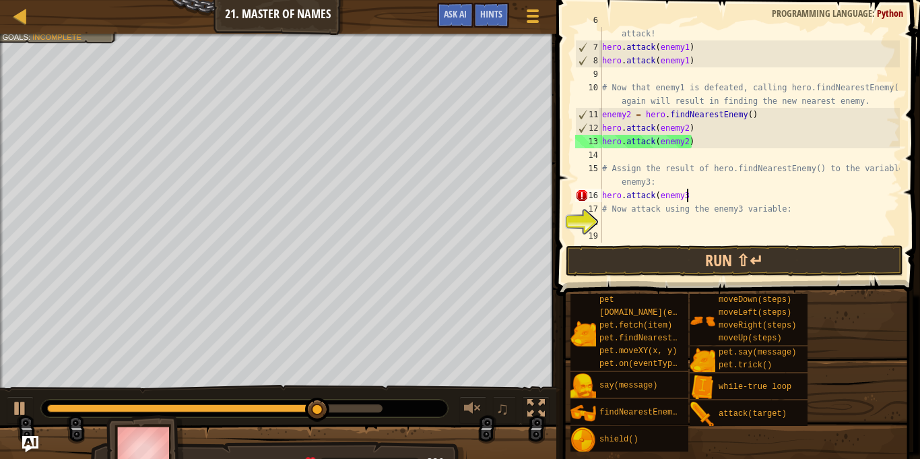
scroll to position [6, 12]
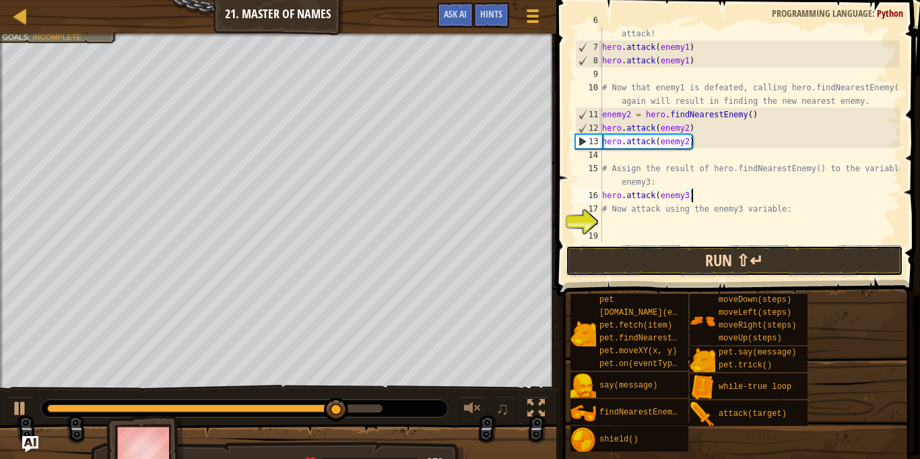
click at [670, 255] on button "Run ⇧↵" at bounding box center [735, 260] width 338 height 31
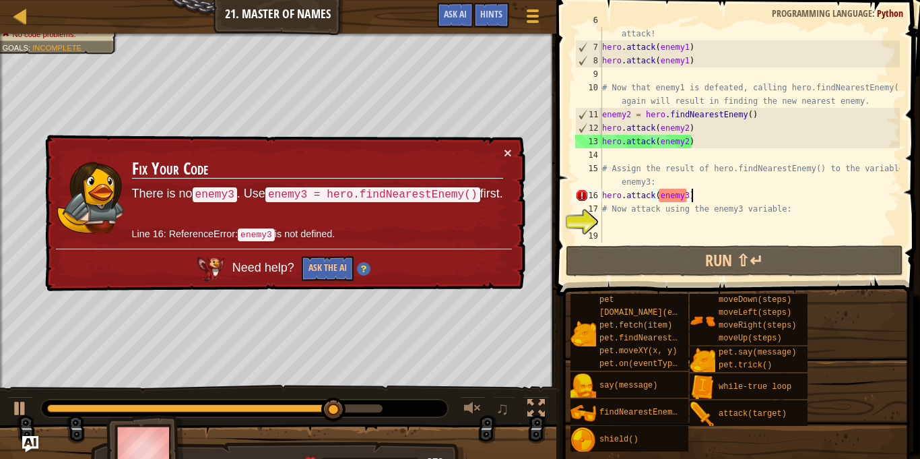
click at [656, 197] on div "# enemy1 now refers to the nearest enemy. Use the variable to attack! hero . at…" at bounding box center [750, 141] width 300 height 256
click at [704, 199] on div "# enemy1 now refers to the nearest enemy. Use the variable to attack! hero . at…" at bounding box center [750, 141] width 300 height 256
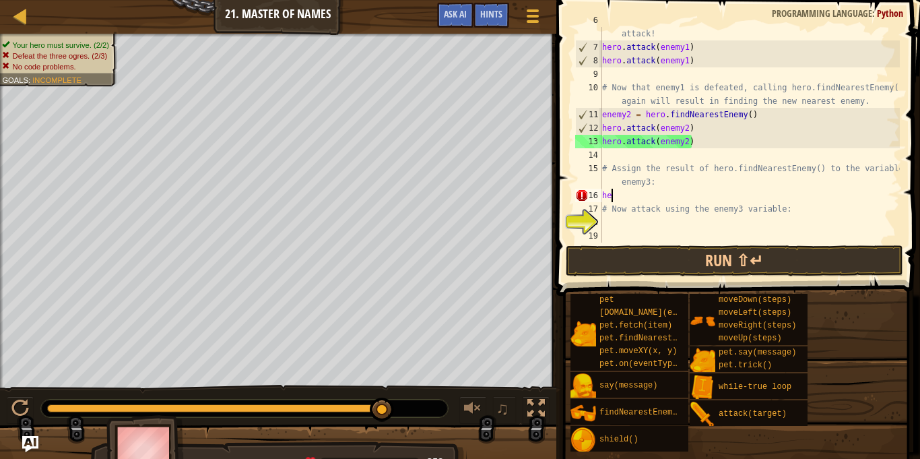
scroll to position [6, 0]
type textarea "h"
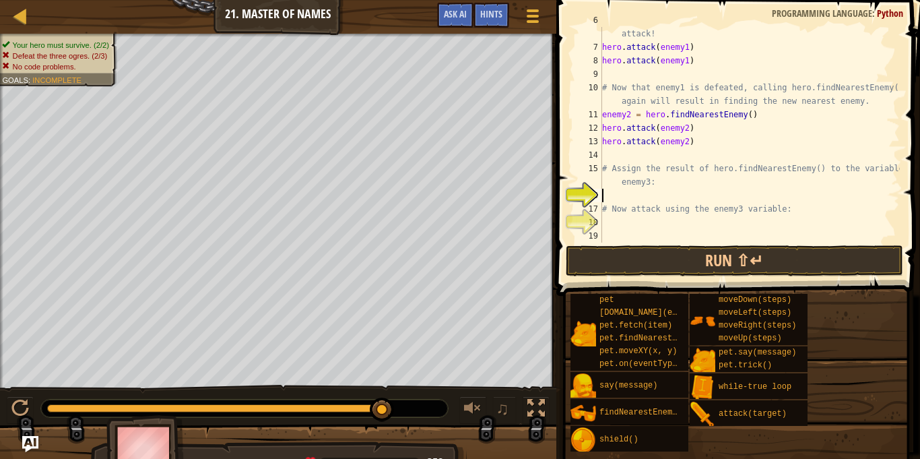
click at [758, 119] on div "# enemy1 now refers to the nearest enemy. Use the variable to attack! hero . at…" at bounding box center [750, 141] width 300 height 256
type textarea "enemy2 = hero.findNearestEnemy()"
drag, startPoint x: 758, startPoint y: 119, endPoint x: 598, endPoint y: 115, distance: 159.7
click at [598, 115] on div "enemy2 = hero.findNearestEnemy() 6 7 8 9 10 11 12 13 14 15 16 17 18 19 # enemy1…" at bounding box center [736, 135] width 327 height 216
click at [609, 154] on div "# enemy1 now refers to the nearest enemy. Use the variable to attack! hero . at…" at bounding box center [750, 141] width 300 height 256
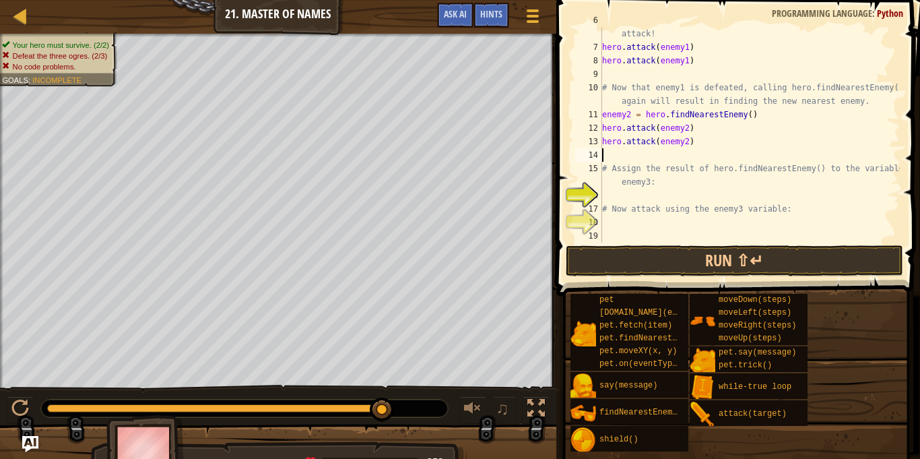
paste textarea "enemy2 = hero.findNearestEnemy()"
click at [631, 159] on div "# enemy1 now refers to the nearest enemy. Use the variable to attack! hero . at…" at bounding box center [750, 141] width 300 height 256
type textarea "enemy3 = hero.findNearestEnemy()"
click at [616, 195] on div "# enemy1 now refers to the nearest enemy. Use the variable to attack! hero . at…" at bounding box center [750, 141] width 300 height 256
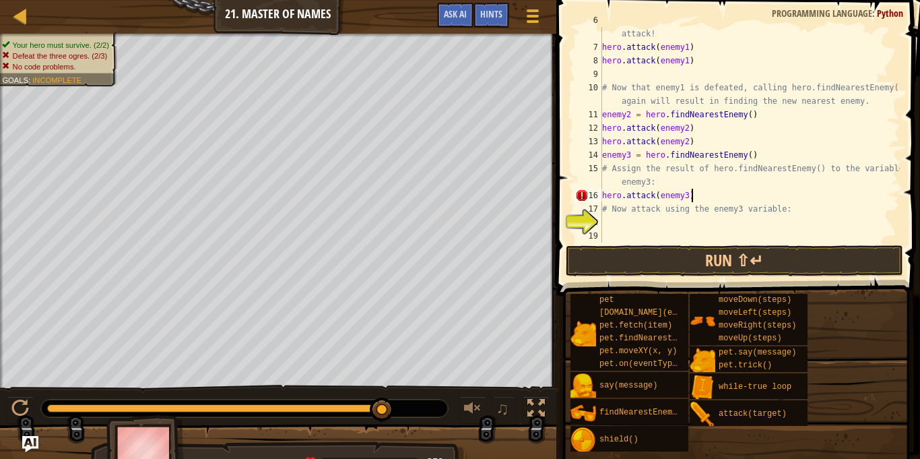
scroll to position [6, 12]
type textarea "hero.attack(enemy3)"
click at [744, 260] on button "Run ⇧↵" at bounding box center [735, 260] width 338 height 31
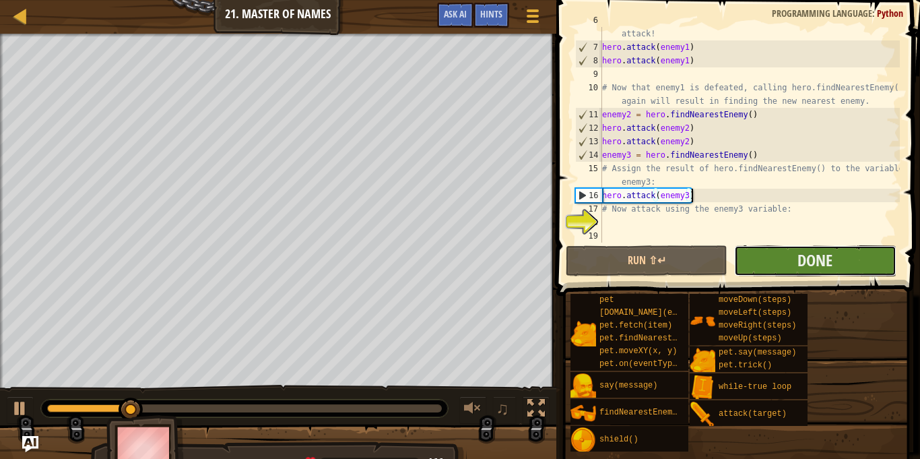
click at [751, 263] on button "Done" at bounding box center [815, 260] width 162 height 31
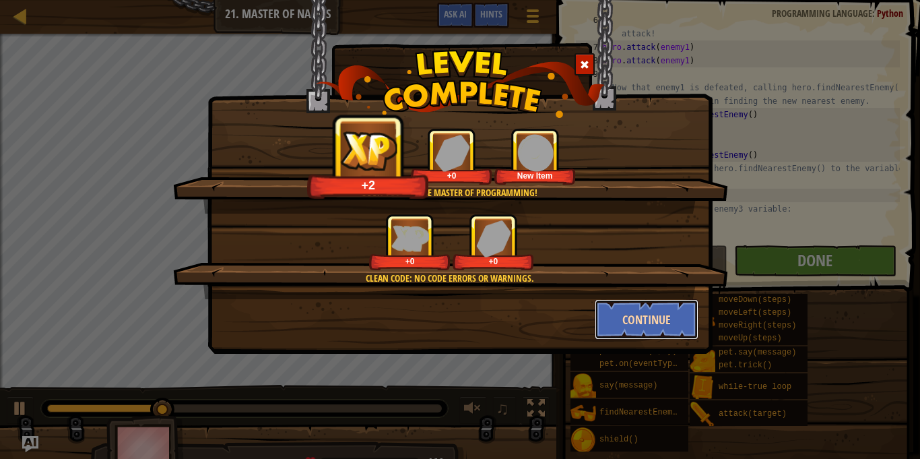
click at [649, 317] on button "Continue" at bounding box center [647, 319] width 104 height 40
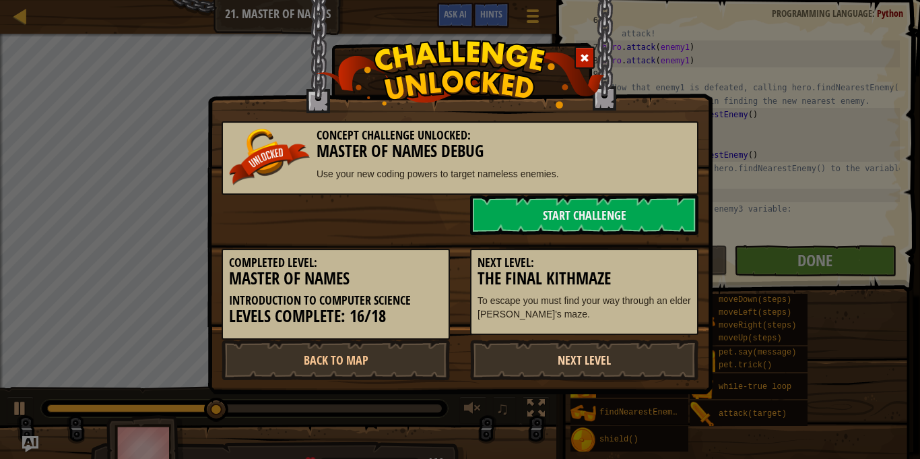
click at [546, 362] on link "Next Level" at bounding box center [584, 360] width 228 height 40
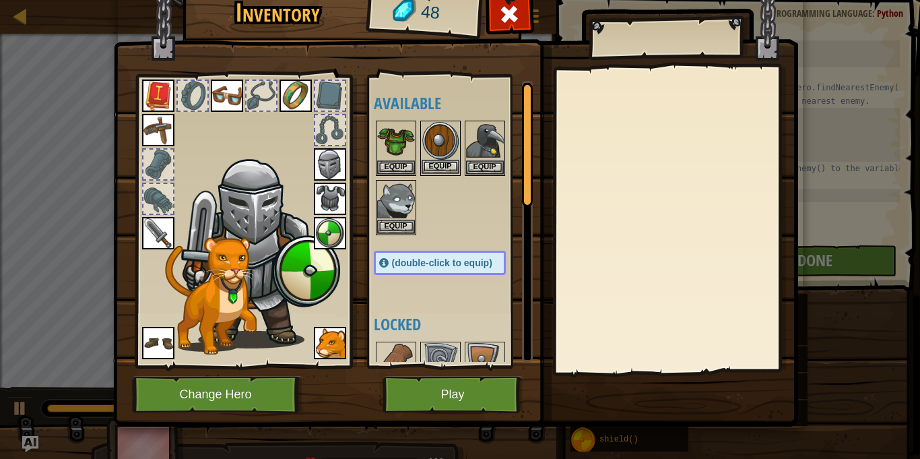
click at [447, 140] on img at bounding box center [441, 141] width 38 height 38
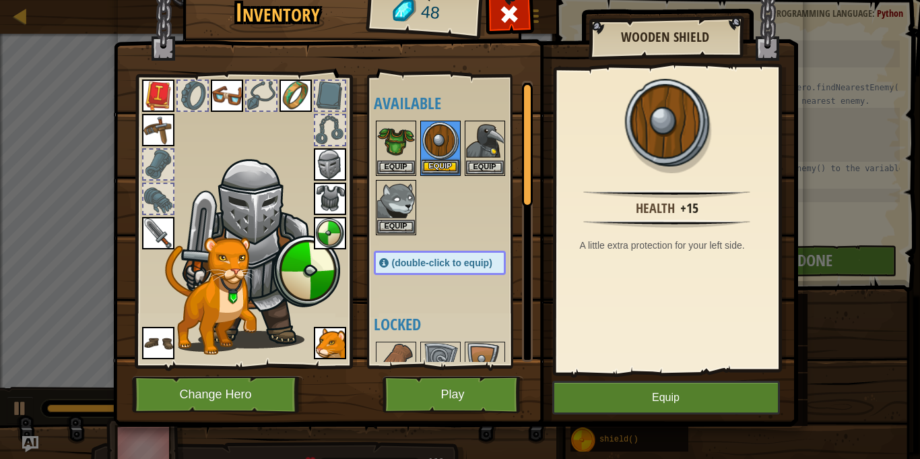
click at [448, 141] on img at bounding box center [441, 141] width 38 height 38
click at [336, 233] on img at bounding box center [330, 233] width 32 height 32
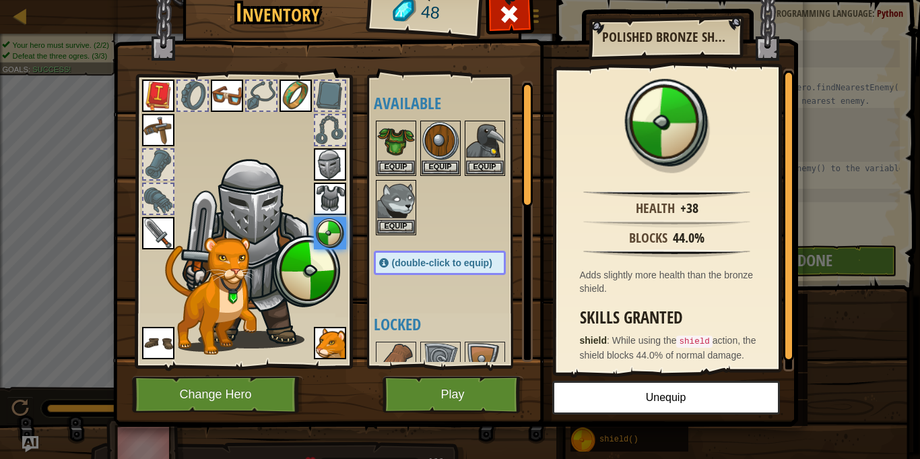
click at [336, 233] on img at bounding box center [330, 233] width 32 height 32
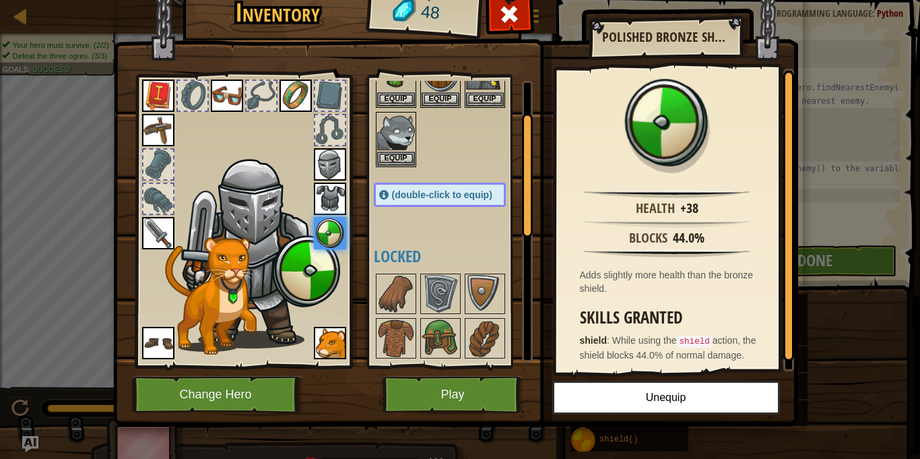
scroll to position [73, 0]
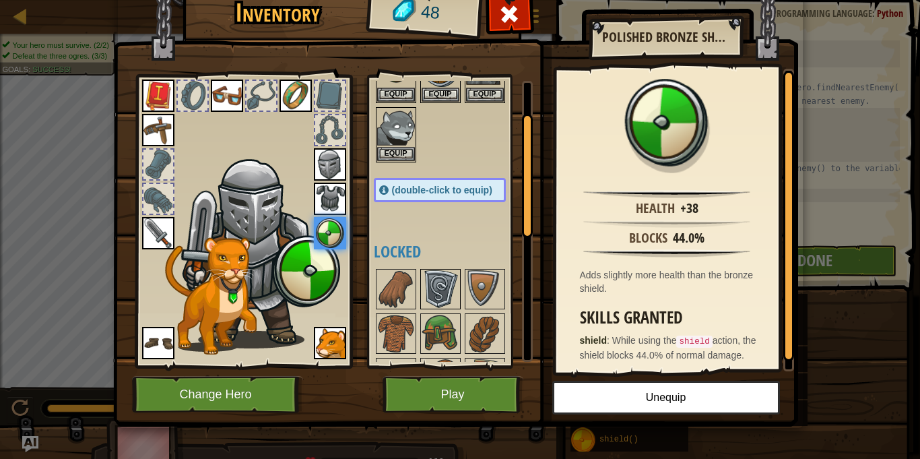
click at [429, 291] on img at bounding box center [441, 289] width 38 height 38
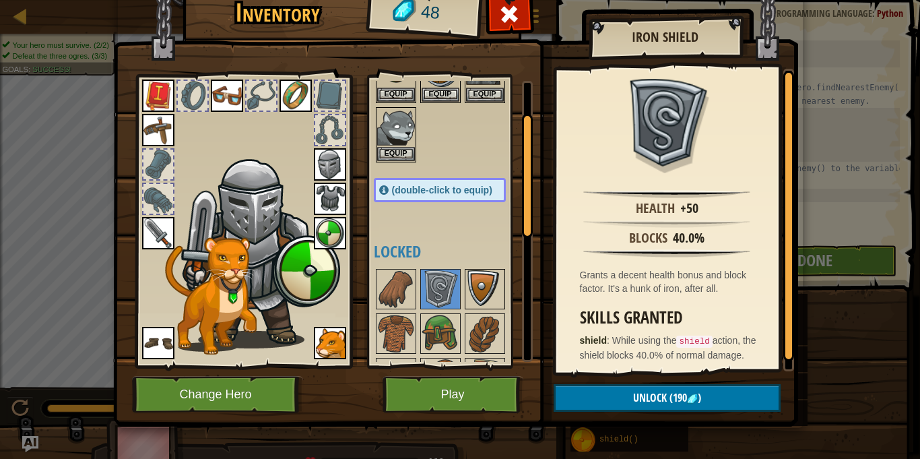
click at [468, 290] on img at bounding box center [485, 289] width 38 height 38
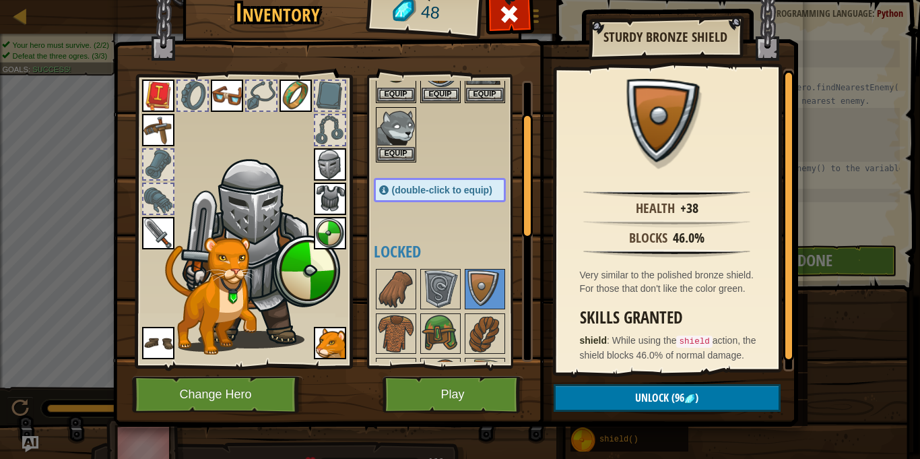
click at [337, 235] on img at bounding box center [330, 233] width 32 height 32
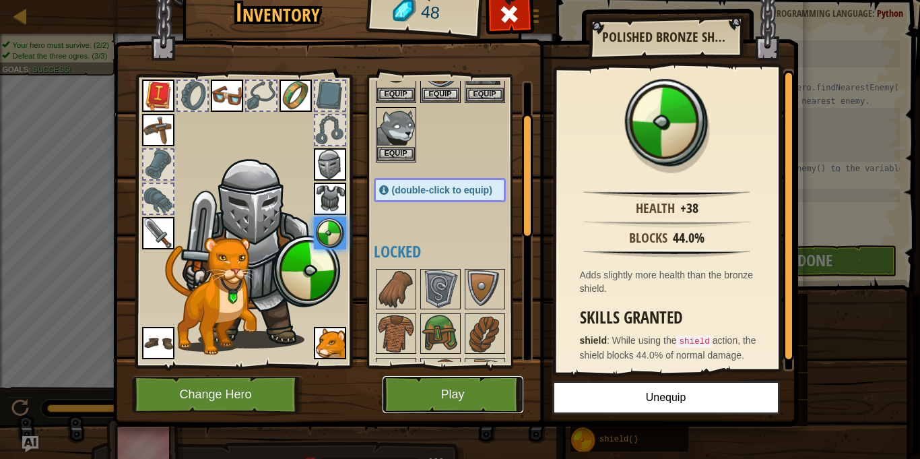
click at [445, 392] on button "Play" at bounding box center [453, 394] width 141 height 37
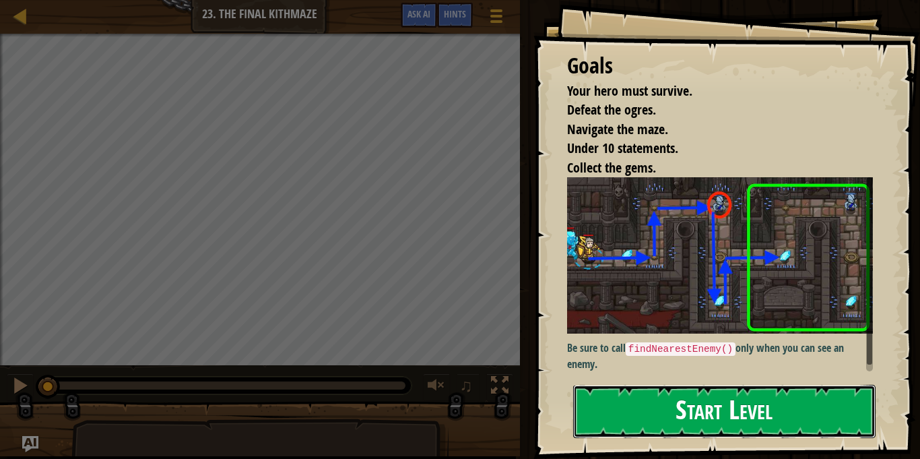
click at [675, 413] on button "Start Level" at bounding box center [724, 411] width 302 height 53
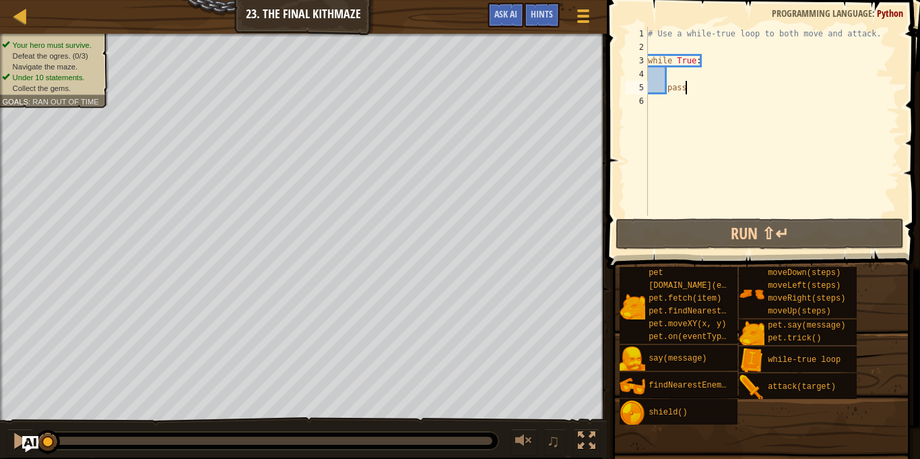
scroll to position [6, 5]
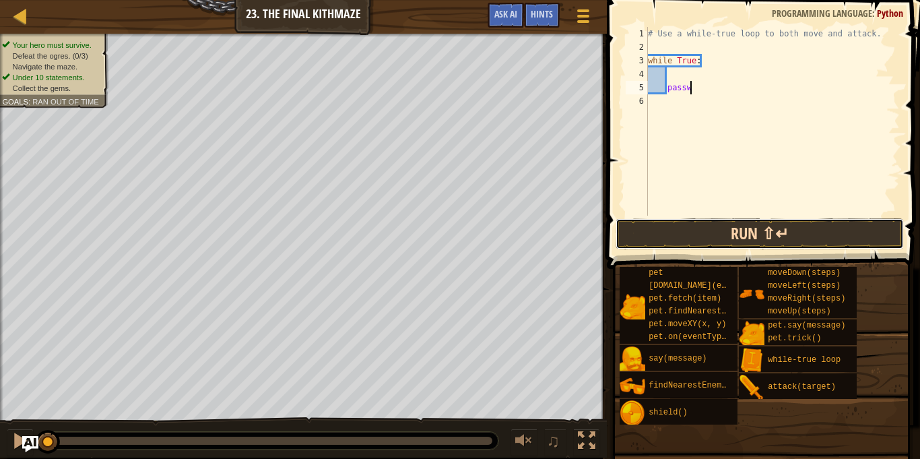
click at [763, 232] on button "Run ⇧↵" at bounding box center [760, 233] width 288 height 31
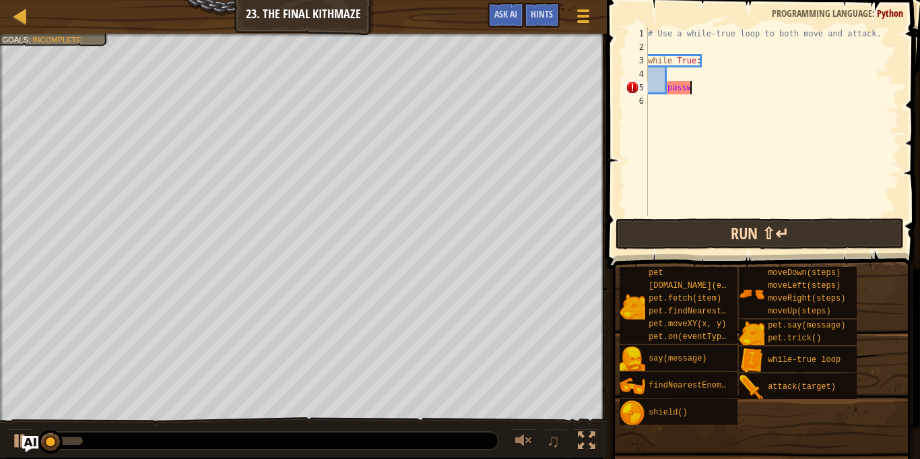
type textarea "pass"
click at [766, 238] on button "Run ⇧↵" at bounding box center [760, 233] width 288 height 31
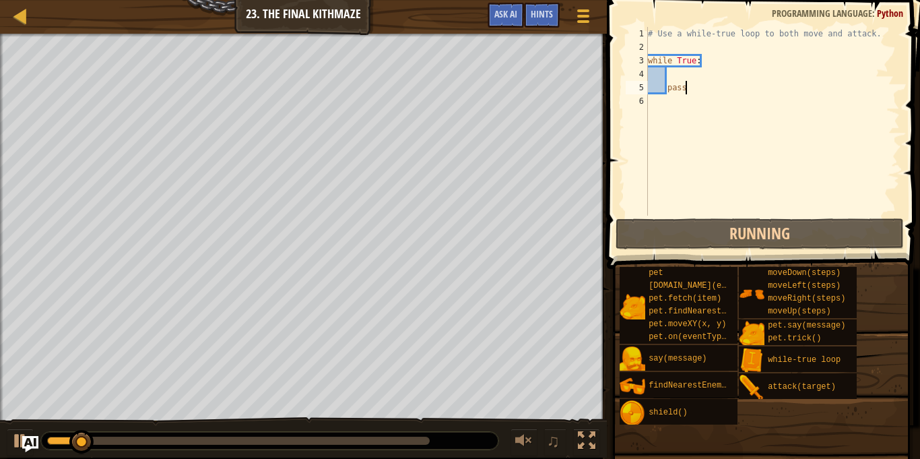
click at [706, 102] on div "# Use a while-true loop to both move and attack. while True : pass" at bounding box center [772, 135] width 255 height 216
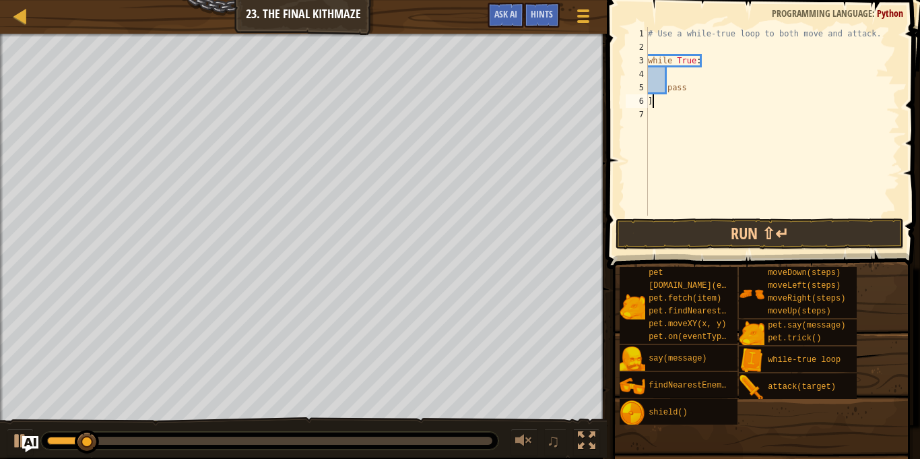
type textarea "]"
type textarea "p"
type textarea "w"
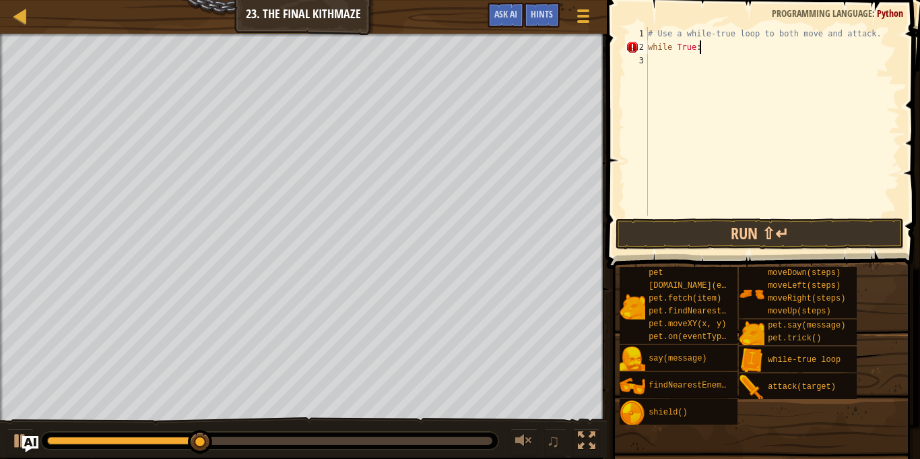
scroll to position [6, 7]
type textarea "while True:"
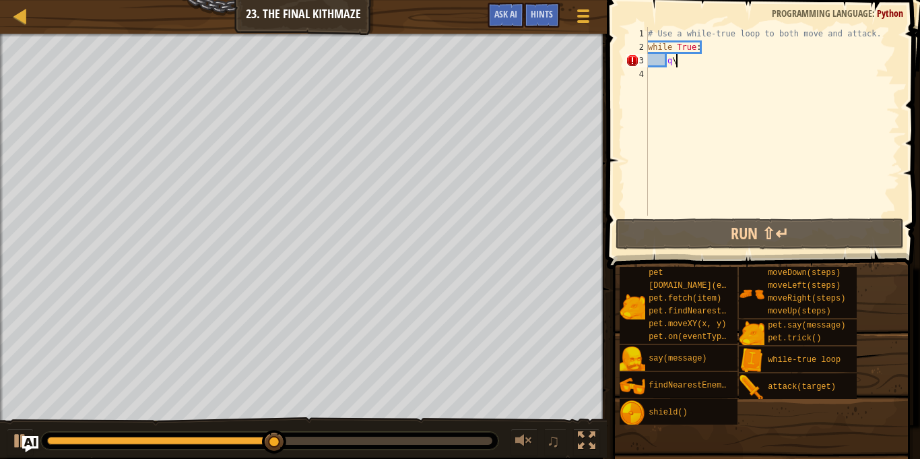
type textarea "q"
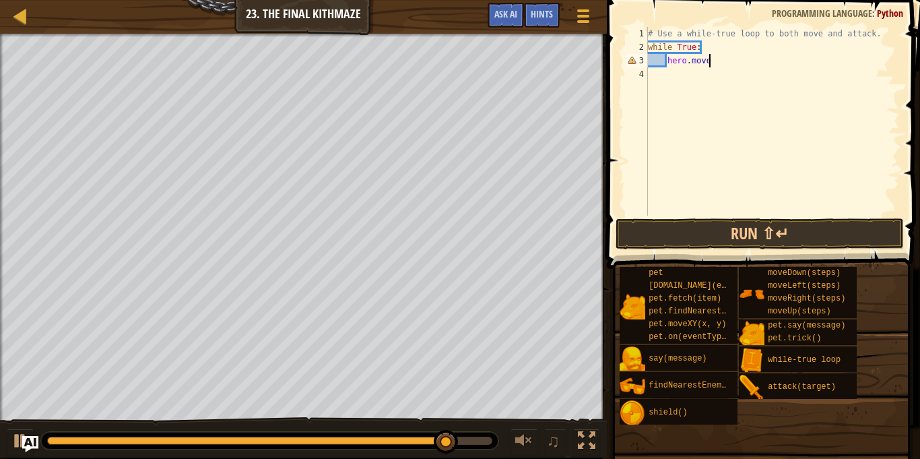
scroll to position [6, 8]
type textarea "hero.moveRight"
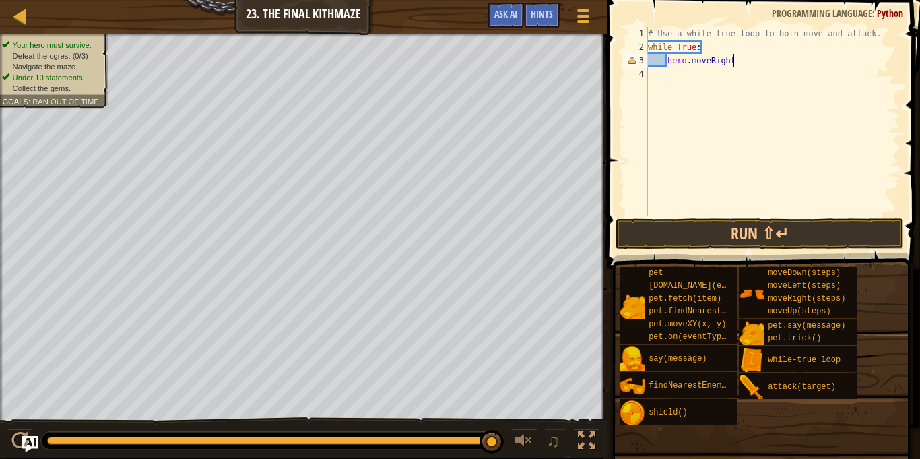
click at [668, 74] on div "# Use a while-true loop to both move and attack. while True : hero . moveRight" at bounding box center [772, 135] width 255 height 216
click at [676, 70] on div "# Use a while-true loop to both move and attack. while True : hero . moveRight" at bounding box center [772, 135] width 255 height 216
type textarea "hero.moveUp"
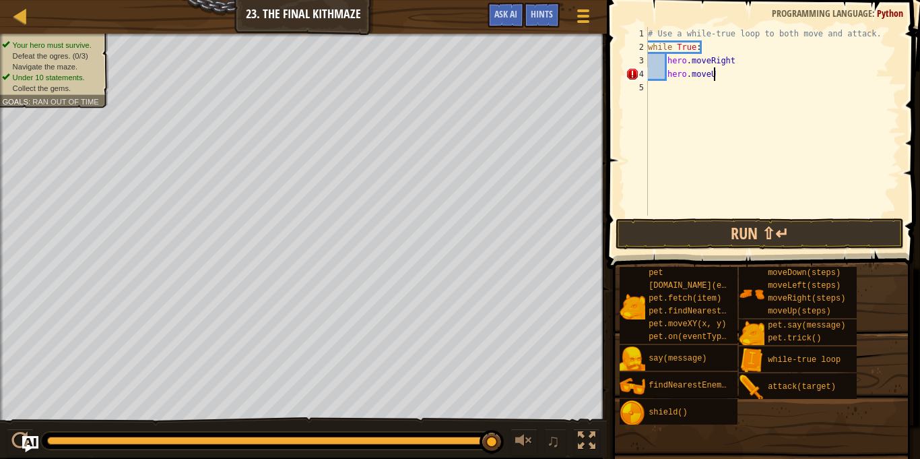
scroll to position [6, 9]
click at [658, 88] on div "# Use a while-true loop to both move and attack. while True : hero . moveRight …" at bounding box center [772, 135] width 255 height 216
type textarea "q"
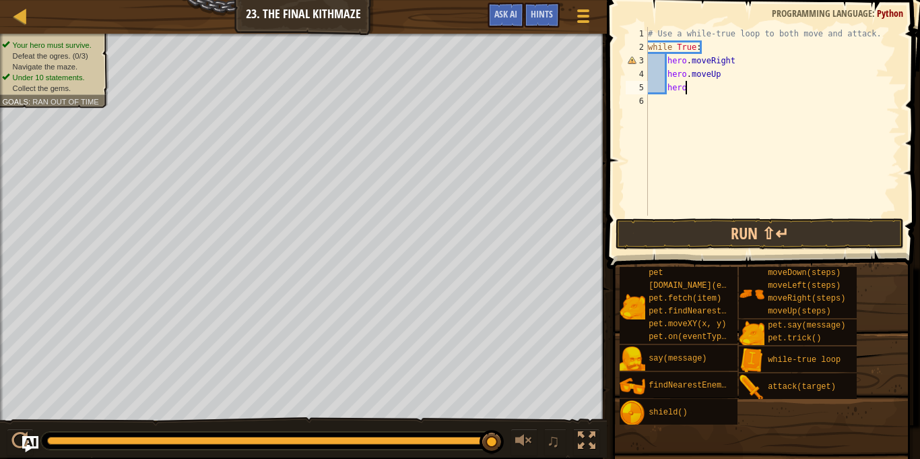
click at [739, 63] on div "# Use a while-true loop to both move and attack. while True : hero . moveRight …" at bounding box center [772, 135] width 255 height 216
click at [723, 75] on div "# Use a while-true loop to both move and attack. while True : hero . moveRight …" at bounding box center [772, 135] width 255 height 216
click at [692, 87] on div "# Use a while-true loop to both move and attack. while True : hero . moveRight …" at bounding box center [772, 135] width 255 height 216
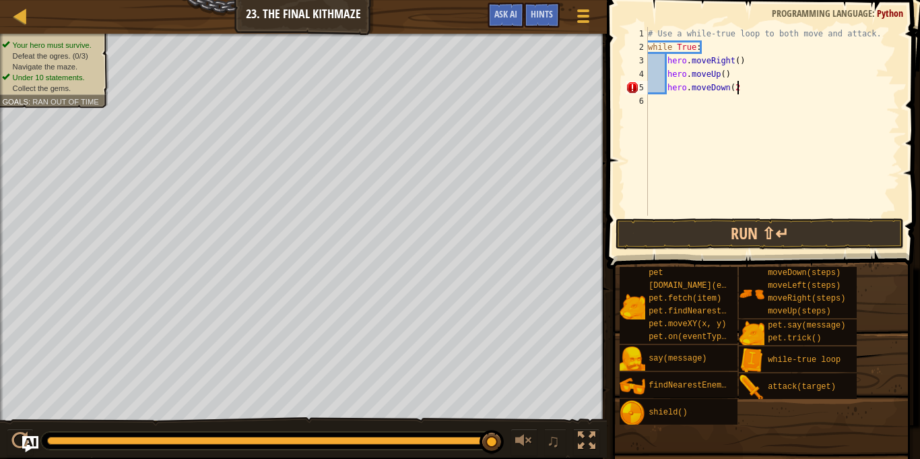
scroll to position [6, 13]
type textarea "h"
click at [542, 15] on span "Hints" at bounding box center [542, 13] width 22 height 13
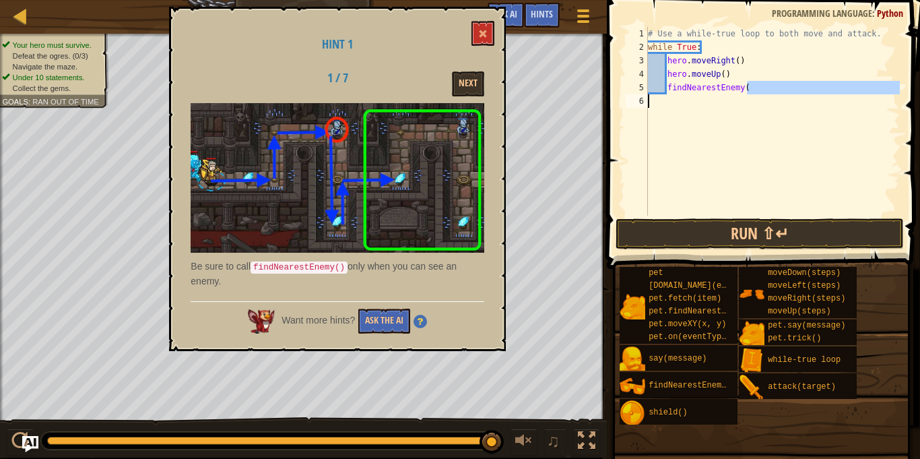
scroll to position [6, 13]
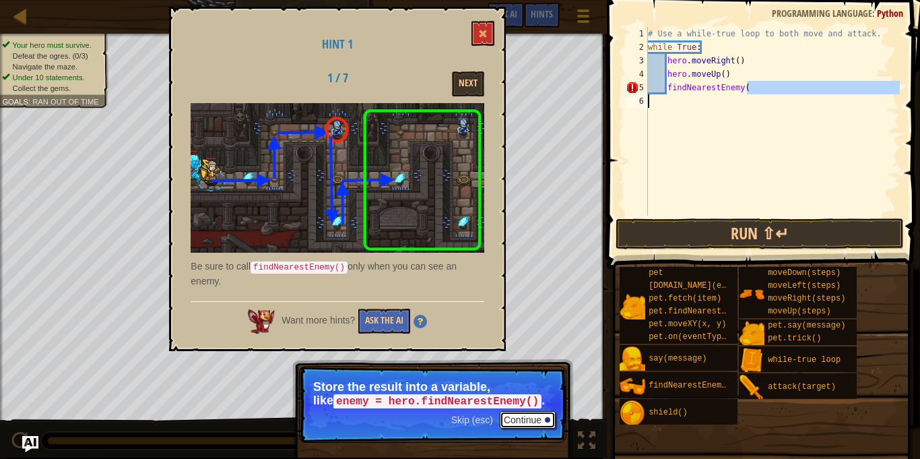
click at [519, 420] on button "Continue" at bounding box center [528, 420] width 56 height 18
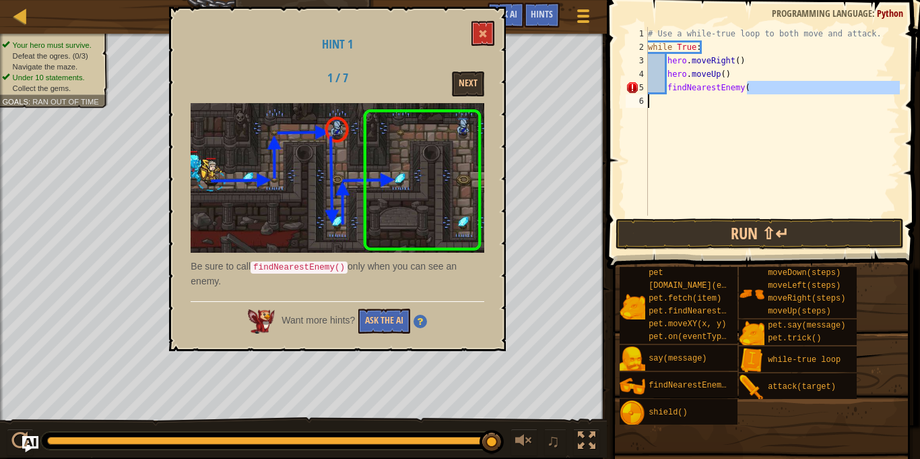
click at [757, 90] on div "# Use a while-true loop to both move and attack. while True : hero . moveRight …" at bounding box center [772, 121] width 255 height 189
click at [483, 30] on span at bounding box center [482, 33] width 9 height 9
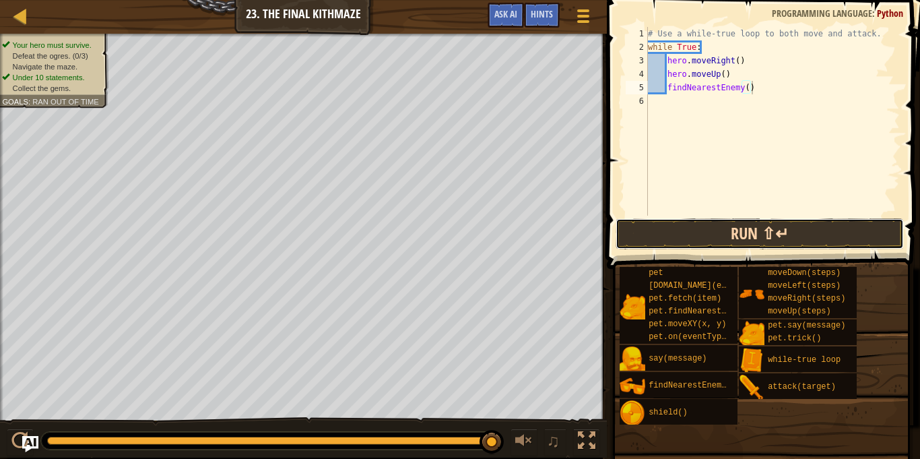
click at [764, 227] on button "Run ⇧↵" at bounding box center [760, 233] width 288 height 31
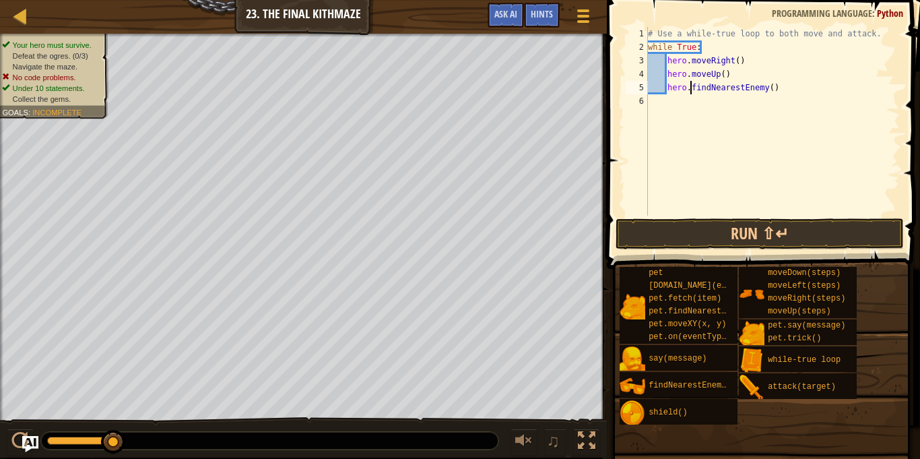
scroll to position [6, 6]
type textarea "hero.findNearestEnemy()"
click at [767, 229] on button "Run ⇧↵" at bounding box center [760, 233] width 288 height 31
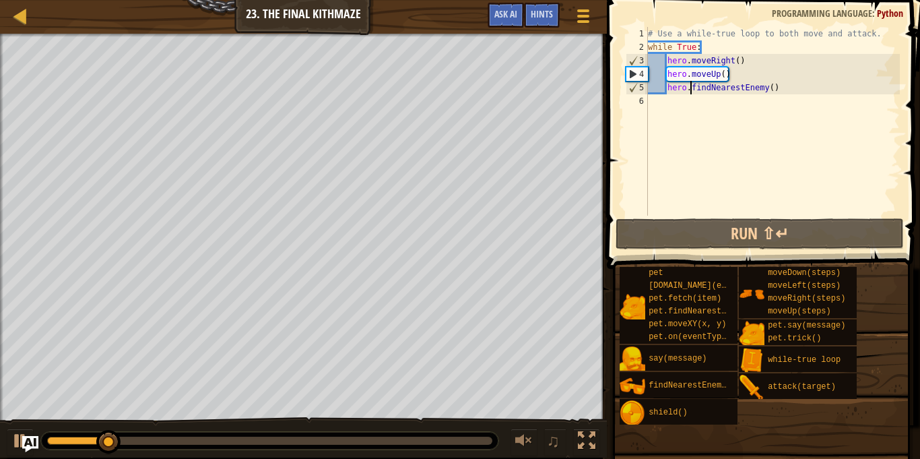
click at [665, 100] on div "# Use a while-true loop to both move and attack. while True : hero . moveRight …" at bounding box center [772, 135] width 255 height 216
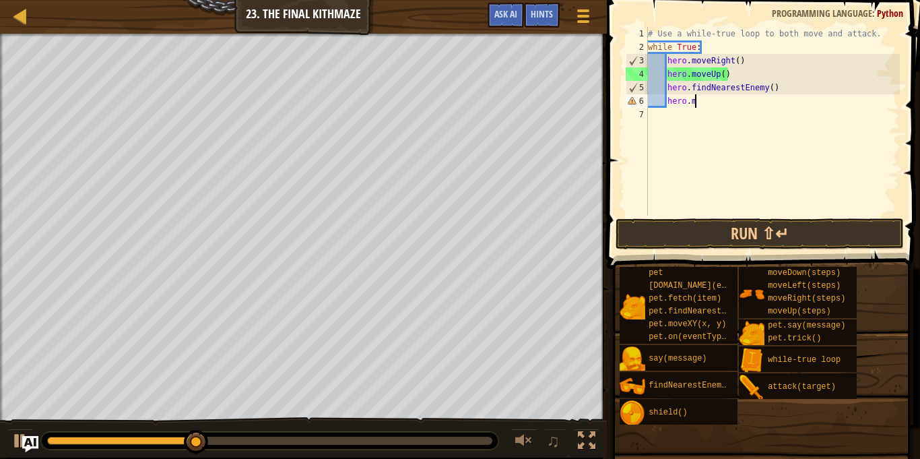
scroll to position [6, 5]
type textarea "h"
click at [773, 92] on div "# Use a while-true loop to both move and attack. while True : hero . moveRight …" at bounding box center [772, 135] width 255 height 216
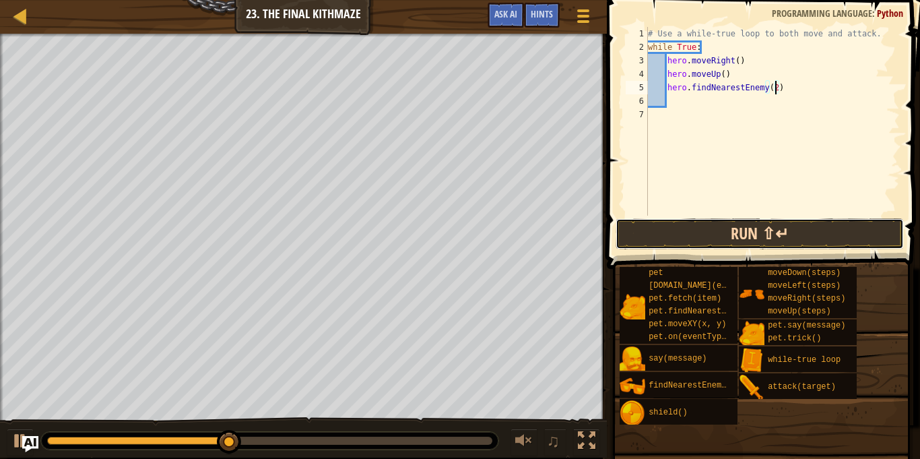
click at [763, 235] on button "Run ⇧↵" at bounding box center [760, 233] width 288 height 31
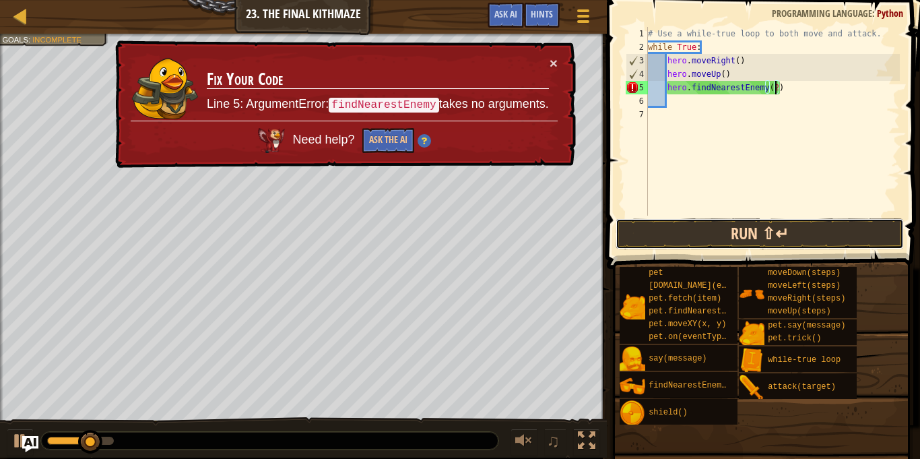
click at [784, 240] on button "Run ⇧↵" at bounding box center [760, 233] width 288 height 31
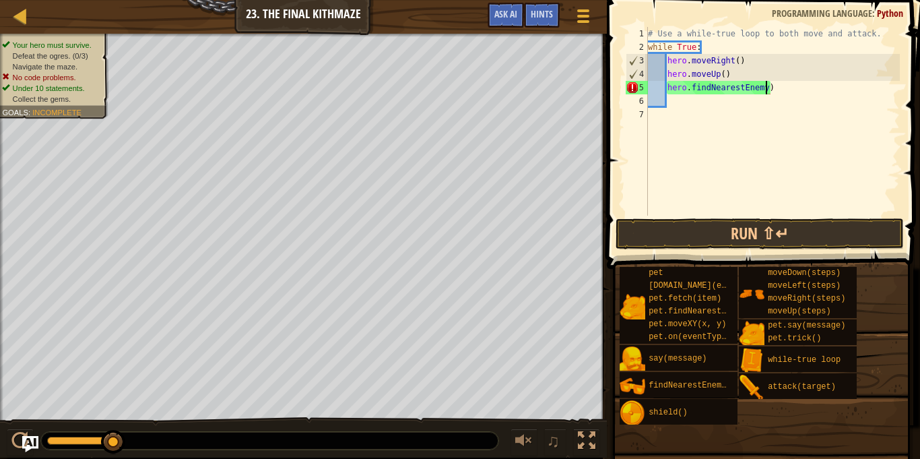
scroll to position [6, 18]
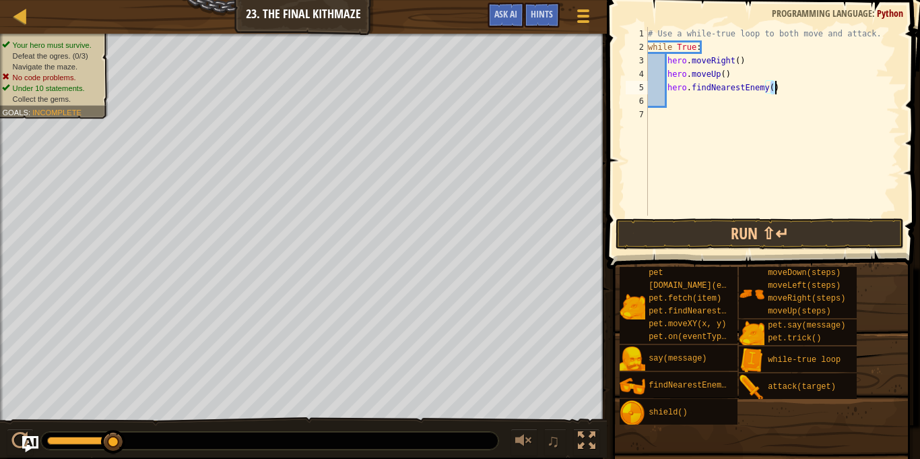
click at [771, 88] on div "# Use a while-true loop to both move and attack. while True : hero . moveRight …" at bounding box center [772, 121] width 255 height 189
click at [771, 88] on div "# Use a while-true loop to both move and attack. while True : hero . moveRight …" at bounding box center [772, 135] width 255 height 216
click at [774, 88] on div "# Use a while-true loop to both move and attack. while True : hero . moveRight …" at bounding box center [772, 135] width 255 height 216
click at [769, 86] on div "# Use a while-true loop to both move and attack. while True : hero . moveRight …" at bounding box center [772, 135] width 255 height 216
type textarea "hero.findNearestEnemy(2)"
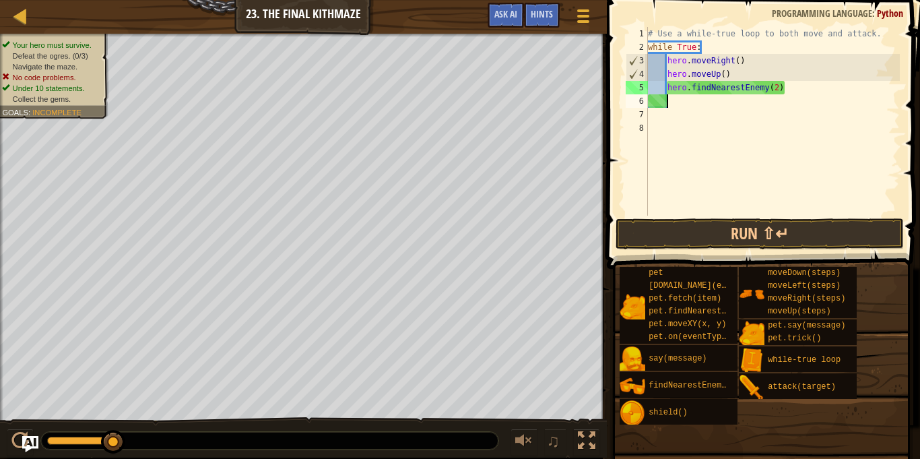
scroll to position [6, 0]
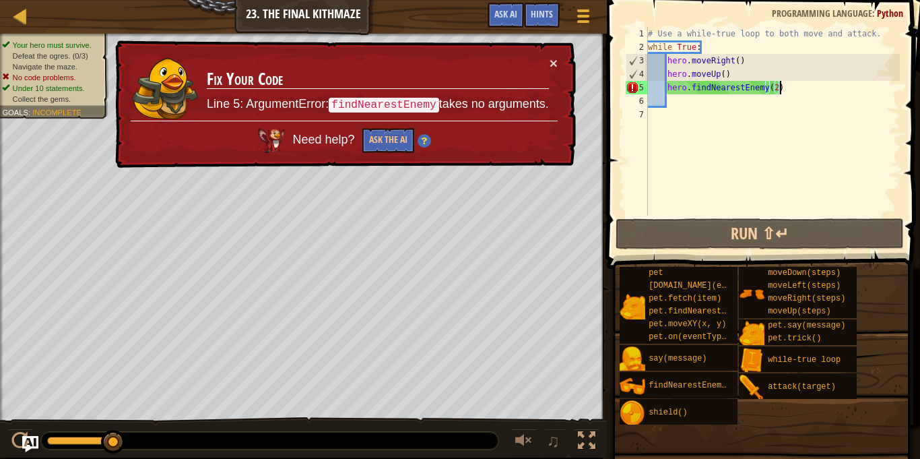
click at [774, 88] on div "# Use a while-true loop to both move and attack. while True : hero . moveRight …" at bounding box center [772, 135] width 255 height 216
type textarea "hero.findNearestEnemy()"
